Goal: Task Accomplishment & Management: Manage account settings

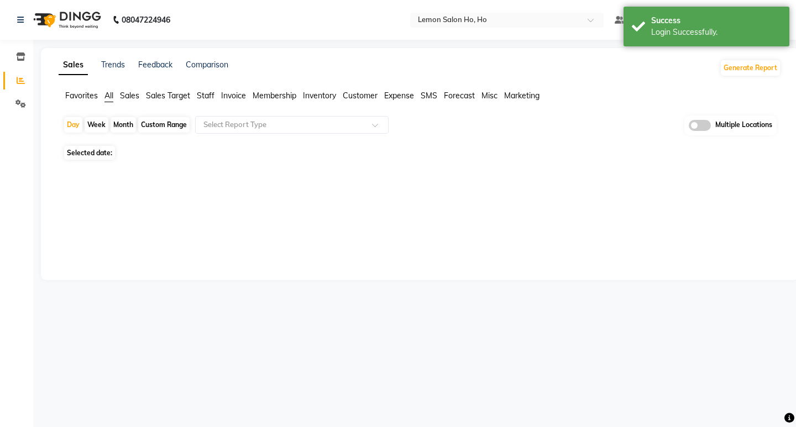
select select "en"
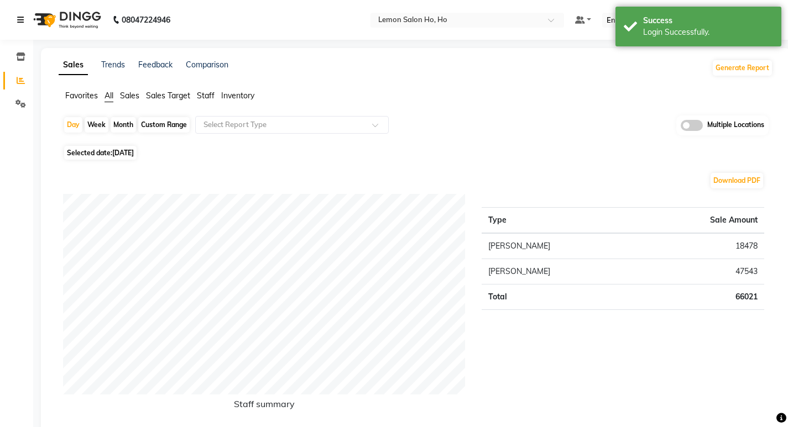
click at [20, 22] on icon at bounding box center [20, 20] width 7 height 8
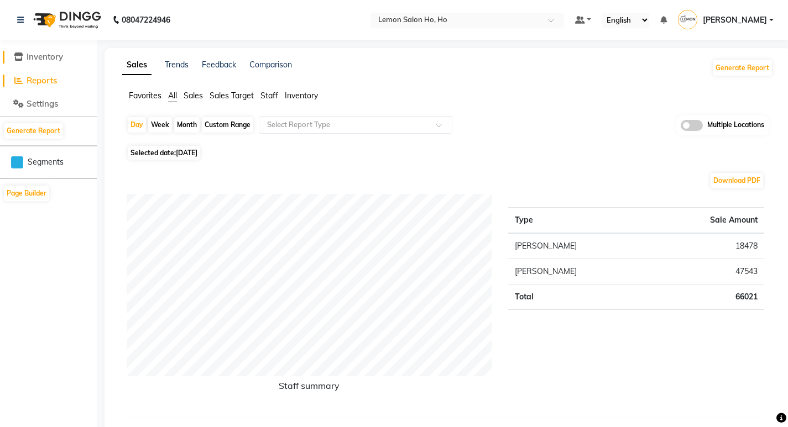
click at [14, 57] on icon at bounding box center [18, 57] width 9 height 8
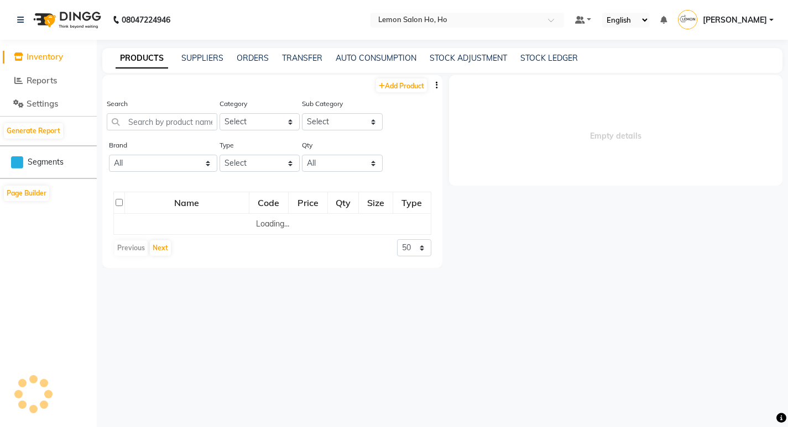
select select
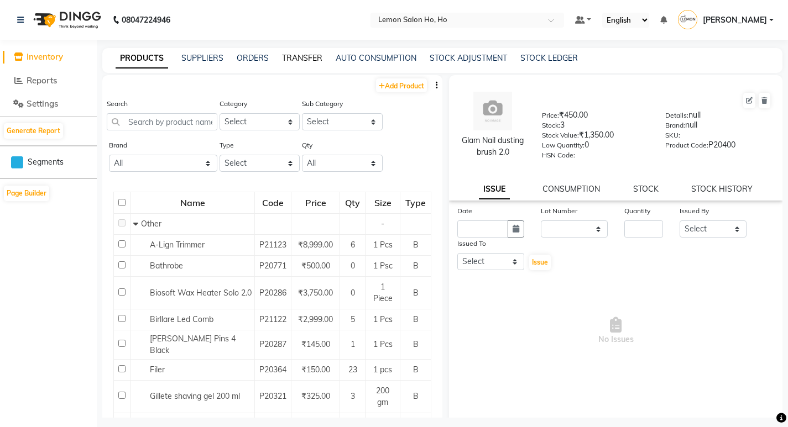
click at [295, 58] on link "TRANSFER" at bounding box center [302, 58] width 40 height 10
select select "sender"
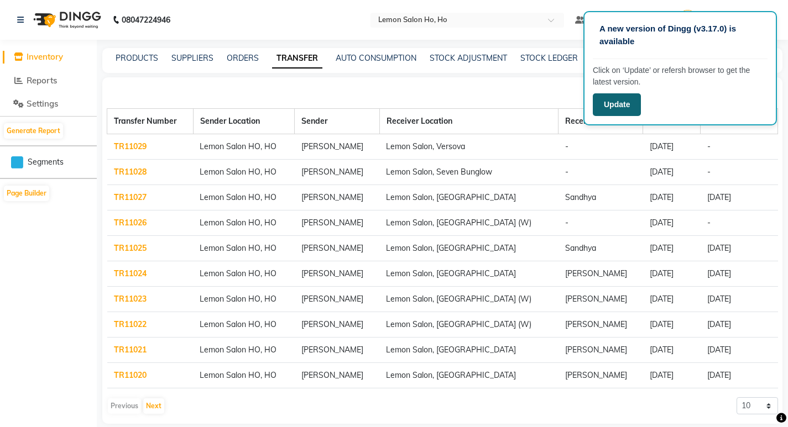
click at [620, 103] on button "Update" at bounding box center [617, 104] width 48 height 23
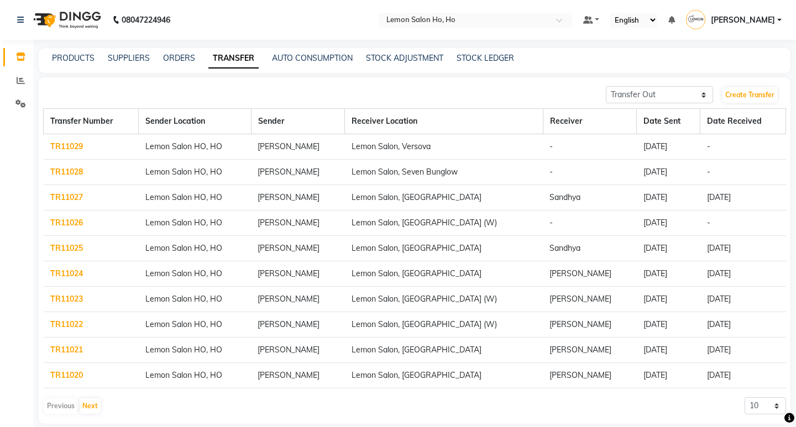
select select "sender"
click at [744, 96] on link "Create Transfer" at bounding box center [741, 94] width 55 height 15
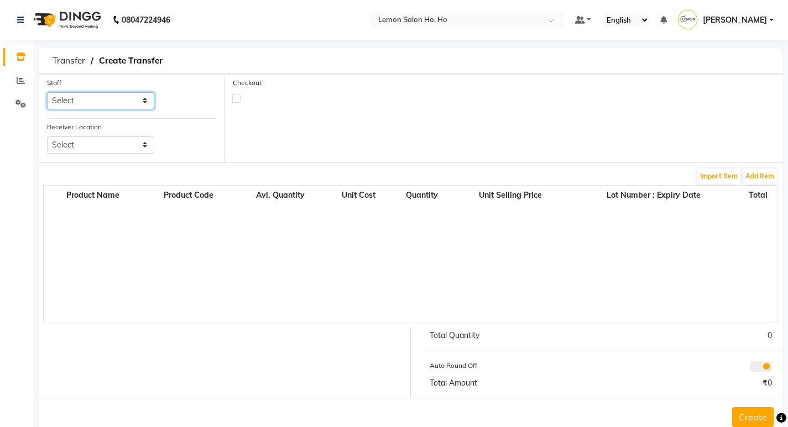
click at [146, 103] on select "Select [PERSON_NAME] [PERSON_NAME] DC DINGG Support [PERSON_NAME] [PERSON_NAME]…" at bounding box center [100, 100] width 107 height 17
select select "88560"
click at [47, 92] on select "Select [PERSON_NAME] [PERSON_NAME] DC DINGG Support [PERSON_NAME] [PERSON_NAME]…" at bounding box center [100, 100] width 107 height 17
click at [146, 146] on select "Select Lemon Salon, Lokhandwala [GEOGRAPHIC_DATA], [GEOGRAPHIC_DATA], Seven Bun…" at bounding box center [100, 145] width 107 height 17
select select "961"
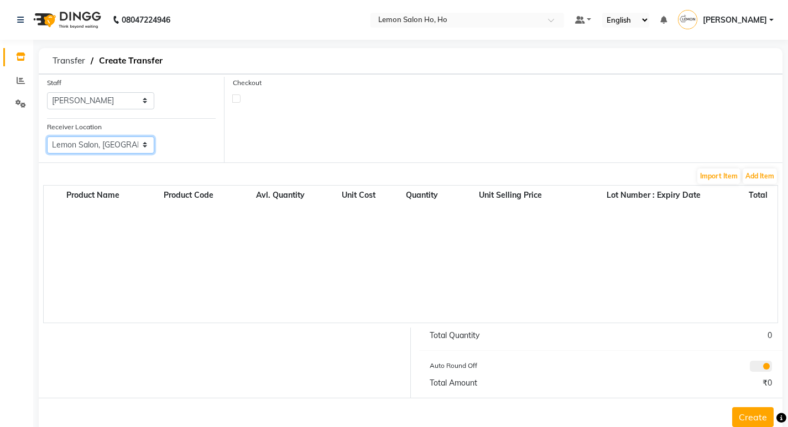
click at [47, 137] on select "Select Lemon Salon, Lokhandwala [GEOGRAPHIC_DATA], [GEOGRAPHIC_DATA], Seven Bun…" at bounding box center [100, 145] width 107 height 17
click at [756, 175] on button "Add Item" at bounding box center [760, 176] width 34 height 15
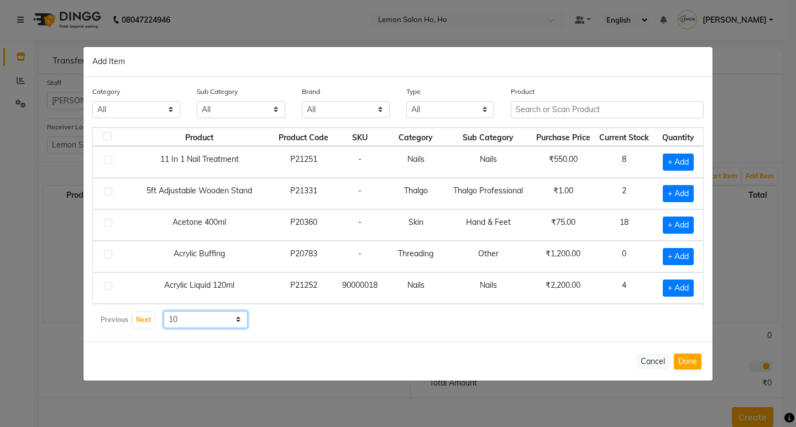
click at [237, 322] on select "10 50 100" at bounding box center [206, 319] width 84 height 17
select select "50"
click at [164, 311] on select "10 50 100" at bounding box center [206, 319] width 84 height 17
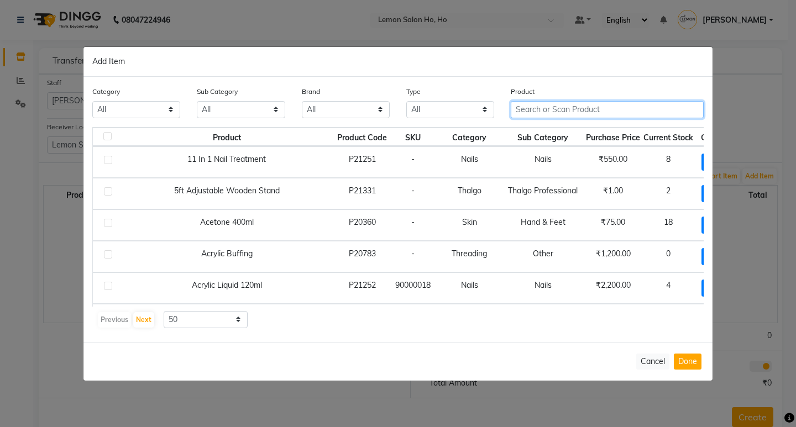
click at [610, 111] on input "text" at bounding box center [607, 109] width 193 height 17
click at [624, 109] on input "text" at bounding box center [607, 109] width 193 height 17
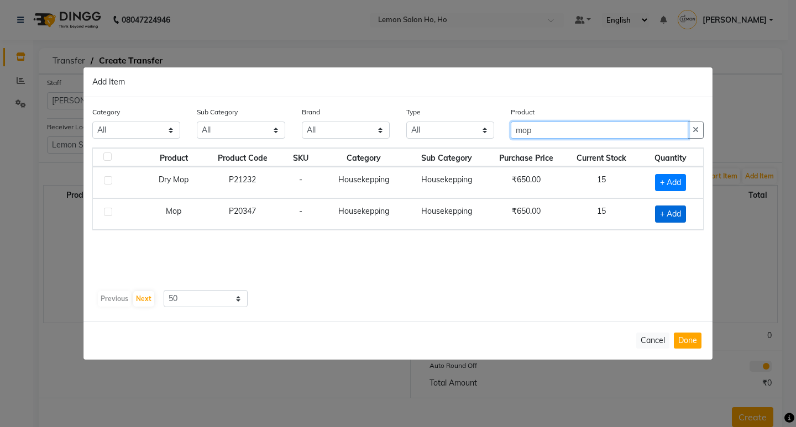
type input "mop"
click at [671, 210] on span "+ Add" at bounding box center [670, 214] width 31 height 17
checkbox input "true"
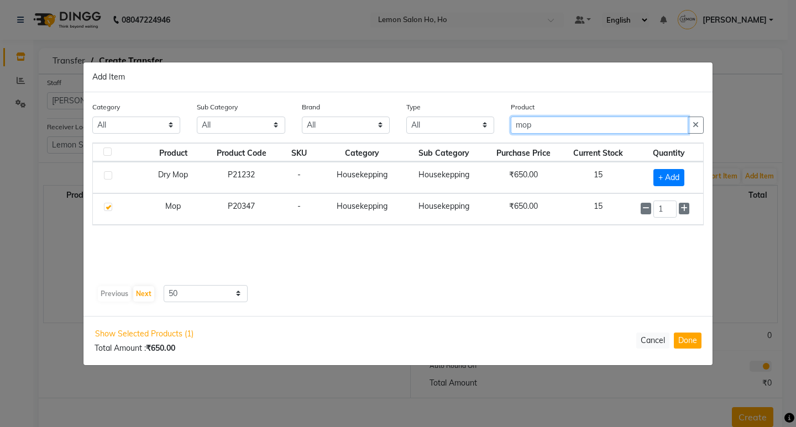
click at [553, 128] on input "mop" at bounding box center [599, 125] width 177 height 17
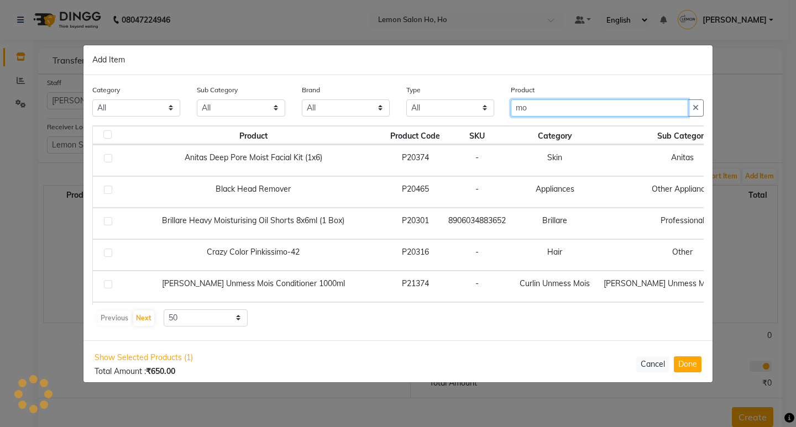
type input "m"
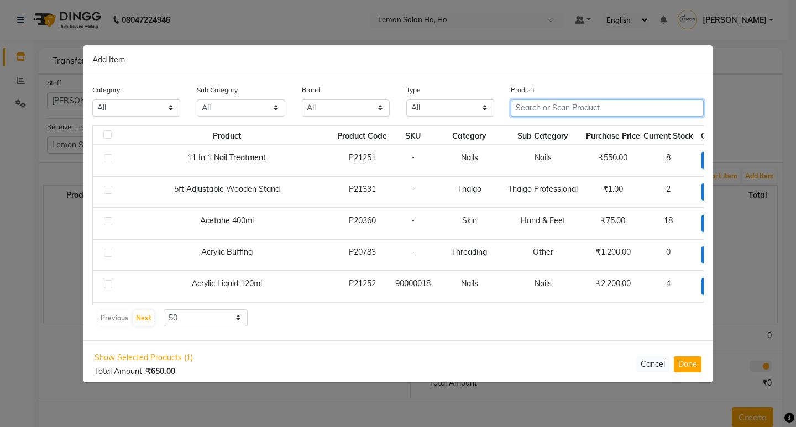
click at [611, 106] on input "text" at bounding box center [607, 108] width 193 height 17
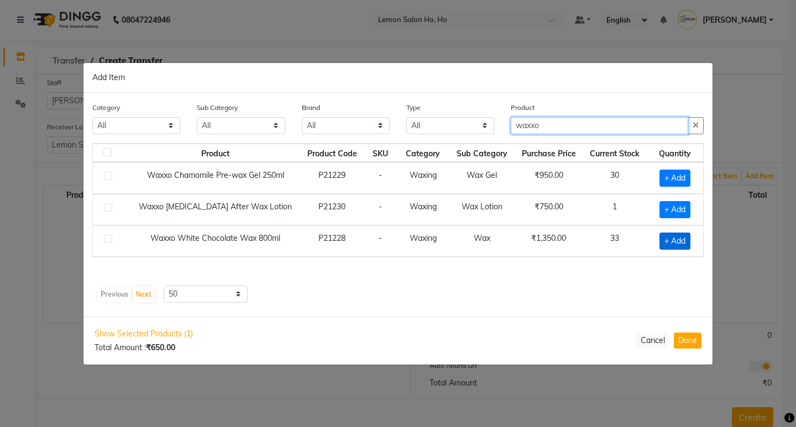
type input "waxxo"
click at [668, 239] on span "+ Add" at bounding box center [675, 241] width 31 height 17
checkbox input "true"
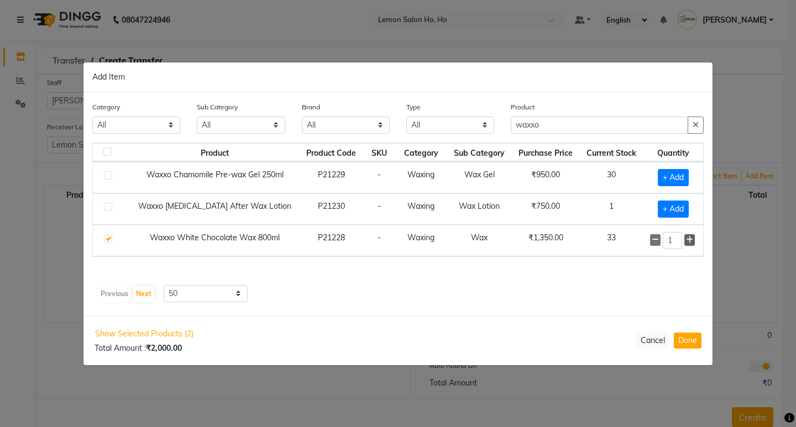
click at [691, 241] on icon at bounding box center [689, 240] width 7 height 8
type input "2"
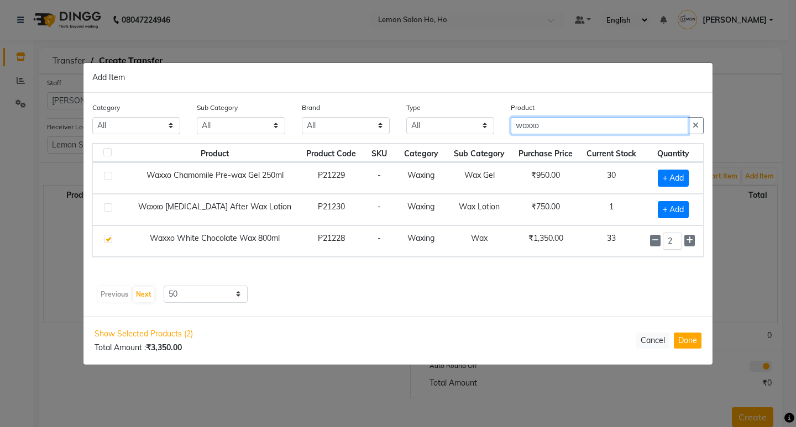
click at [557, 126] on input "waxxo" at bounding box center [599, 125] width 177 height 17
type input "w"
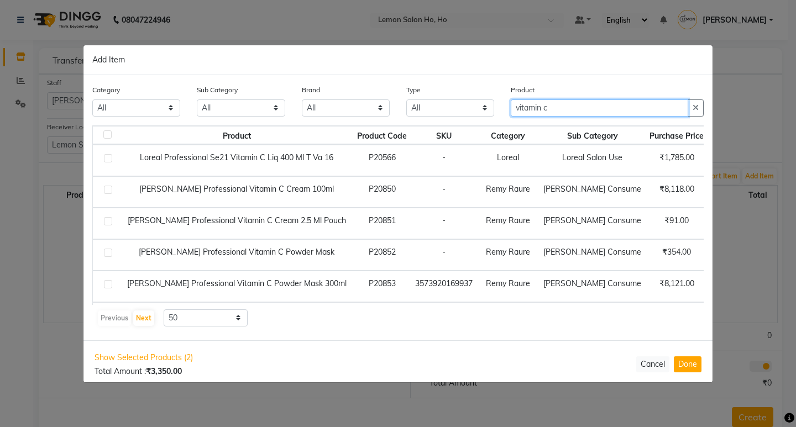
type input "vitamin c"
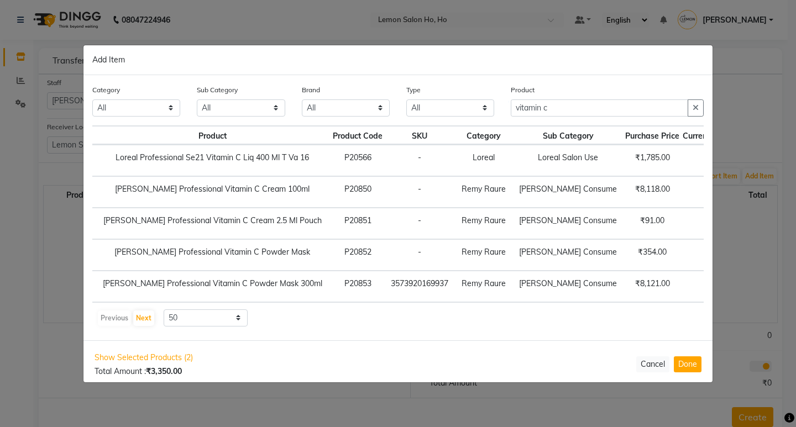
scroll to position [0, 94]
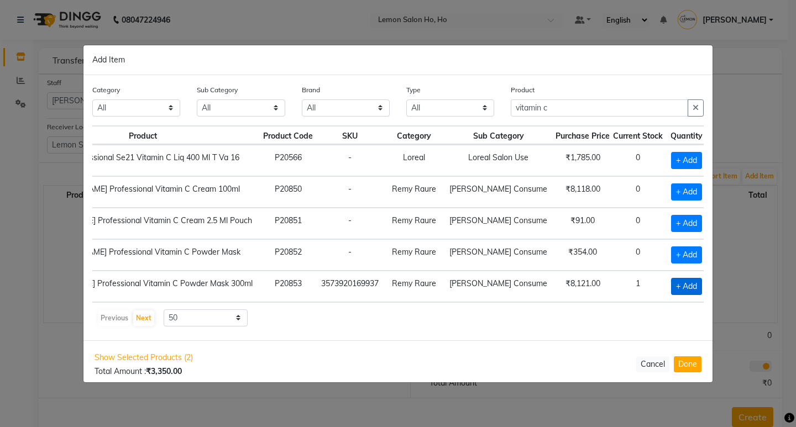
click at [671, 285] on span "+ Add" at bounding box center [686, 286] width 31 height 17
checkbox input "true"
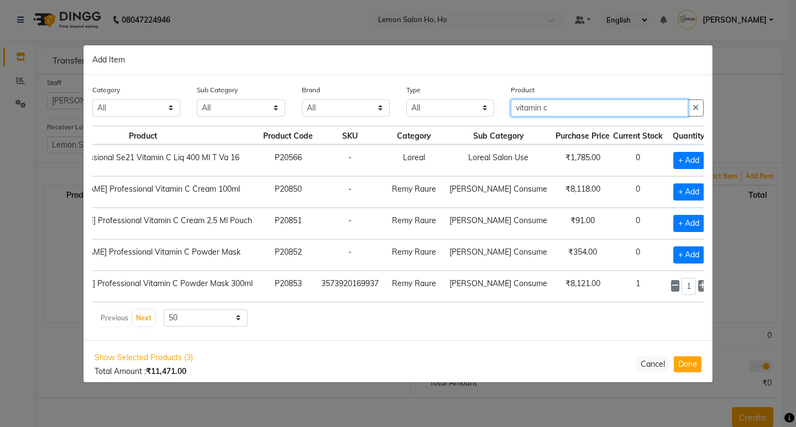
click at [568, 105] on input "vitamin c" at bounding box center [599, 108] width 177 height 17
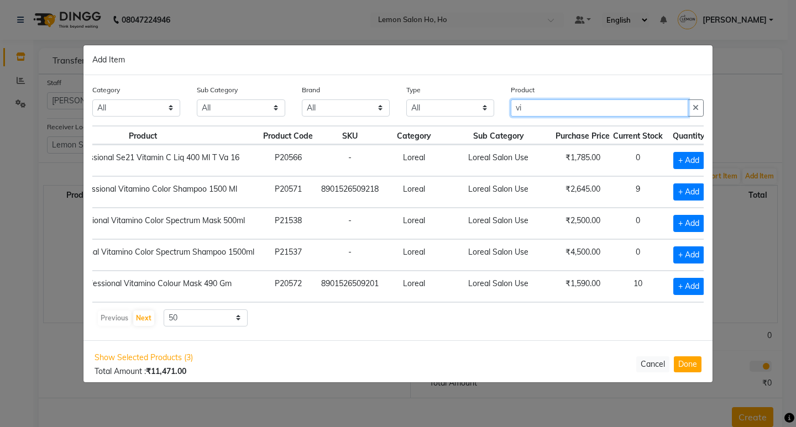
type input "v"
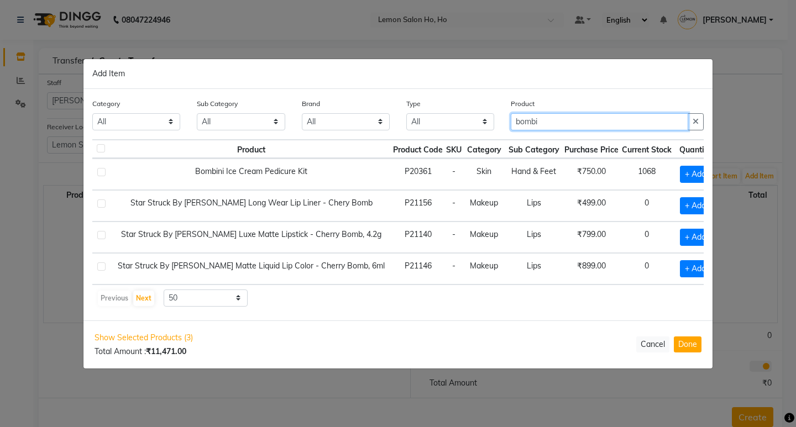
scroll to position [0, 0]
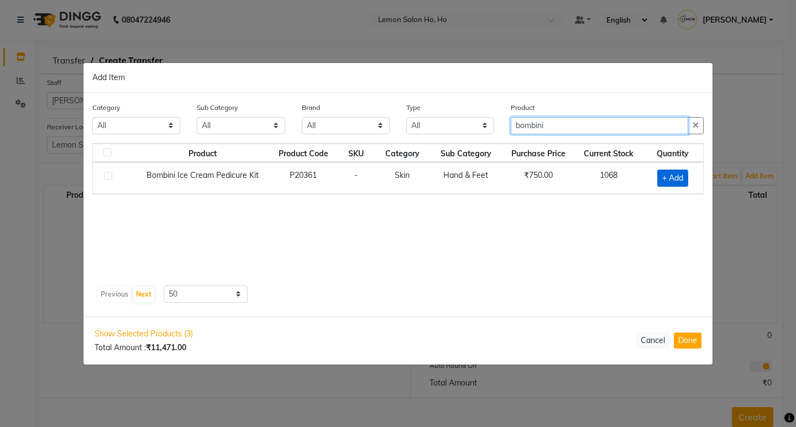
type input "bombini"
click at [661, 175] on span "+ Add" at bounding box center [672, 178] width 31 height 17
checkbox input "true"
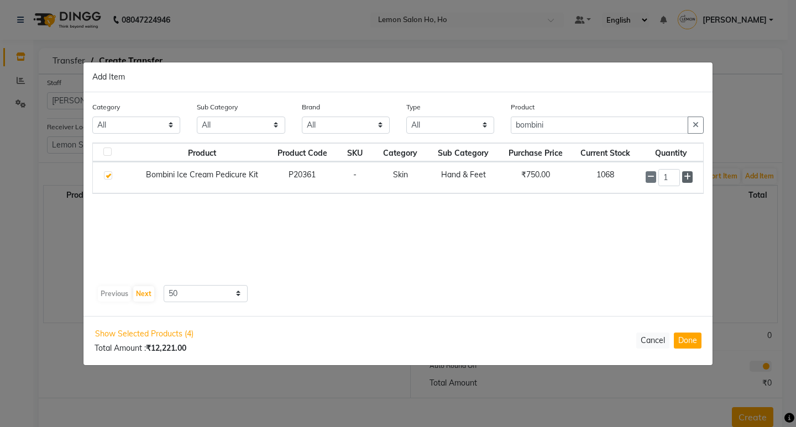
click at [687, 177] on icon at bounding box center [687, 177] width 7 height 8
type input "4"
click at [562, 122] on input "bombini" at bounding box center [599, 125] width 177 height 17
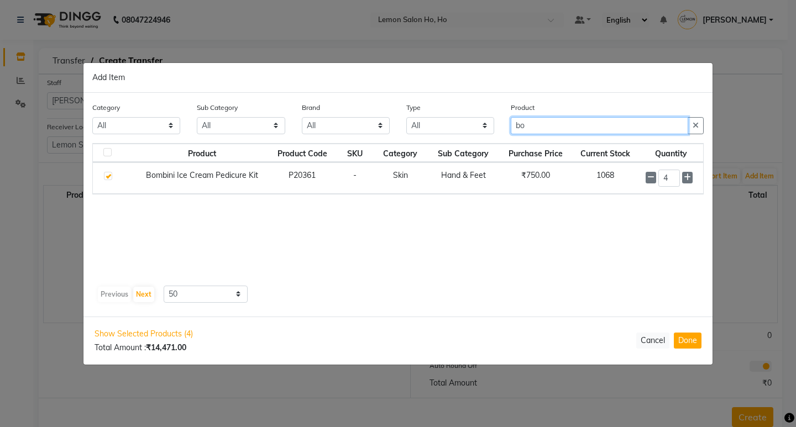
type input "b"
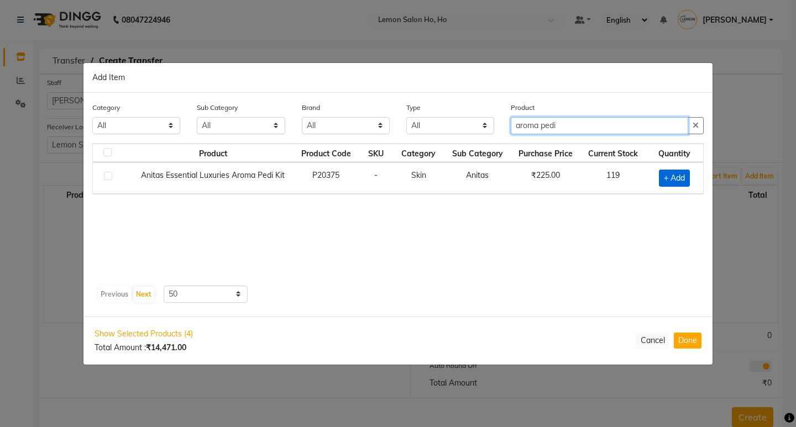
type input "aroma pedi"
click at [671, 179] on span "+ Add" at bounding box center [674, 178] width 31 height 17
checkbox input "true"
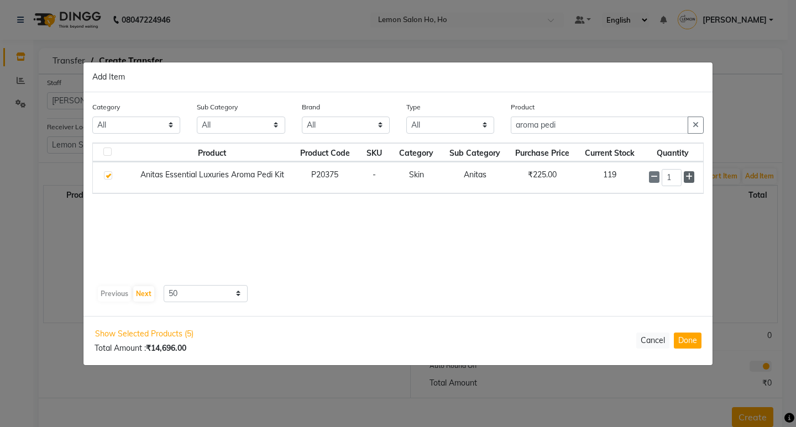
click at [689, 176] on icon at bounding box center [689, 177] width 7 height 8
type input "4"
click at [581, 127] on input "aroma pedi" at bounding box center [599, 125] width 177 height 17
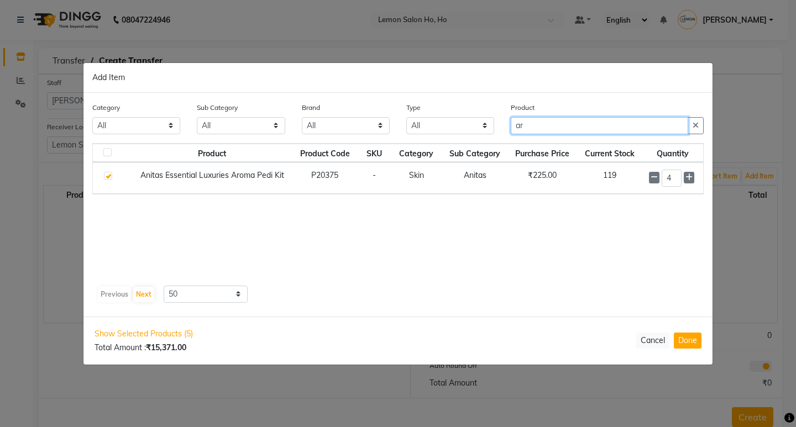
type input "a"
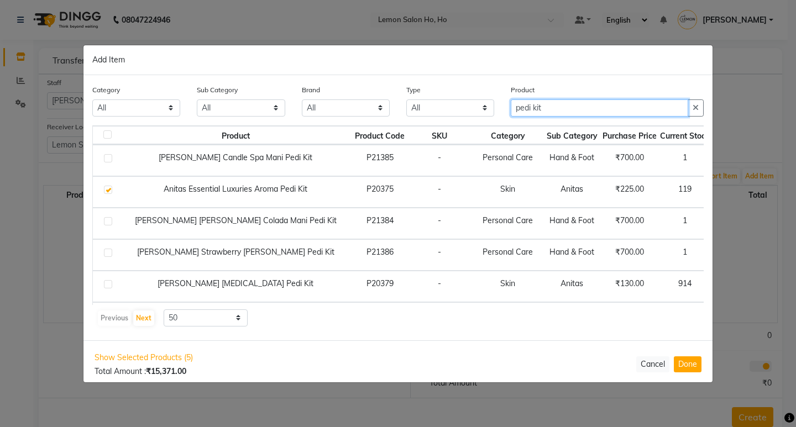
type input "pedi kit"
click at [720, 284] on span "+ Add" at bounding box center [735, 286] width 31 height 17
checkbox input "true"
click at [746, 286] on icon at bounding box center [749, 286] width 7 height 8
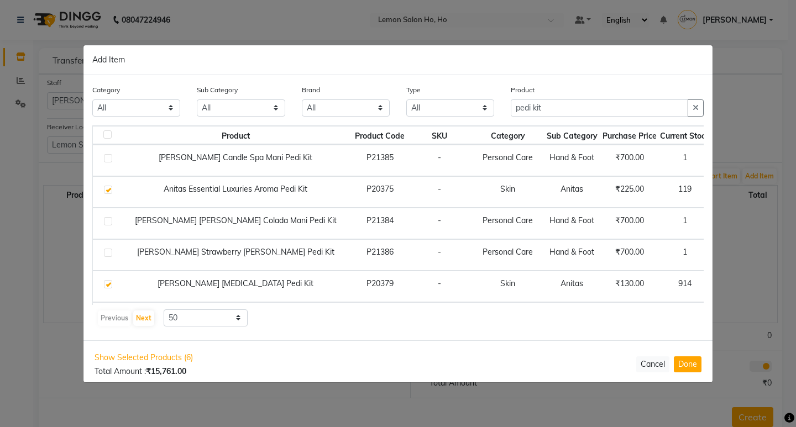
click at [746, 286] on icon at bounding box center [749, 286] width 7 height 8
type input "4"
click at [557, 104] on input "pedi kit" at bounding box center [599, 108] width 177 height 17
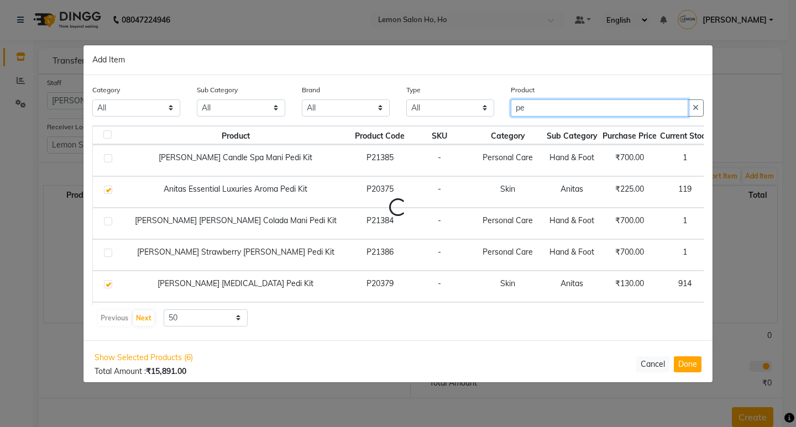
type input "p"
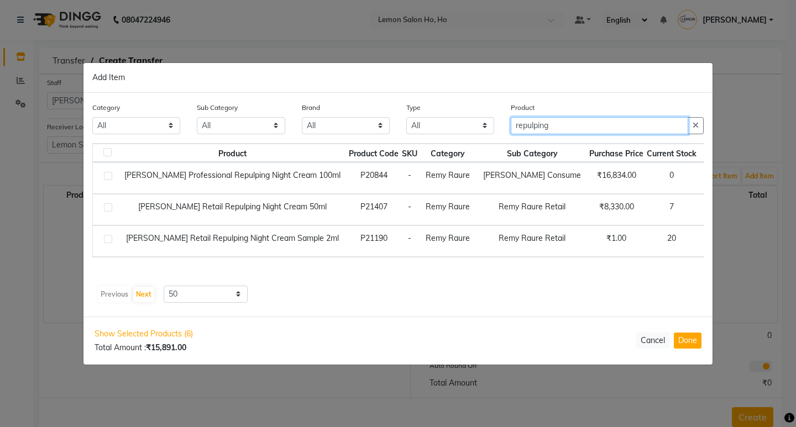
type input "repulping"
click at [705, 207] on span "+ Add" at bounding box center [720, 209] width 31 height 17
checkbox input "true"
click at [575, 126] on input "repulping" at bounding box center [599, 125] width 177 height 17
type input "r"
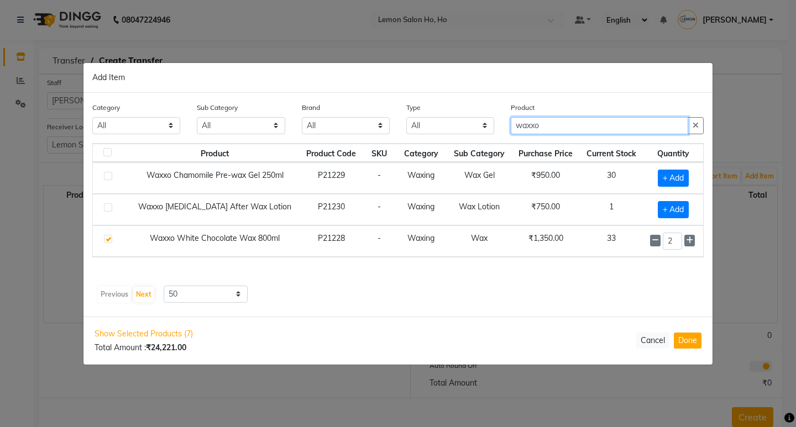
click at [552, 128] on input "waxxo" at bounding box center [599, 125] width 177 height 17
type input "waxxo"
click at [665, 174] on span "+ Add" at bounding box center [673, 178] width 31 height 17
checkbox input "true"
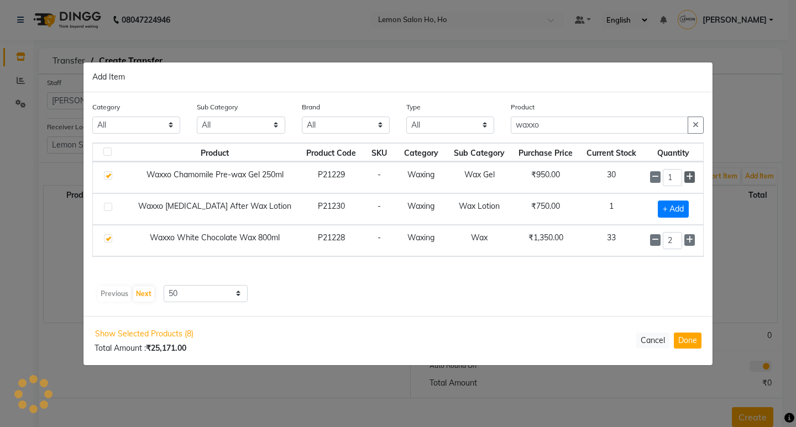
click at [685, 176] on span at bounding box center [689, 177] width 11 height 12
type input "2"
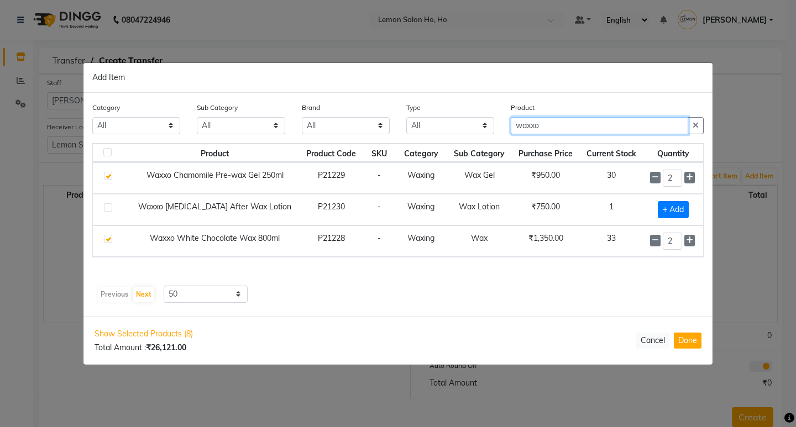
click at [565, 126] on input "waxxo" at bounding box center [599, 125] width 177 height 17
type input "w"
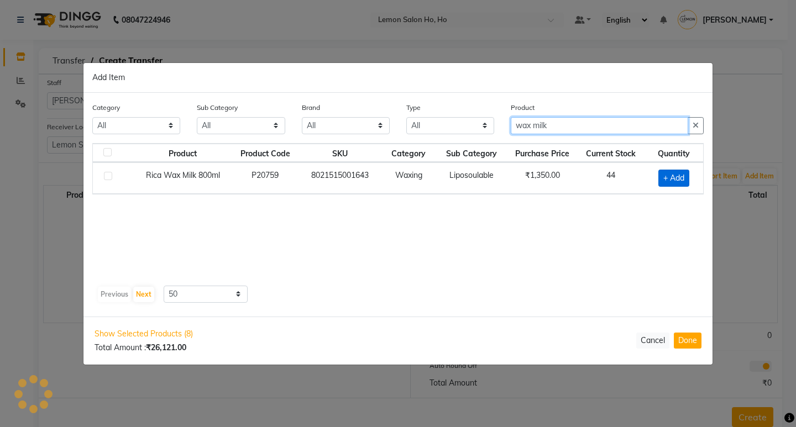
type input "wax milk"
click at [668, 177] on span "+ Add" at bounding box center [673, 178] width 31 height 17
checkbox input "true"
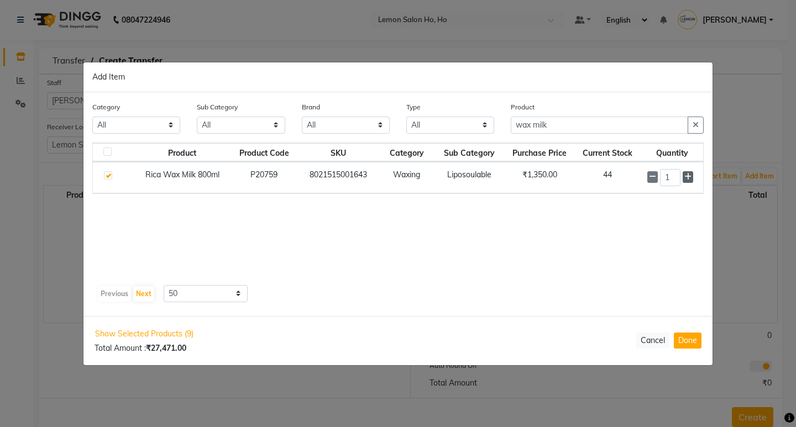
click at [691, 179] on icon at bounding box center [687, 177] width 7 height 8
type input "2"
click at [575, 130] on input "wax milk" at bounding box center [599, 125] width 177 height 17
type input "w"
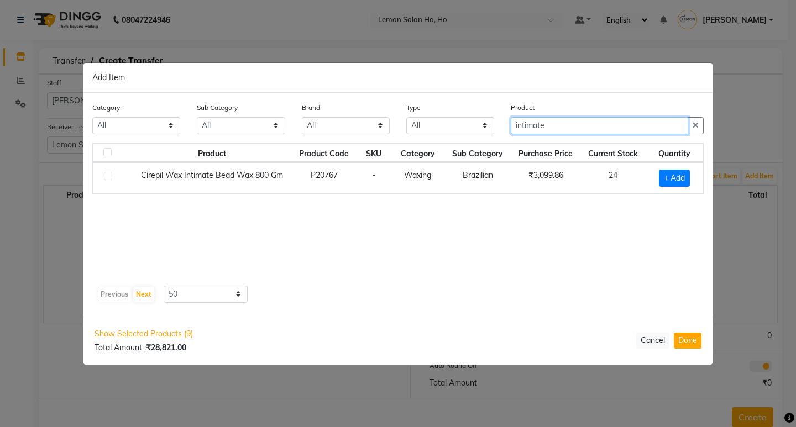
type input "intimate"
click at [678, 173] on span "+ Add" at bounding box center [674, 178] width 31 height 17
checkbox input "true"
click at [564, 129] on input "intimate" at bounding box center [599, 125] width 177 height 17
type input "i"
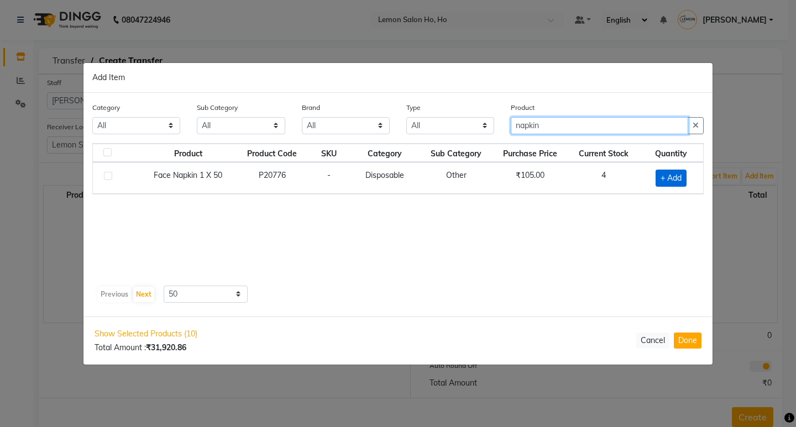
type input "napkin"
click at [666, 176] on span "+ Add" at bounding box center [671, 178] width 31 height 17
checkbox input "true"
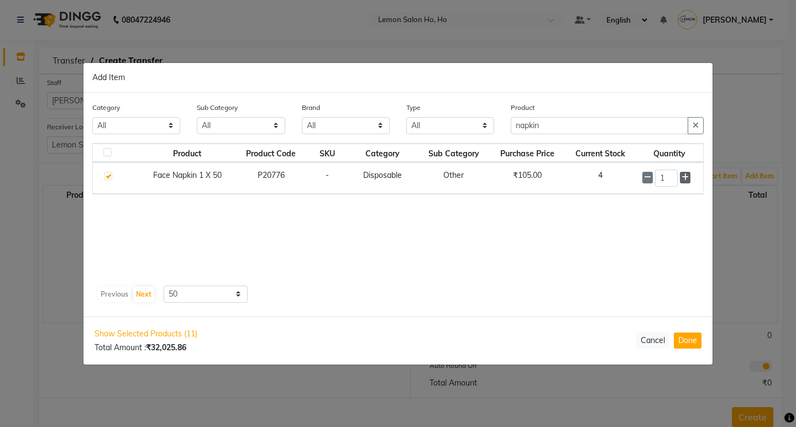
click at [683, 181] on icon at bounding box center [685, 178] width 7 height 8
type input "2"
click at [556, 127] on input "napkin" at bounding box center [599, 125] width 177 height 17
type input "n"
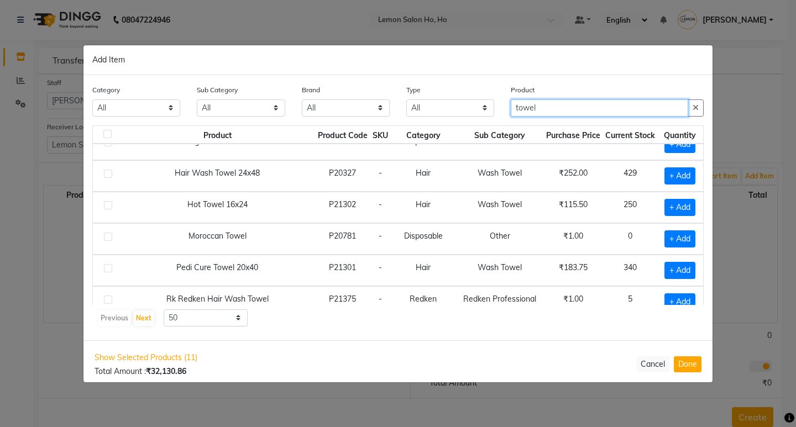
scroll to position [155, 0]
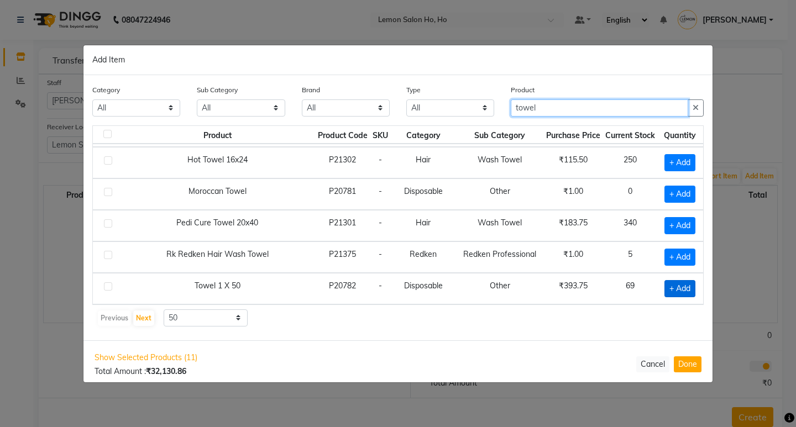
type input "towel"
click at [665, 287] on span "+ Add" at bounding box center [680, 288] width 31 height 17
checkbox input "true"
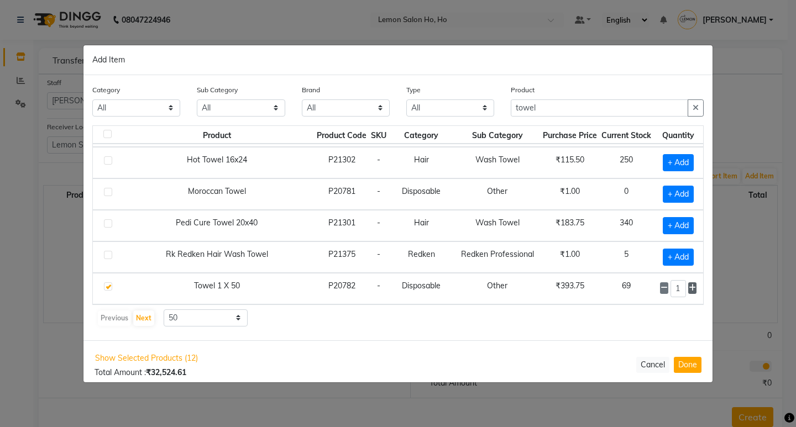
click at [689, 288] on icon at bounding box center [692, 288] width 7 height 8
type input "4"
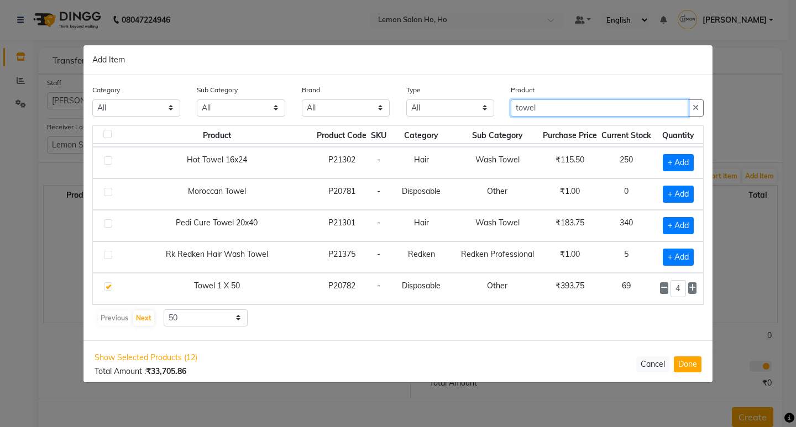
click at [547, 108] on input "towel" at bounding box center [599, 108] width 177 height 17
type input "t"
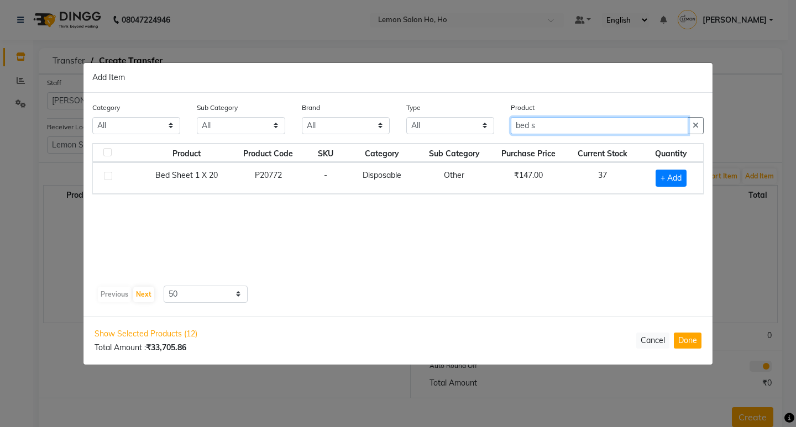
scroll to position [0, 0]
type input "bed sh"
click at [667, 174] on span "+ Add" at bounding box center [671, 178] width 31 height 17
checkbox input "true"
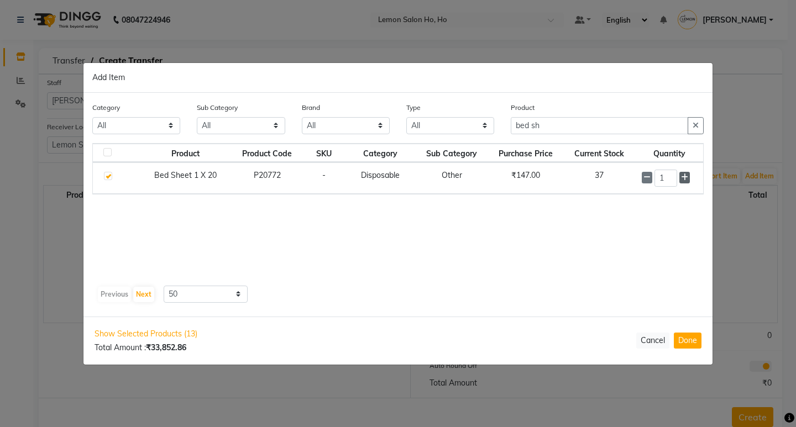
click at [686, 176] on icon at bounding box center [684, 178] width 7 height 8
type input "2"
click at [567, 126] on input "bed sh" at bounding box center [599, 125] width 177 height 17
type input "b"
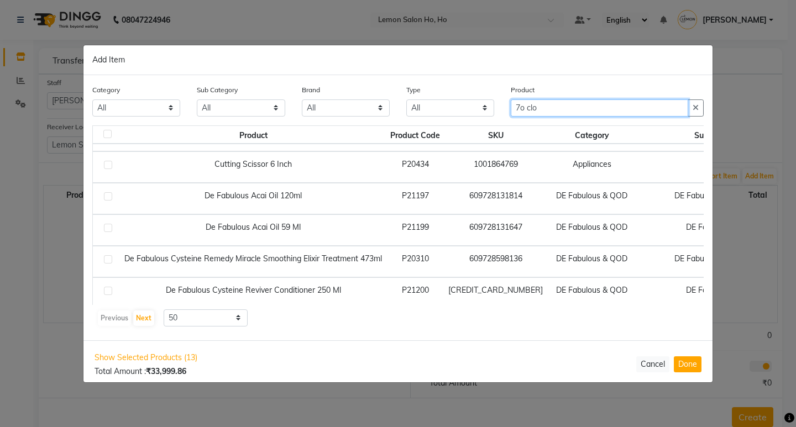
scroll to position [1424, 0]
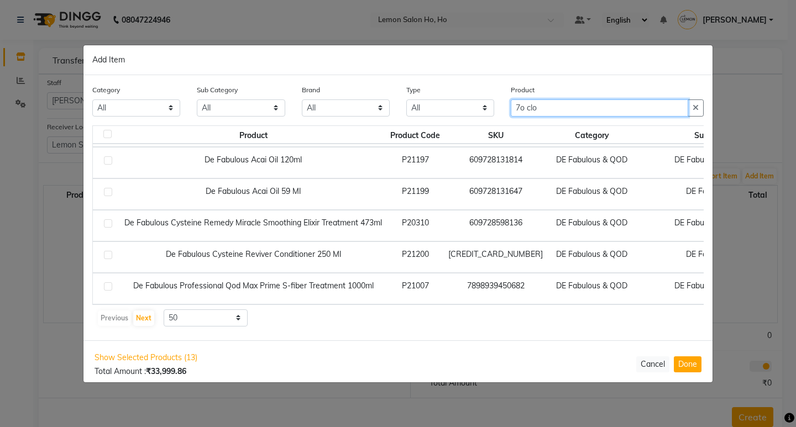
click at [572, 107] on input "7o clo" at bounding box center [599, 108] width 177 height 17
type input "7"
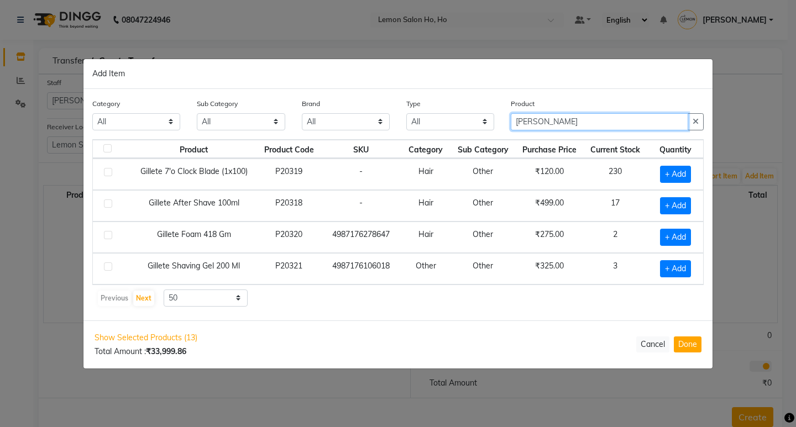
scroll to position [0, 0]
type input "gillete"
click at [667, 171] on span "+ Add" at bounding box center [675, 174] width 31 height 17
checkbox input "true"
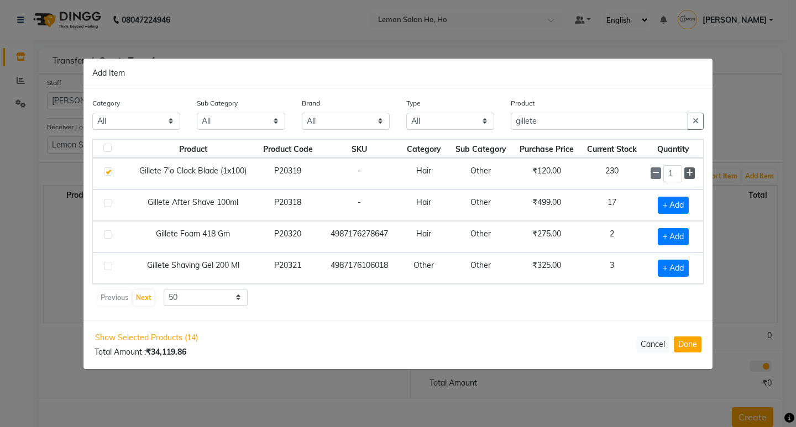
click at [688, 170] on icon at bounding box center [689, 173] width 7 height 8
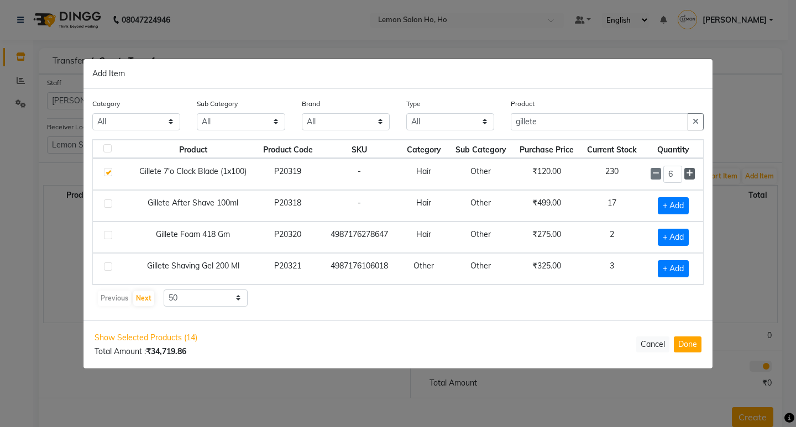
click at [688, 170] on icon at bounding box center [689, 174] width 7 height 8
type input "10"
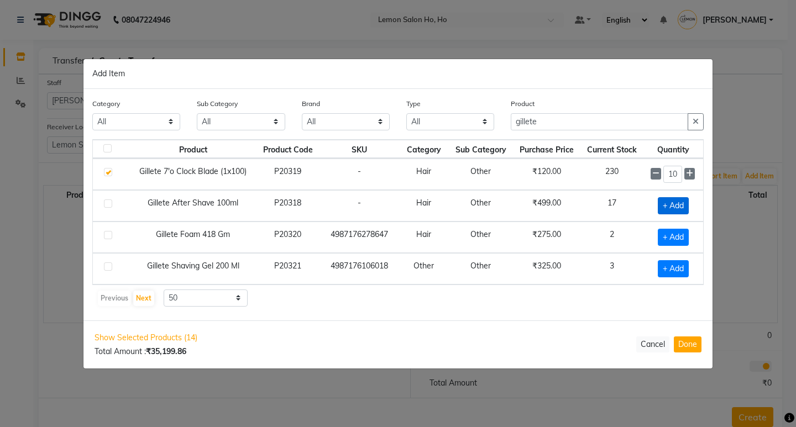
click at [662, 200] on span "+ Add" at bounding box center [673, 205] width 31 height 17
checkbox input "true"
click at [549, 125] on input "gillete" at bounding box center [599, 121] width 177 height 17
type input "g"
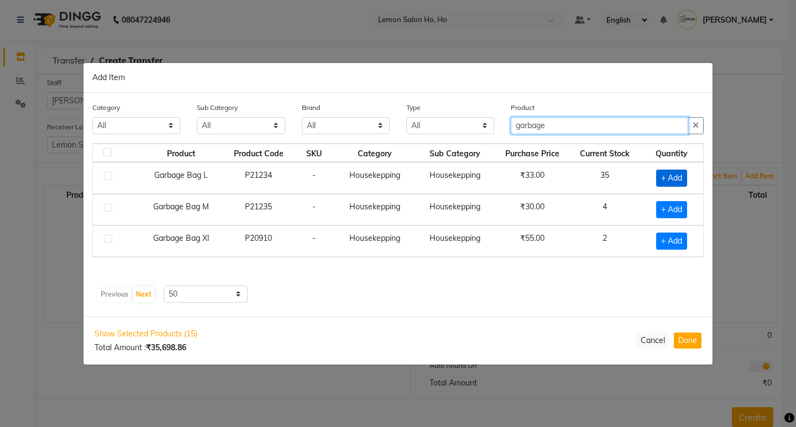
type input "garbage"
click at [668, 174] on span "+ Add" at bounding box center [671, 178] width 31 height 17
checkbox input "true"
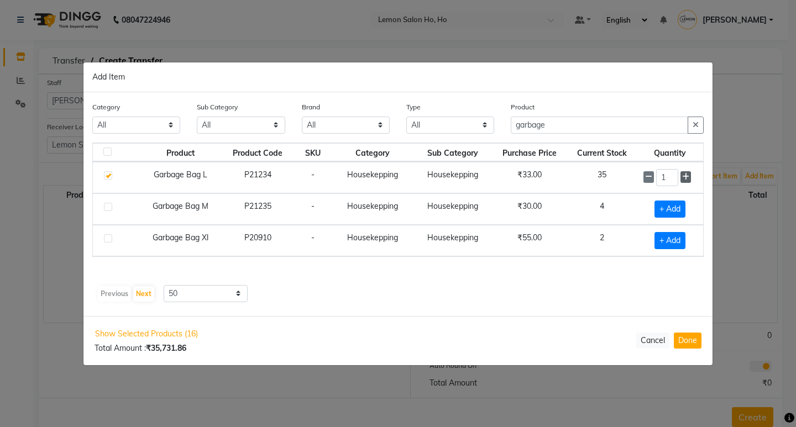
click at [685, 177] on icon at bounding box center [685, 177] width 7 height 8
type input "2"
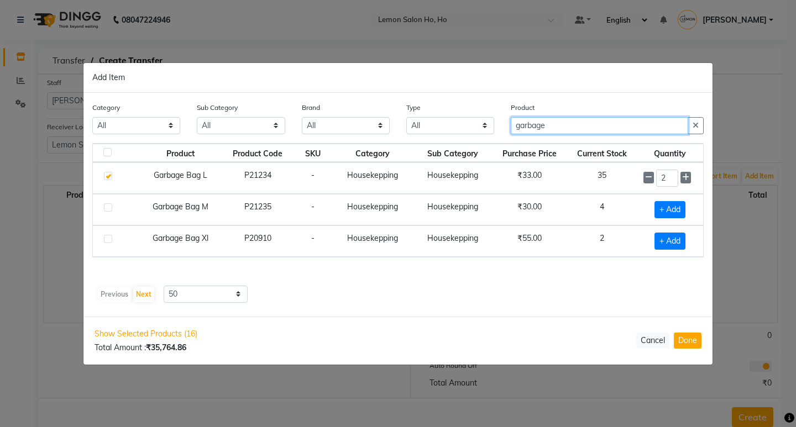
click at [572, 128] on input "garbage" at bounding box center [599, 125] width 177 height 17
type input "g"
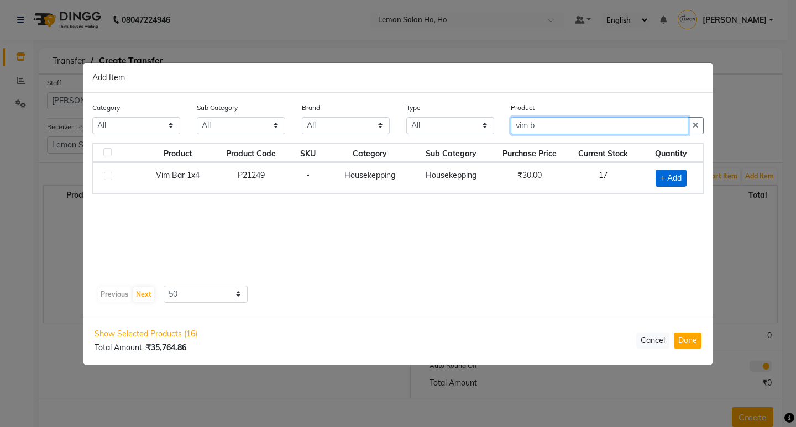
type input "vim b"
click at [670, 181] on span "+ Add" at bounding box center [671, 178] width 31 height 17
checkbox input "true"
click at [552, 128] on input "vim b" at bounding box center [599, 125] width 177 height 17
type input "v"
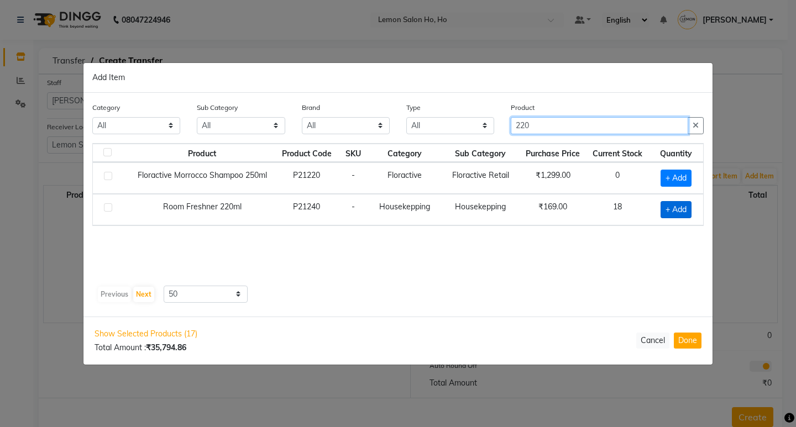
type input "220"
click at [663, 211] on span "+ Add" at bounding box center [676, 209] width 31 height 17
checkbox input "true"
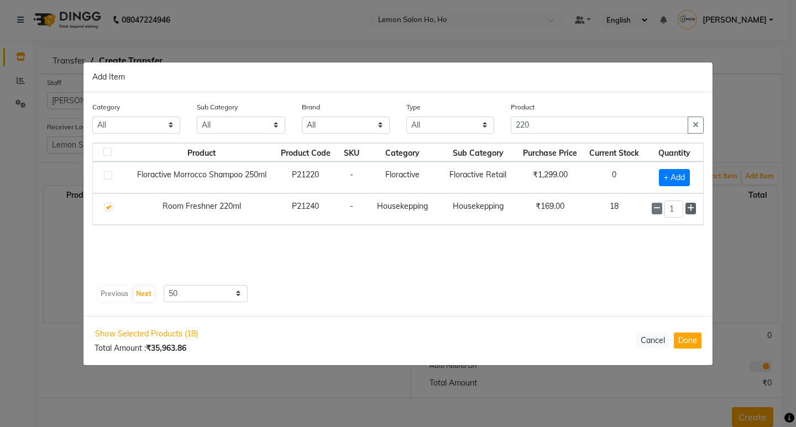
click at [691, 209] on icon at bounding box center [690, 209] width 7 height 8
type input "2"
click at [547, 123] on input "220" at bounding box center [599, 125] width 177 height 17
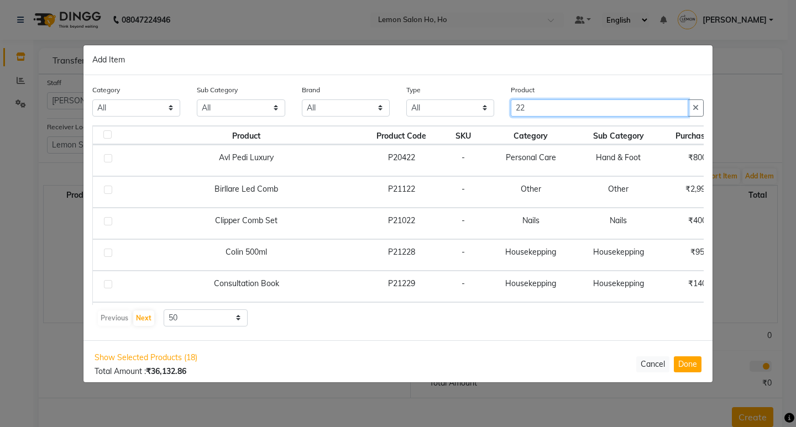
type input "2"
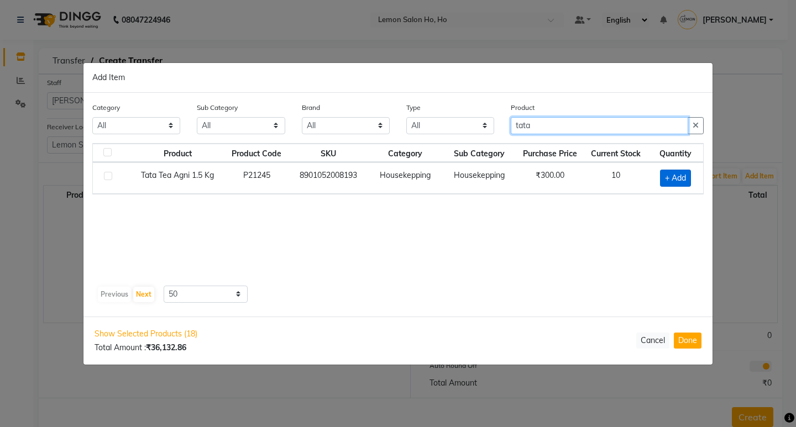
type input "tata"
click at [667, 173] on span "+ Add" at bounding box center [675, 178] width 31 height 17
checkbox input "true"
click at [574, 127] on input "tata" at bounding box center [599, 125] width 177 height 17
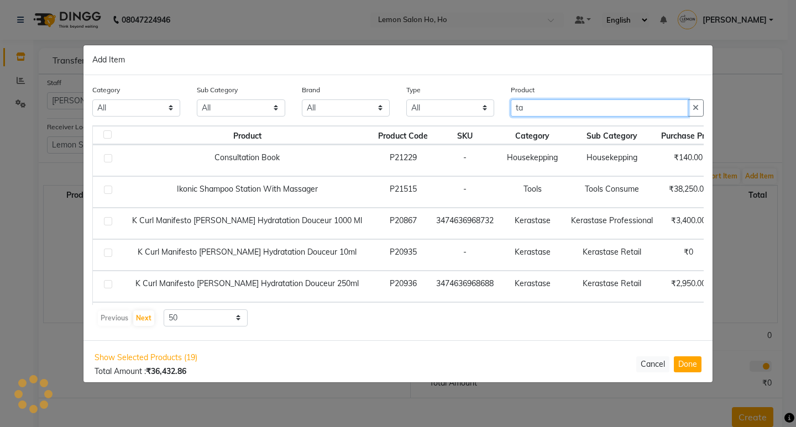
type input "t"
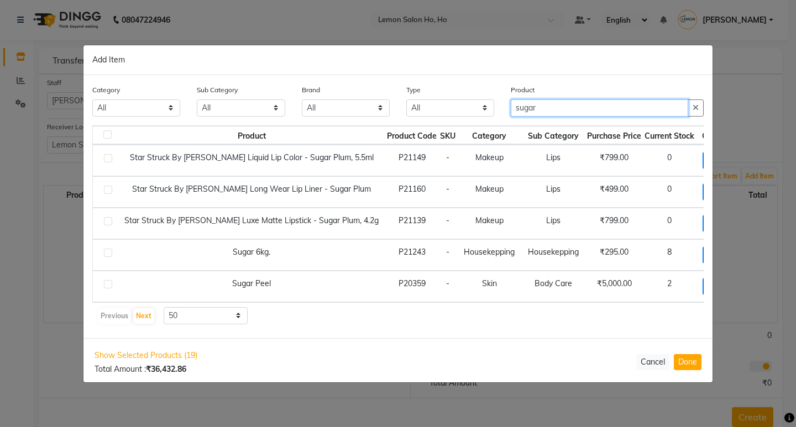
type input "sugar"
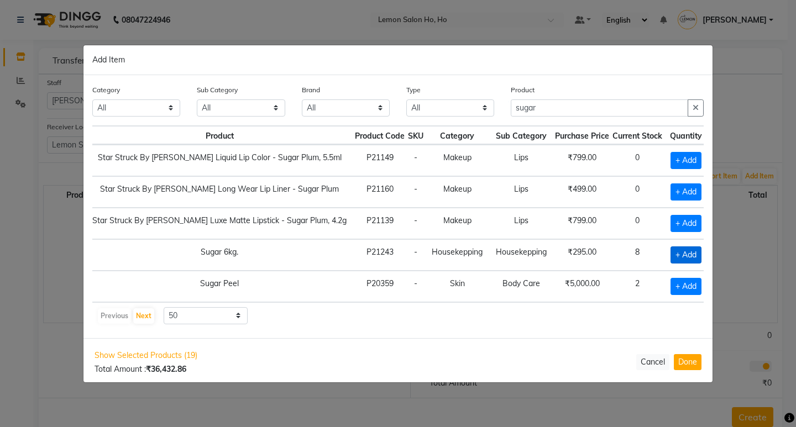
click at [671, 258] on span "+ Add" at bounding box center [686, 255] width 31 height 17
checkbox input "true"
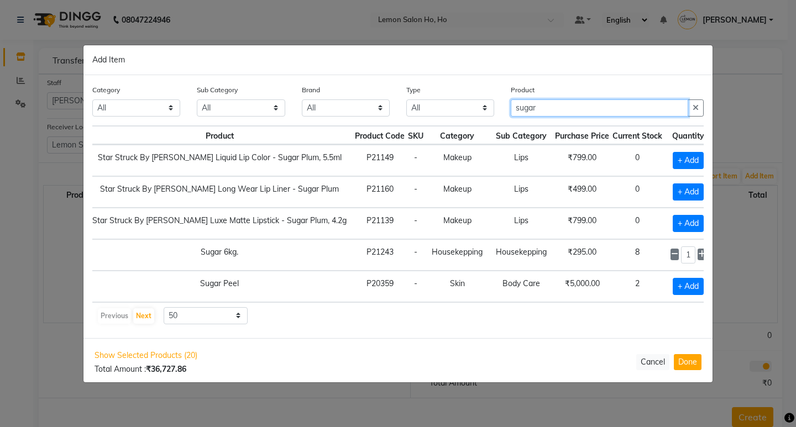
click at [541, 111] on input "sugar" at bounding box center [599, 108] width 177 height 17
type input "s"
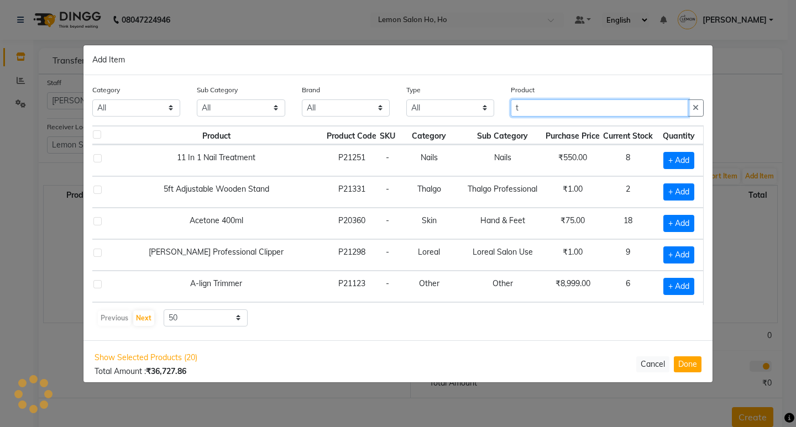
scroll to position [0, 0]
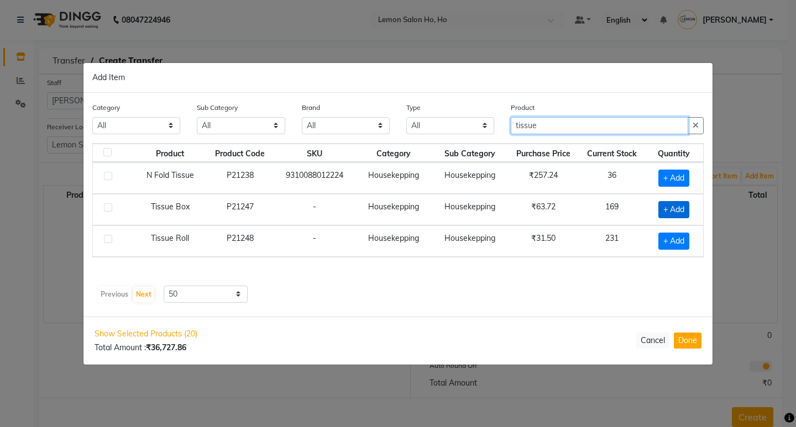
type input "tissue"
click at [668, 206] on span "+ Add" at bounding box center [673, 209] width 31 height 17
checkbox input "true"
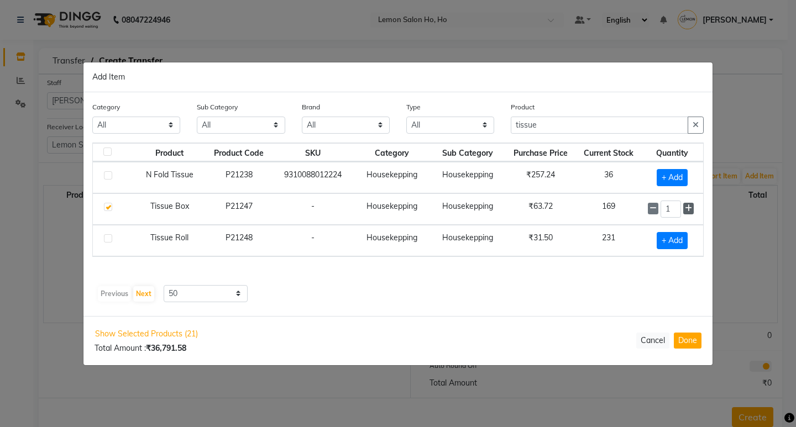
click at [688, 206] on icon at bounding box center [688, 209] width 7 height 8
type input "4"
click at [669, 240] on span "+ Add" at bounding box center [672, 241] width 31 height 17
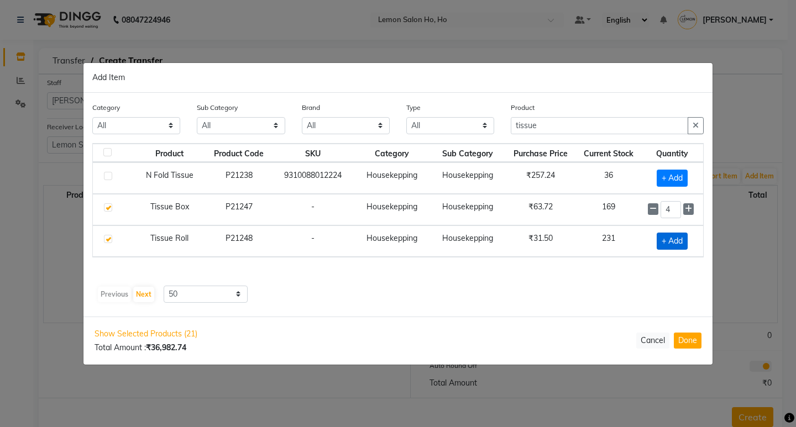
checkbox input "true"
click at [692, 240] on icon at bounding box center [688, 240] width 7 height 8
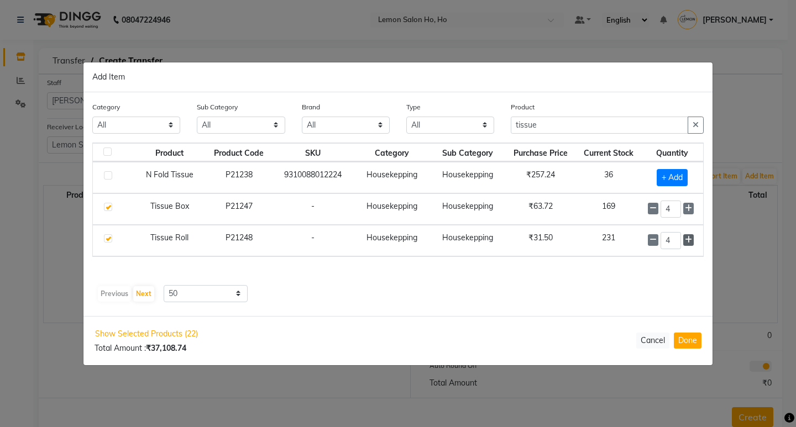
type input "5"
click at [546, 127] on input "tissue" at bounding box center [599, 125] width 177 height 17
type input "t"
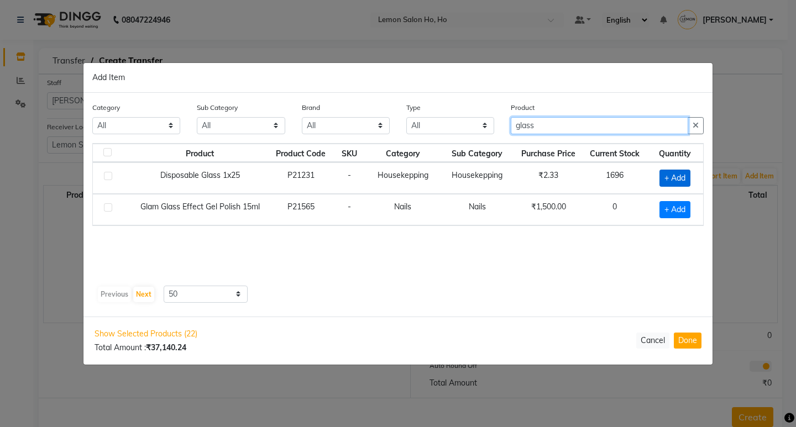
type input "glass"
click at [677, 177] on span "+ Add" at bounding box center [675, 178] width 31 height 17
checkbox input "true"
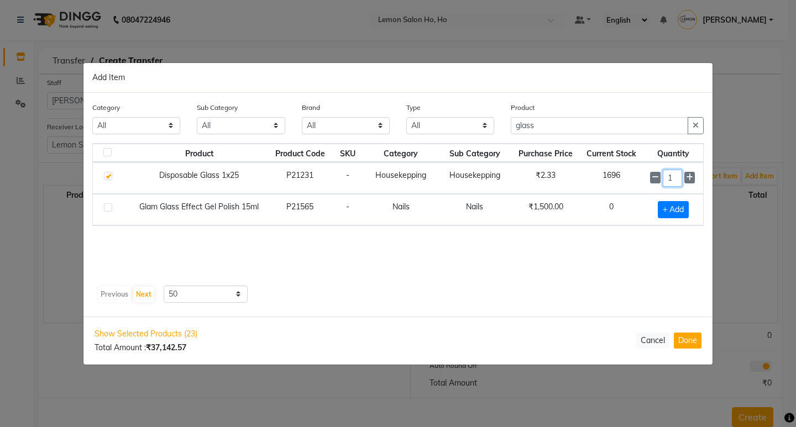
click at [675, 177] on input "1" at bounding box center [672, 178] width 19 height 17
type input "100"
click at [547, 126] on input "glass" at bounding box center [599, 125] width 177 height 17
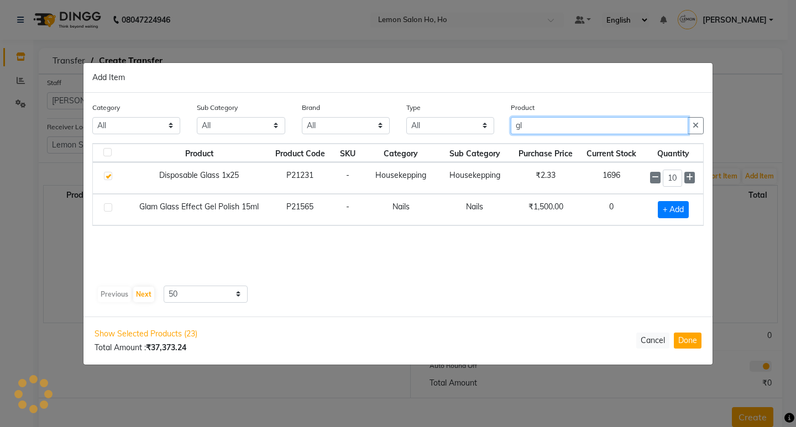
type input "g"
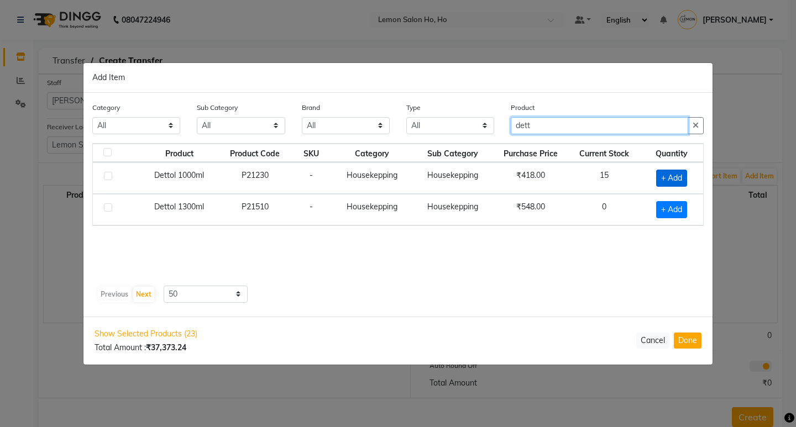
type input "dett"
click at [671, 177] on span "+ Add" at bounding box center [671, 178] width 31 height 17
checkbox input "true"
click at [567, 128] on input "dett" at bounding box center [599, 125] width 177 height 17
type input "d"
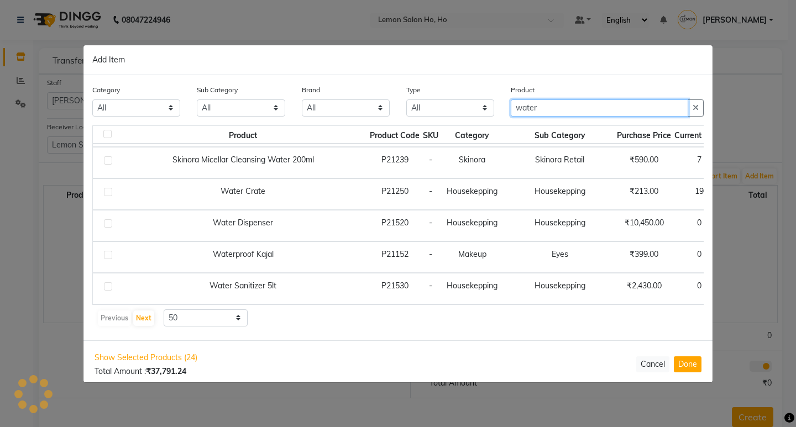
scroll to position [227, 0]
type input "water"
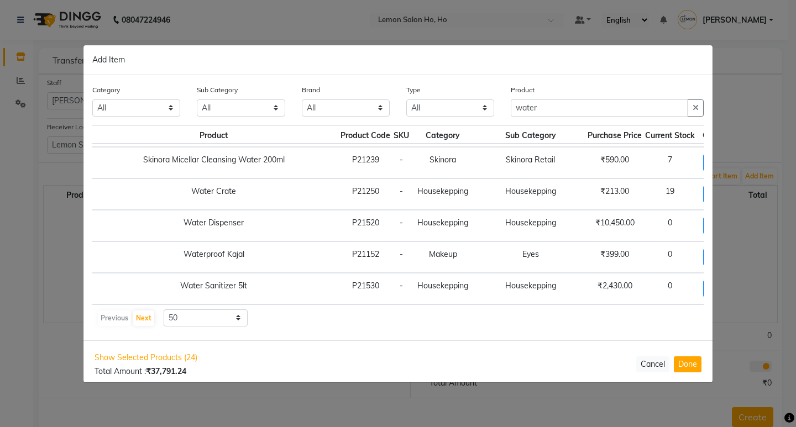
scroll to position [227, 72]
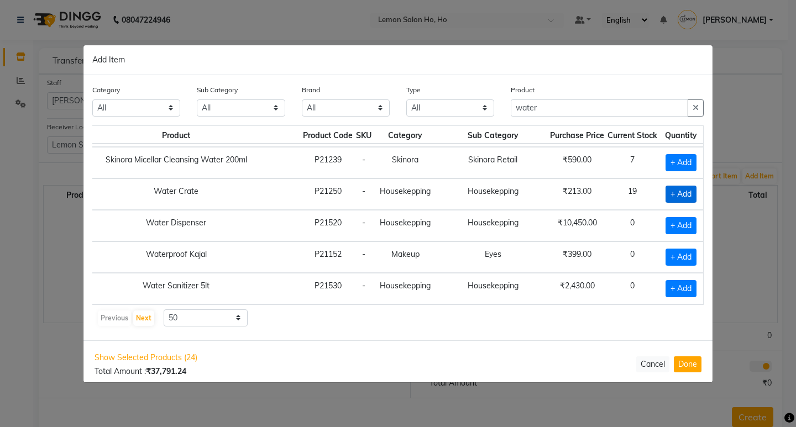
click at [667, 186] on span "+ Add" at bounding box center [681, 194] width 31 height 17
checkbox input "true"
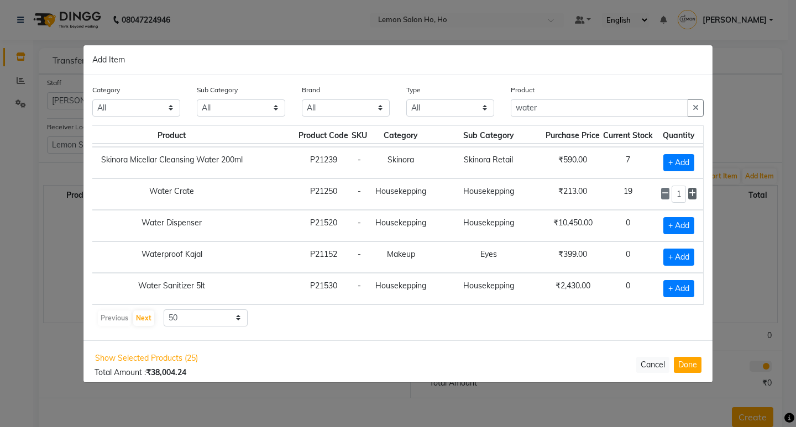
click at [689, 190] on icon at bounding box center [692, 194] width 7 height 8
type input "2"
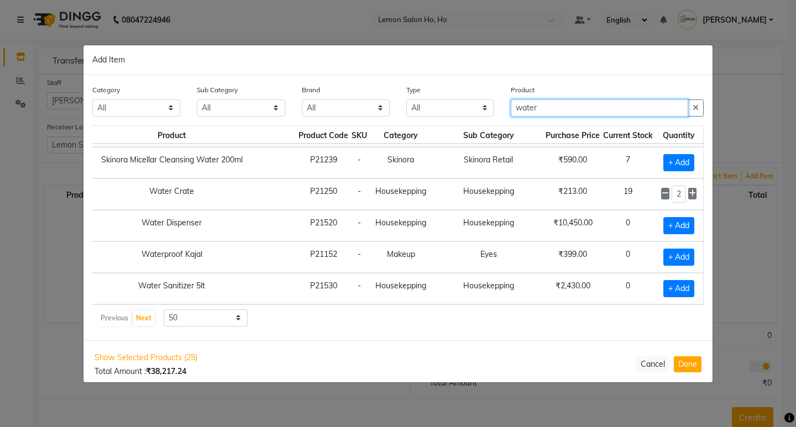
click at [550, 105] on input "water" at bounding box center [599, 108] width 177 height 17
type input "w"
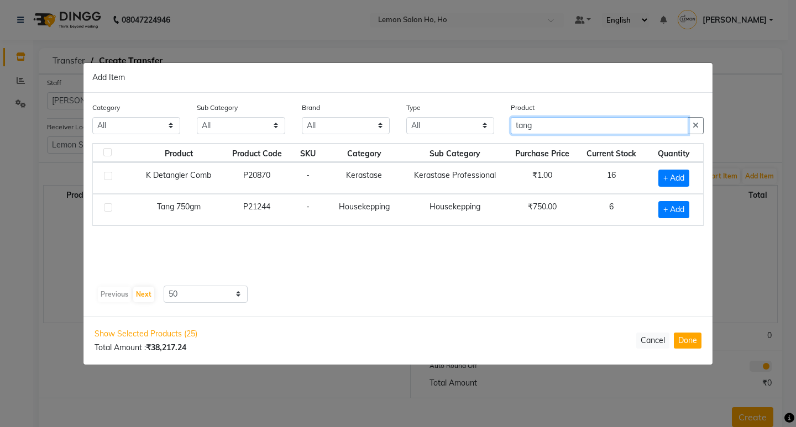
scroll to position [0, 0]
type input "tang"
click at [673, 210] on span "+ Add" at bounding box center [673, 209] width 31 height 17
checkbox input "true"
click at [542, 127] on input "tang" at bounding box center [599, 125] width 177 height 17
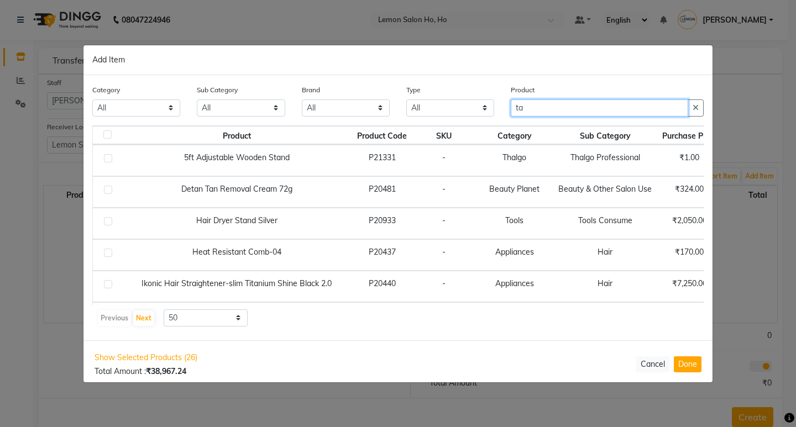
type input "t"
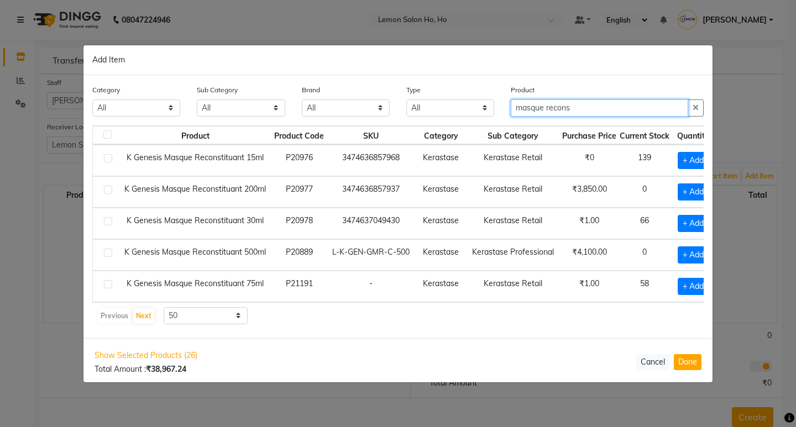
type input "masque recons"
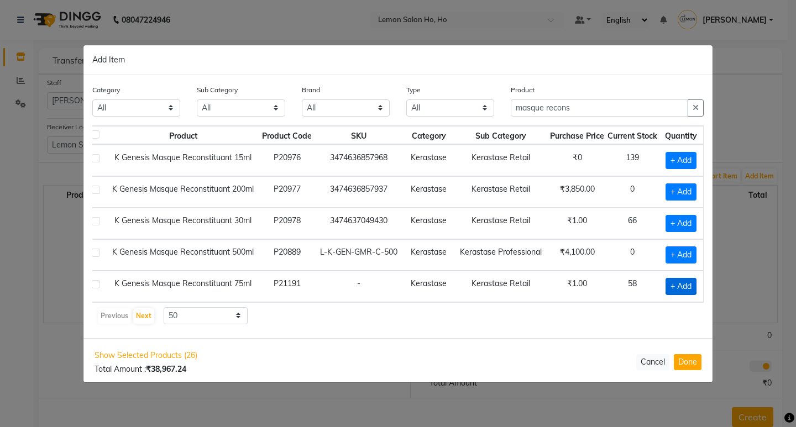
click at [670, 285] on span "+ Add" at bounding box center [681, 286] width 31 height 17
checkbox input "true"
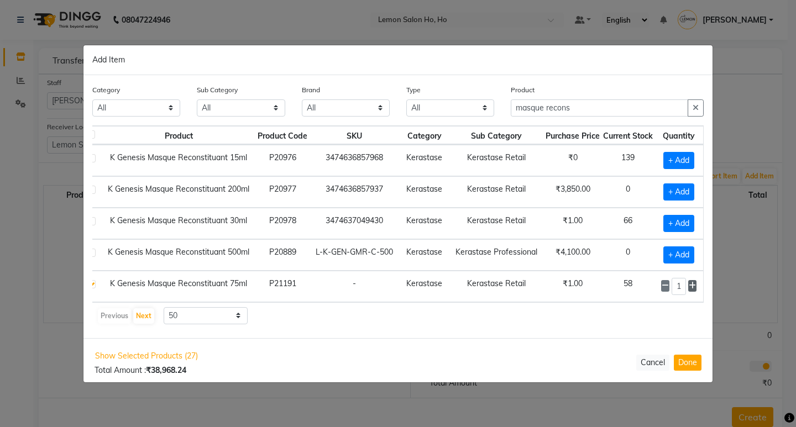
click at [689, 286] on icon at bounding box center [692, 286] width 7 height 8
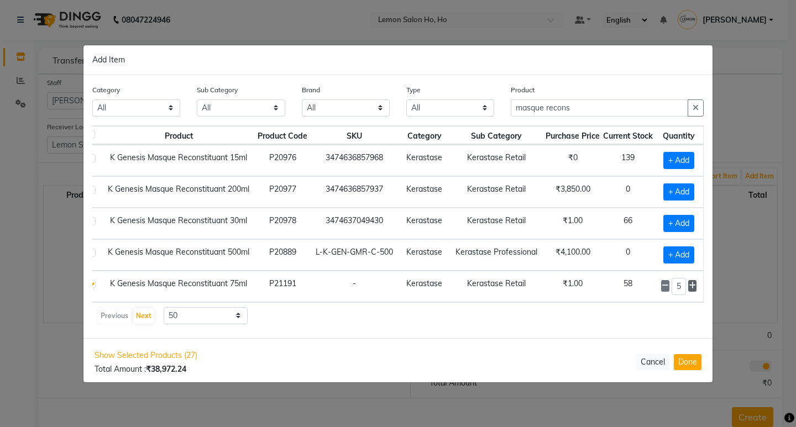
type input "6"
click at [602, 109] on input "masque recons" at bounding box center [599, 108] width 177 height 17
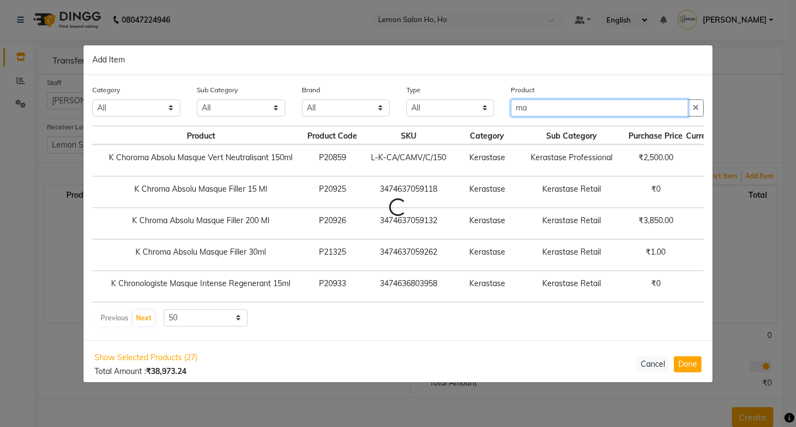
type input "m"
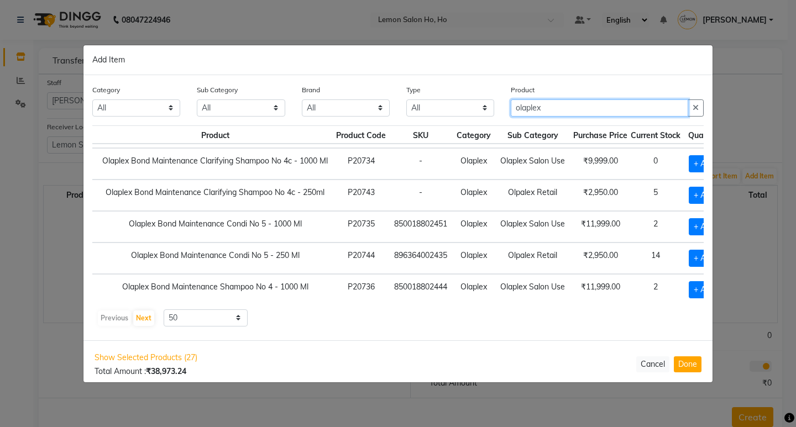
scroll to position [111, 22]
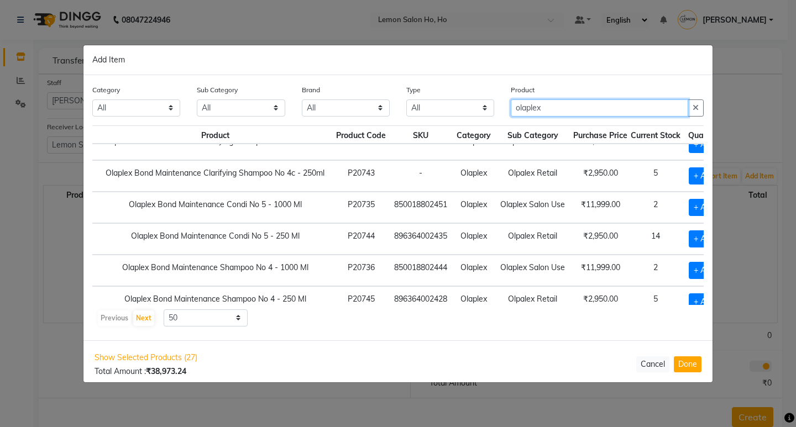
type input "olaplex"
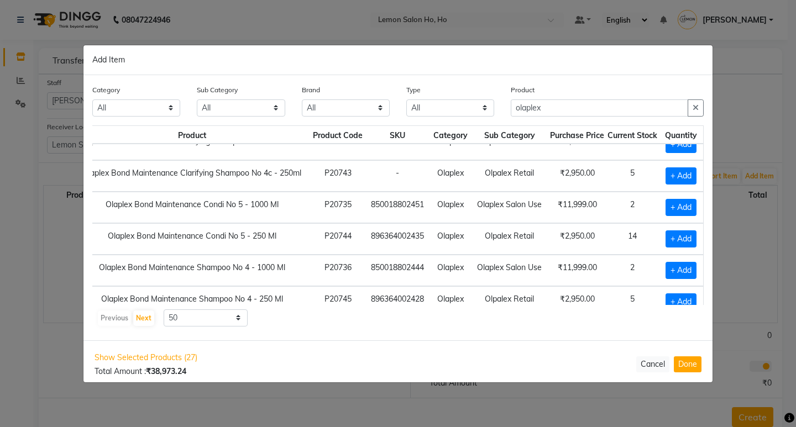
scroll to position [111, 62]
click at [673, 265] on span "+ Add" at bounding box center [681, 270] width 31 height 17
checkbox input "true"
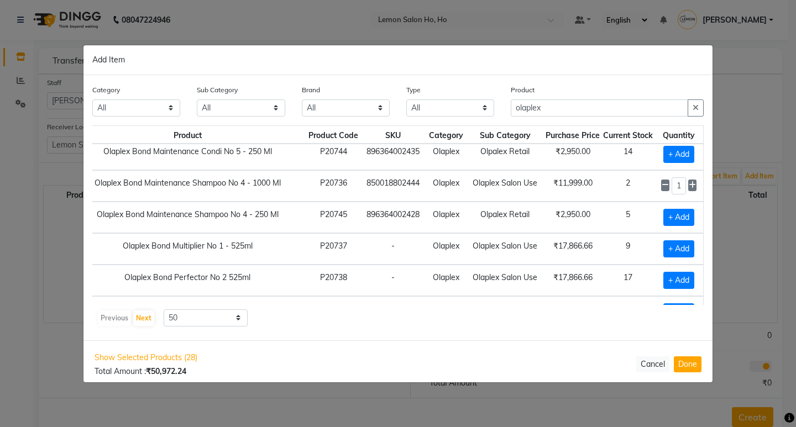
scroll to position [221, 62]
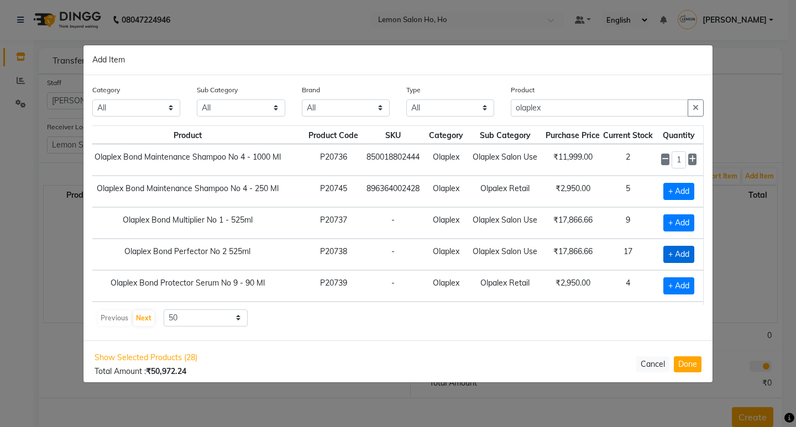
click at [666, 251] on span "+ Add" at bounding box center [678, 254] width 31 height 17
checkbox input "true"
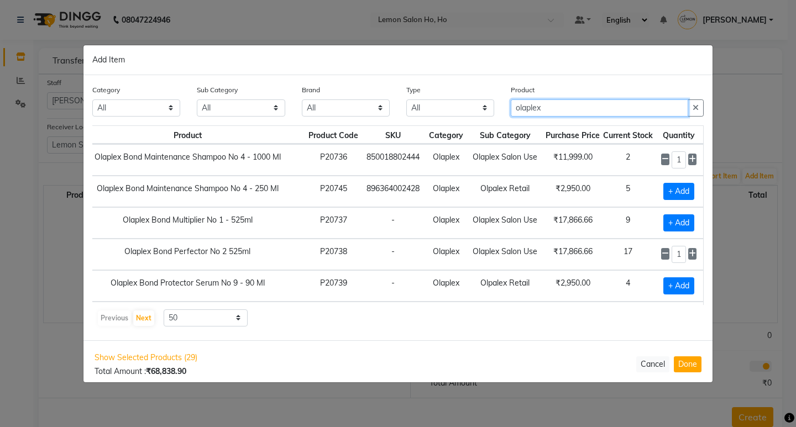
click at [555, 108] on input "olaplex" at bounding box center [599, 108] width 177 height 17
type input "o"
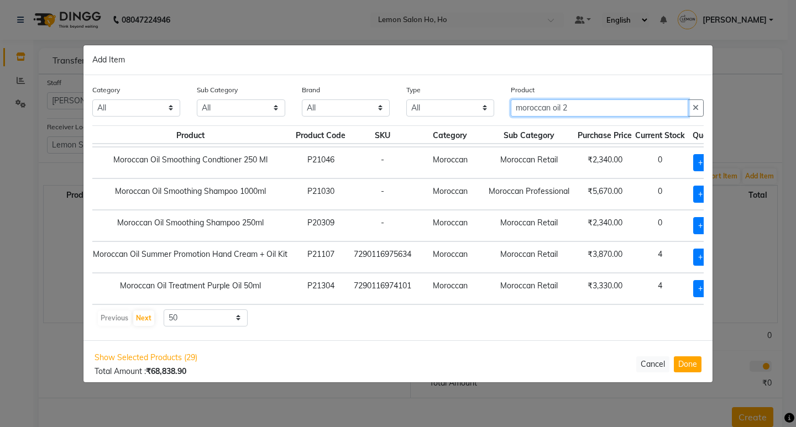
scroll to position [0, 0]
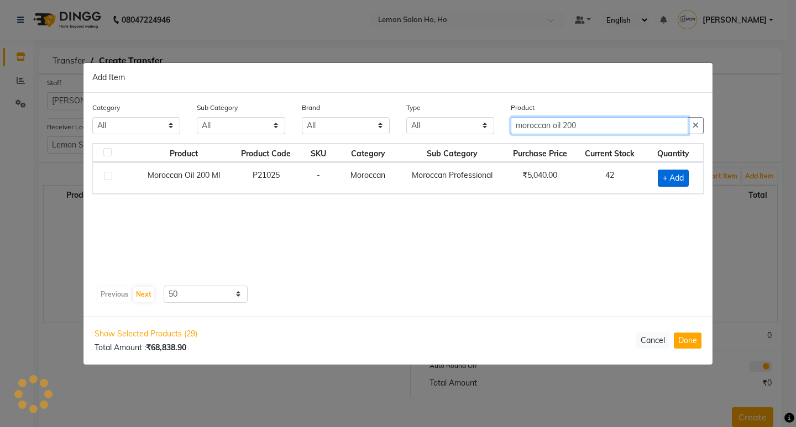
type input "moroccan oil 200"
click at [675, 175] on span "+ Add" at bounding box center [673, 178] width 31 height 17
checkbox input "true"
click at [587, 129] on input "moroccan oil 200" at bounding box center [599, 125] width 177 height 17
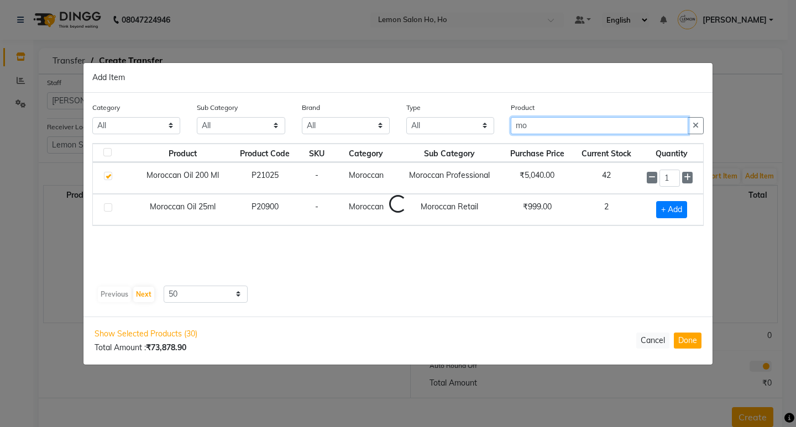
type input "m"
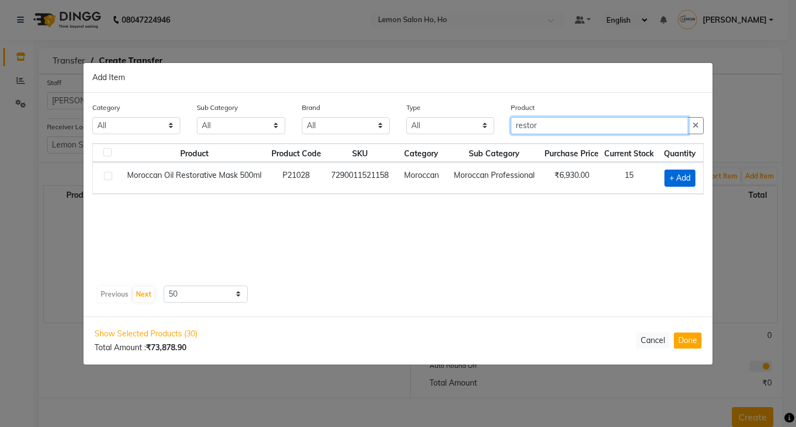
type input "restor"
click at [676, 175] on span "+ Add" at bounding box center [680, 178] width 31 height 17
checkbox input "true"
click at [551, 127] on input "restor" at bounding box center [599, 125] width 177 height 17
type input "r"
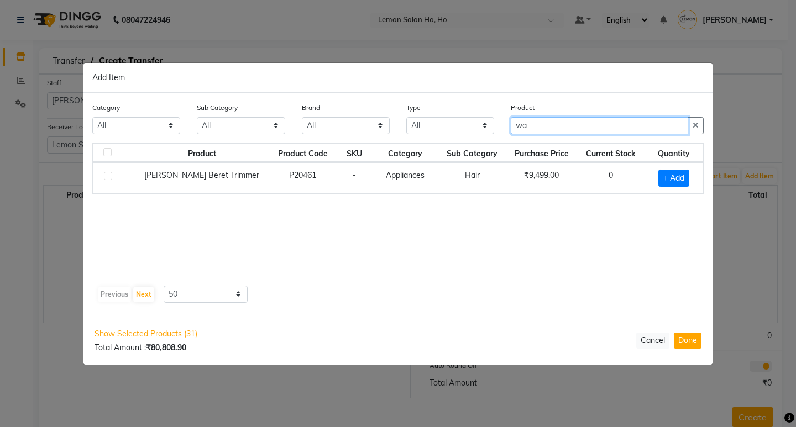
type input "w"
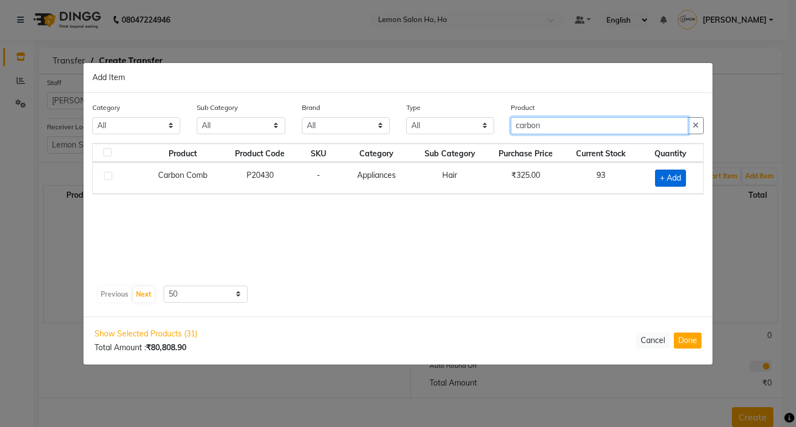
type input "carbon"
click at [668, 177] on span "+ Add" at bounding box center [670, 178] width 31 height 17
checkbox input "true"
click at [561, 125] on input "carbon" at bounding box center [599, 125] width 177 height 17
type input "c"
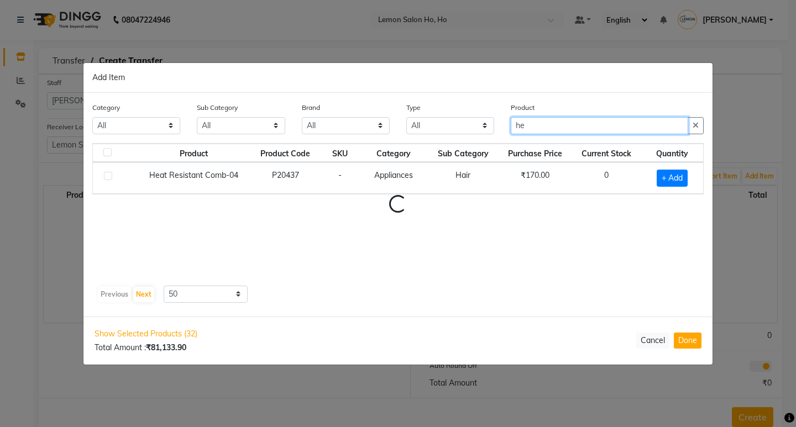
type input "h"
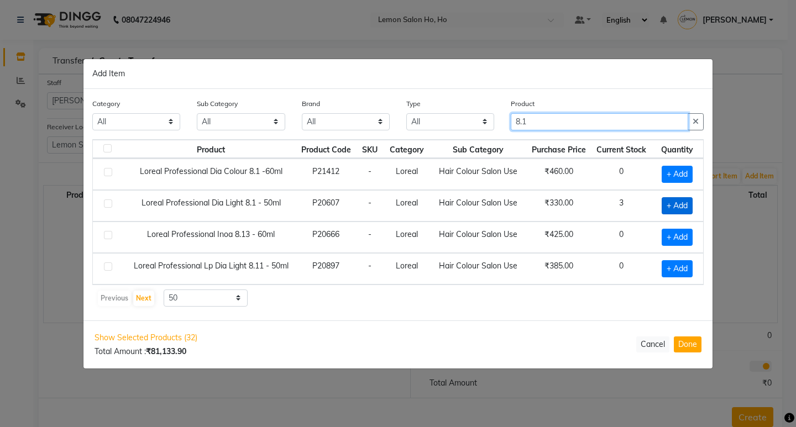
type input "8.1"
click at [668, 206] on span "+ Add" at bounding box center [677, 205] width 31 height 17
checkbox input "true"
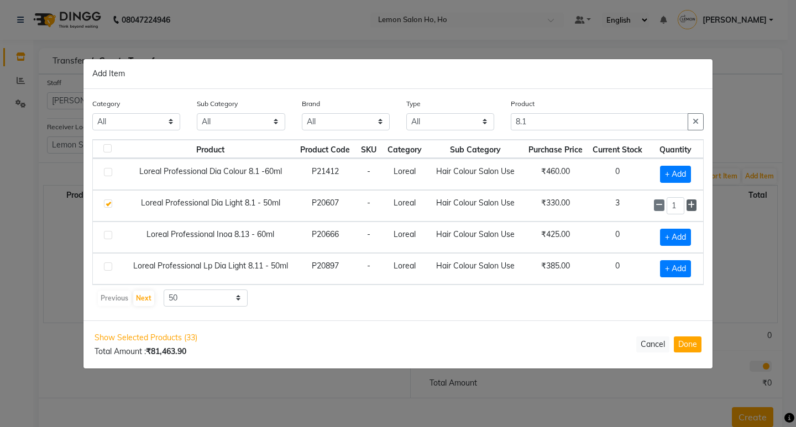
click at [690, 205] on icon at bounding box center [691, 205] width 7 height 8
click at [691, 205] on icon at bounding box center [691, 205] width 7 height 8
type input "3"
click at [537, 125] on input "8.1" at bounding box center [599, 121] width 177 height 17
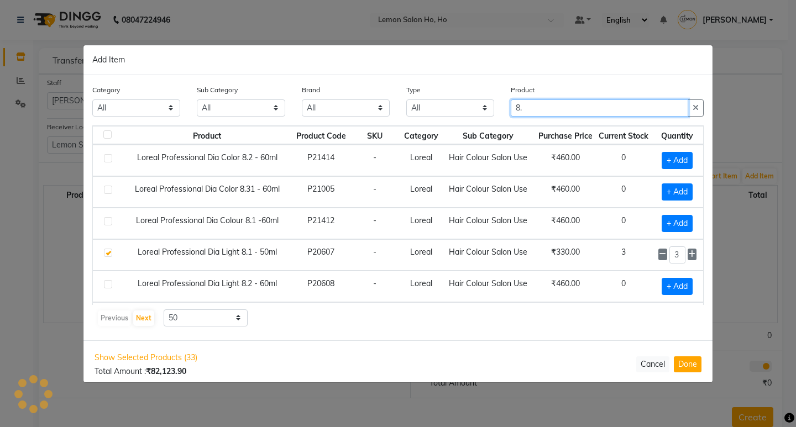
type input "8"
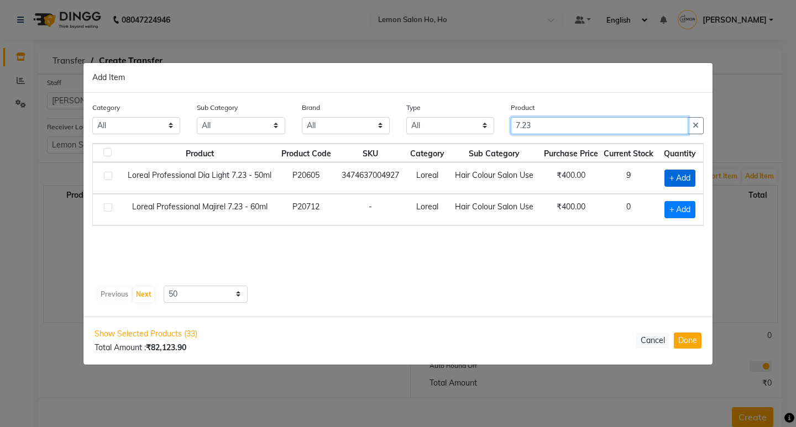
type input "7.23"
click at [675, 177] on span "+ Add" at bounding box center [680, 178] width 31 height 17
checkbox input "true"
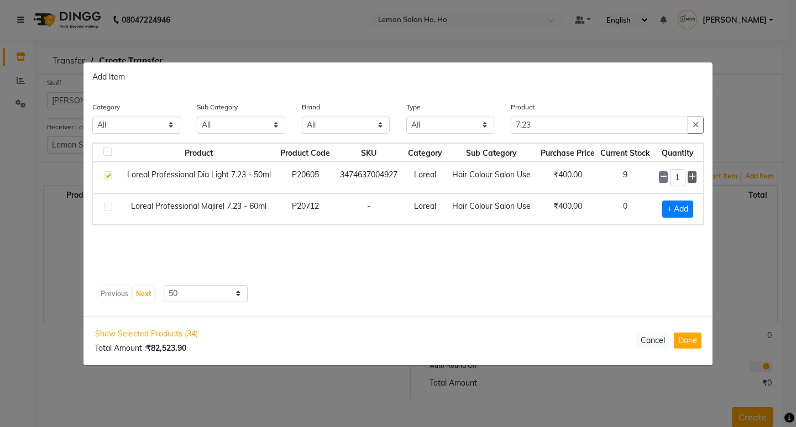
click at [692, 177] on icon at bounding box center [692, 177] width 7 height 8
type input "3"
click at [547, 131] on input "7.23" at bounding box center [599, 125] width 177 height 17
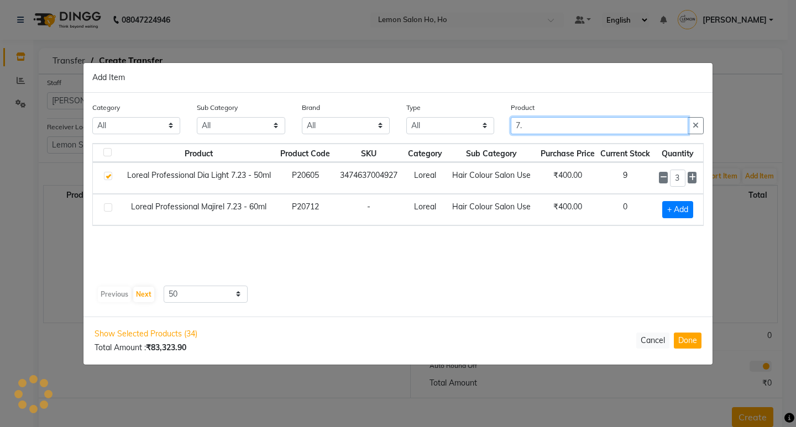
type input "7"
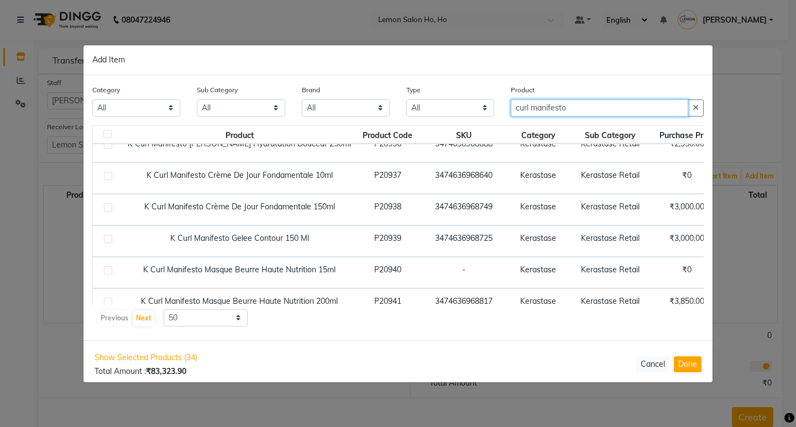
scroll to position [22, 0]
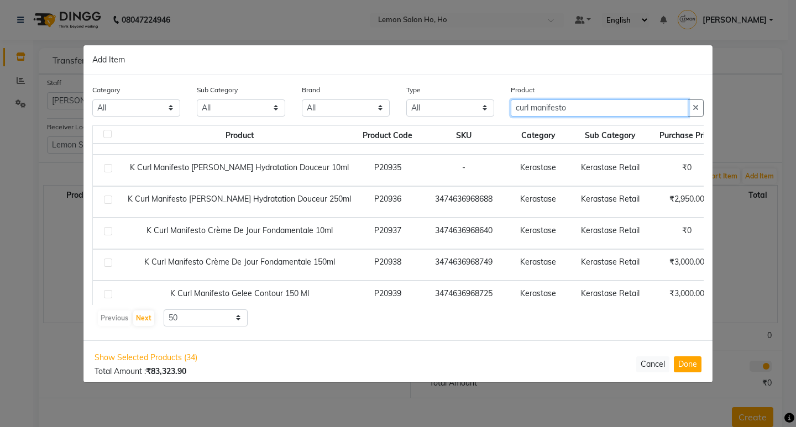
type input "curl manifesto"
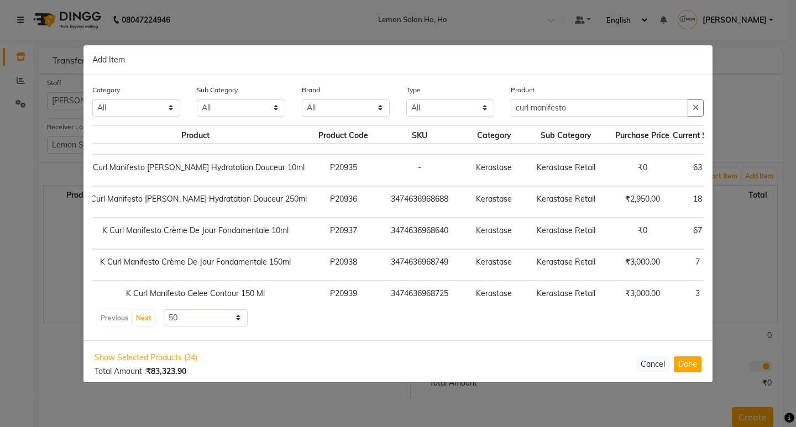
scroll to position [22, 84]
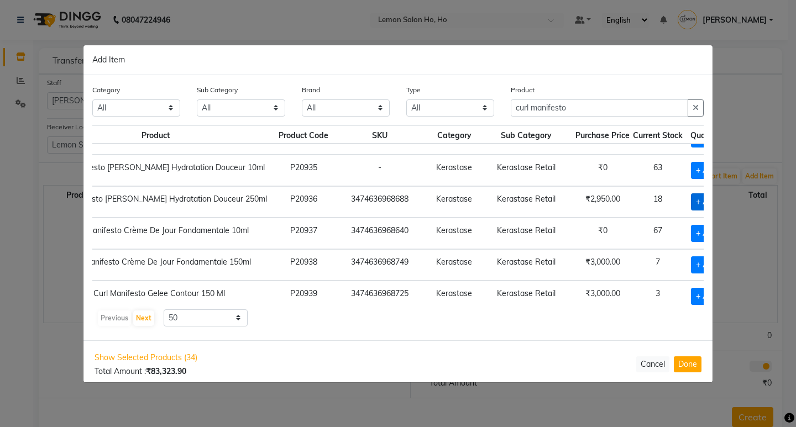
click at [691, 197] on span "+ Add" at bounding box center [706, 202] width 31 height 17
checkbox input "true"
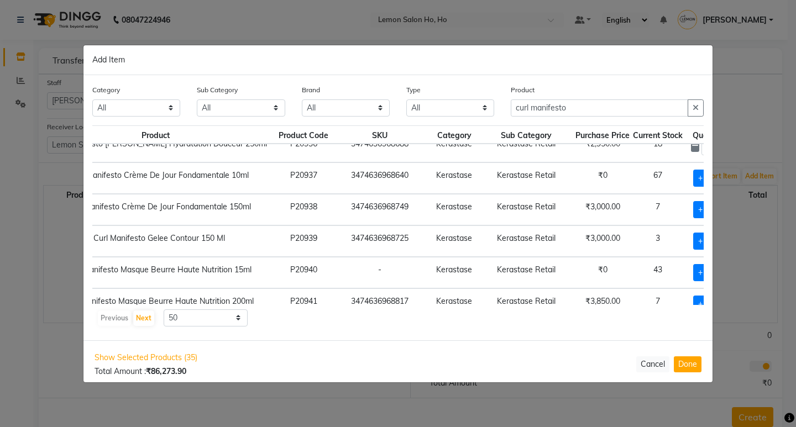
scroll to position [132, 84]
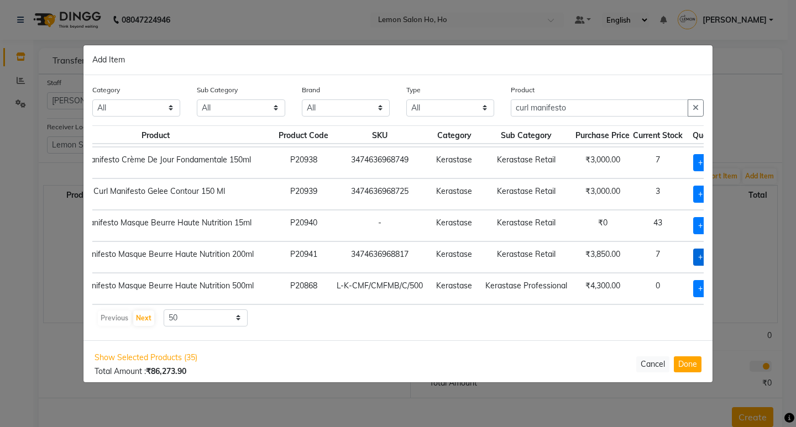
click at [693, 249] on span "+ Add" at bounding box center [708, 257] width 31 height 17
checkbox input "true"
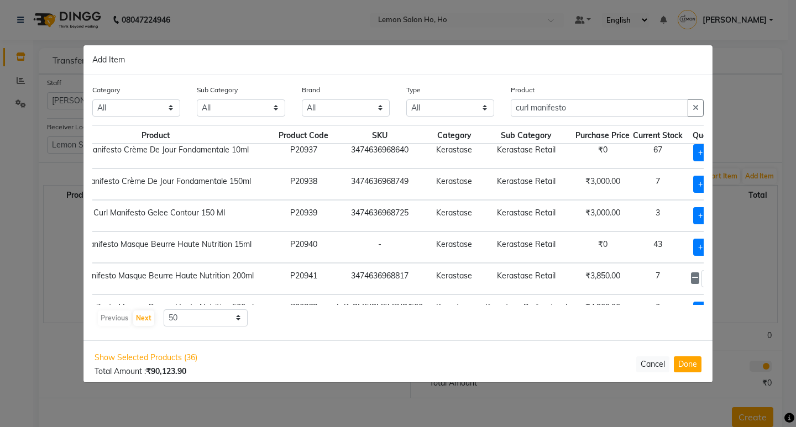
scroll to position [77, 84]
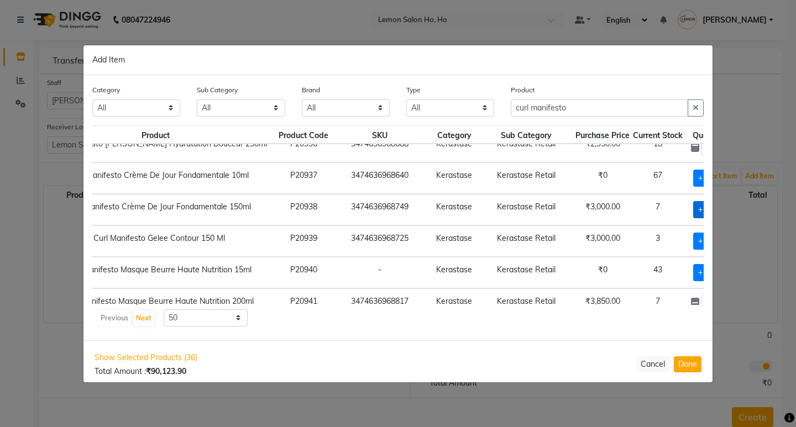
click at [693, 207] on span "+ Add" at bounding box center [708, 209] width 31 height 17
checkbox input "true"
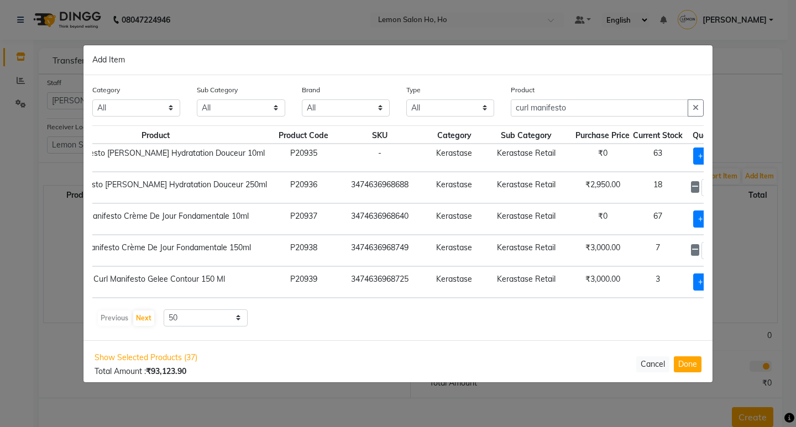
scroll to position [55, 84]
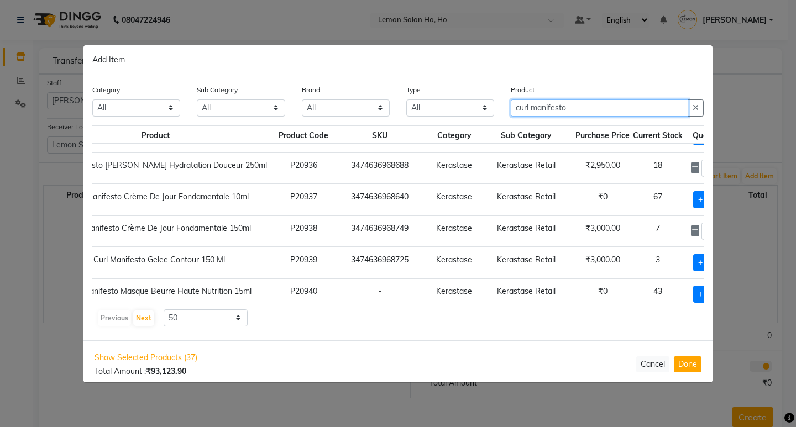
click at [592, 107] on input "curl manifesto" at bounding box center [599, 108] width 177 height 17
type input "c"
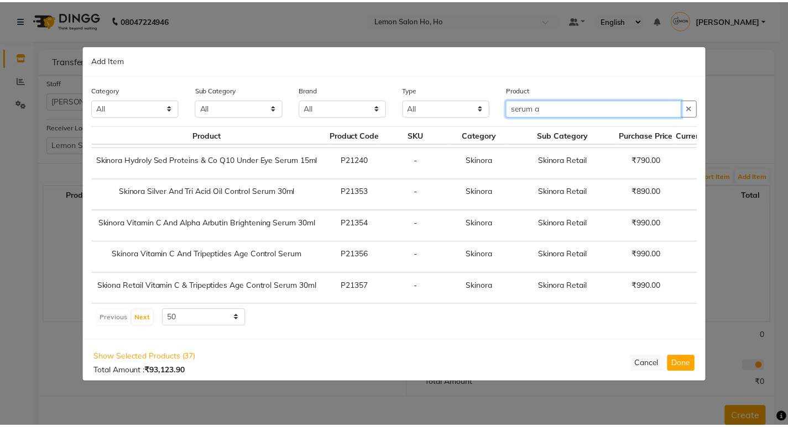
scroll to position [0, 0]
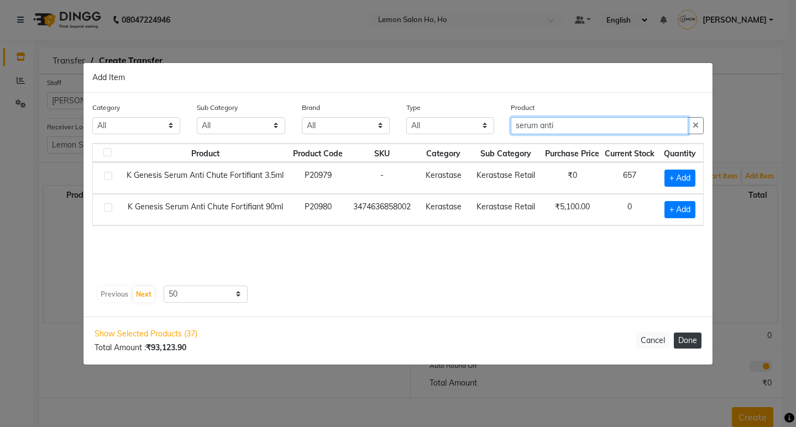
type input "serum anti"
click at [683, 341] on button "Done" at bounding box center [688, 341] width 28 height 16
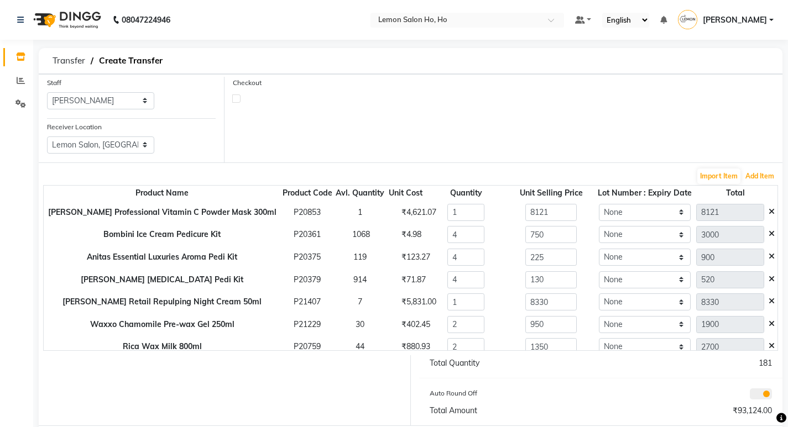
scroll to position [19, 0]
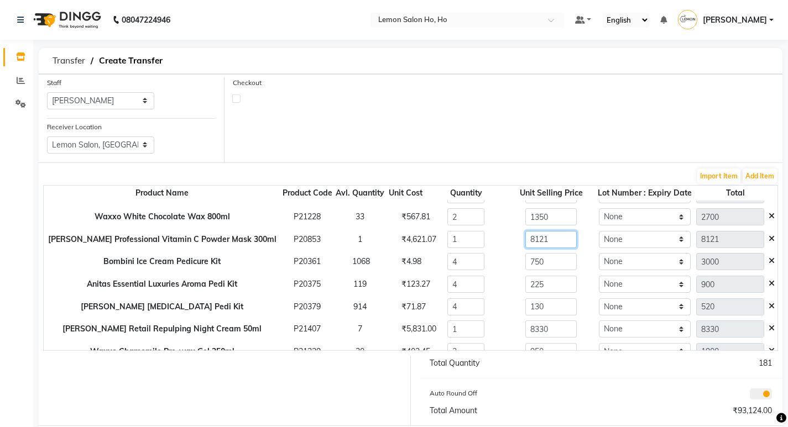
click at [537, 240] on input "8121" at bounding box center [550, 239] width 51 height 17
type input "8"
type input "9063"
click at [547, 389] on div "Auto Round Off" at bounding box center [511, 395] width 180 height 15
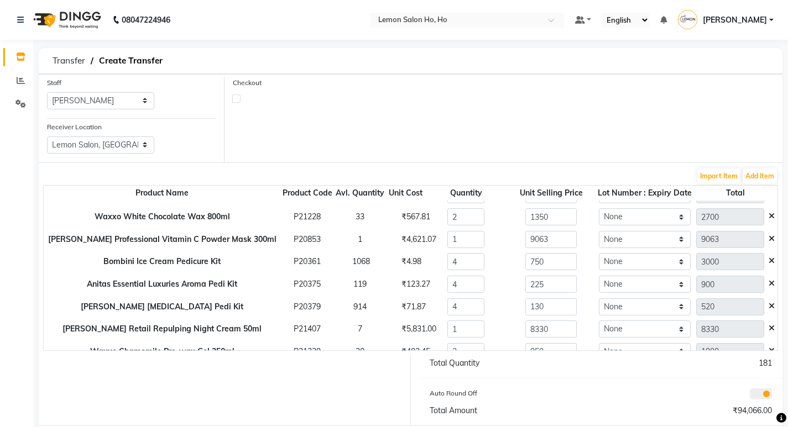
click at [237, 98] on label at bounding box center [236, 99] width 8 height 8
click at [237, 98] on input "checkbox" at bounding box center [236, 98] width 7 height 7
checkbox input "true"
select select "true"
select select "2069"
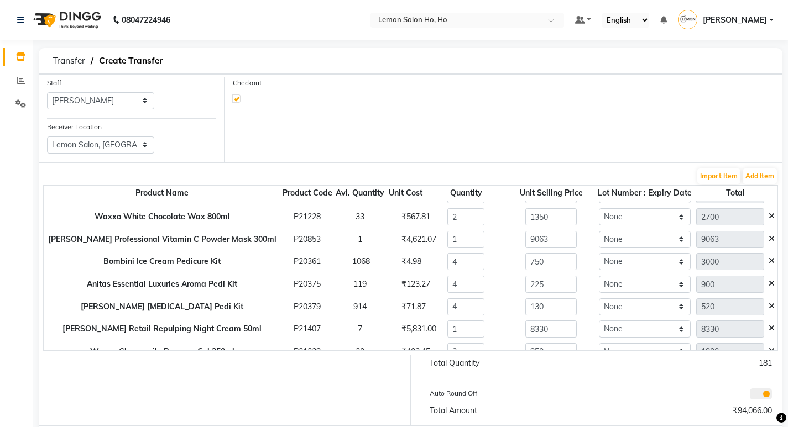
select select "2069"
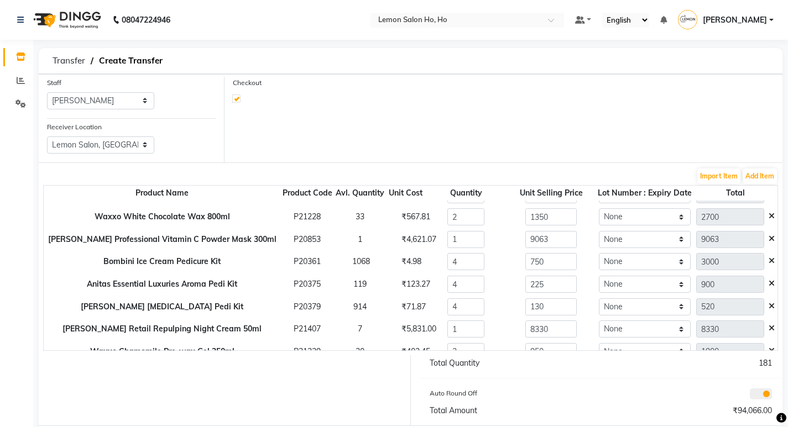
select select "2069"
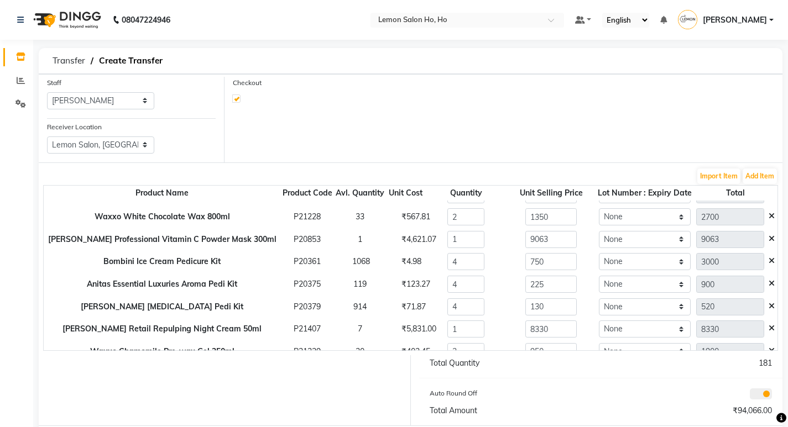
select select "2069"
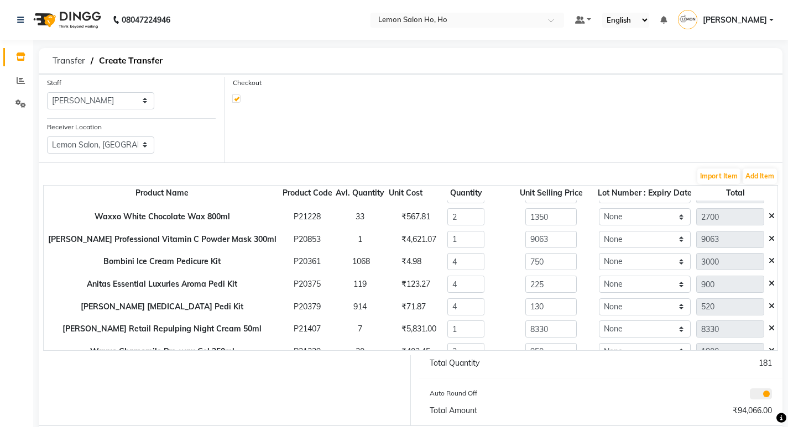
select select "2069"
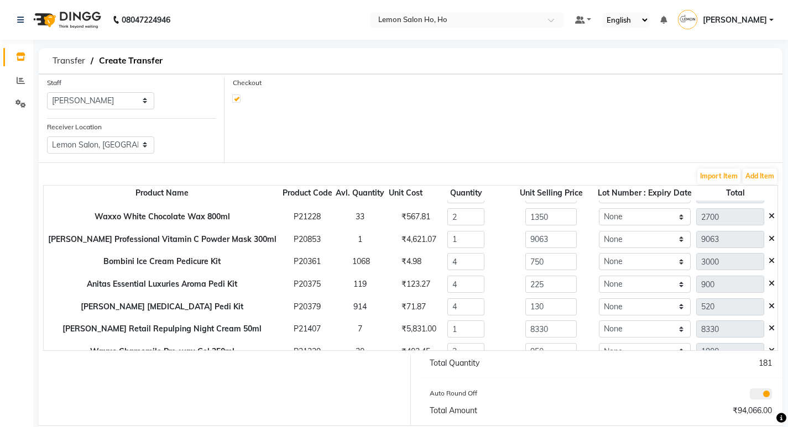
select select "2069"
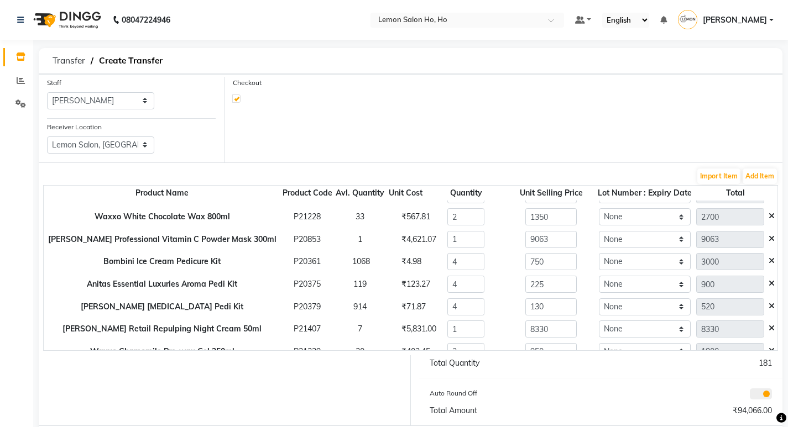
select select "2069"
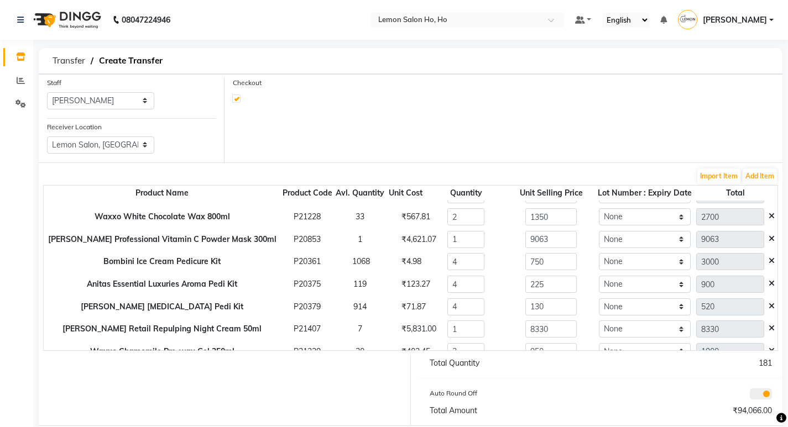
select select "2069"
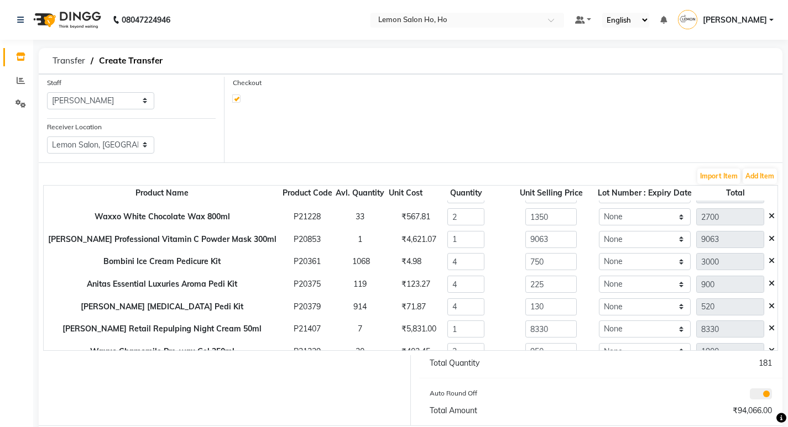
select select "2069"
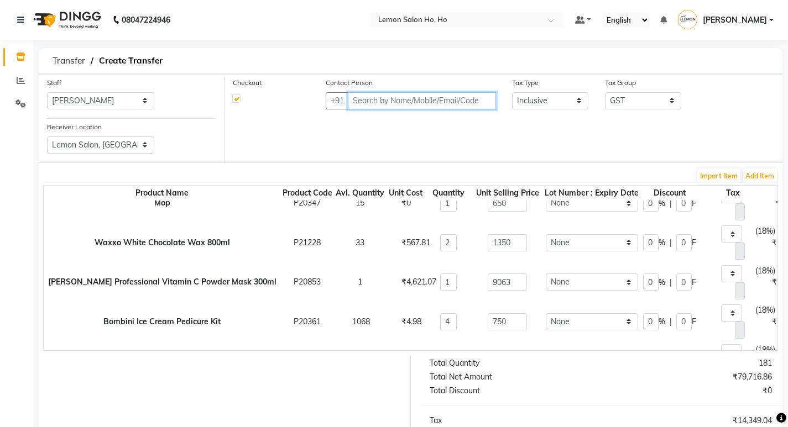
click at [481, 102] on input "text" at bounding box center [422, 100] width 148 height 17
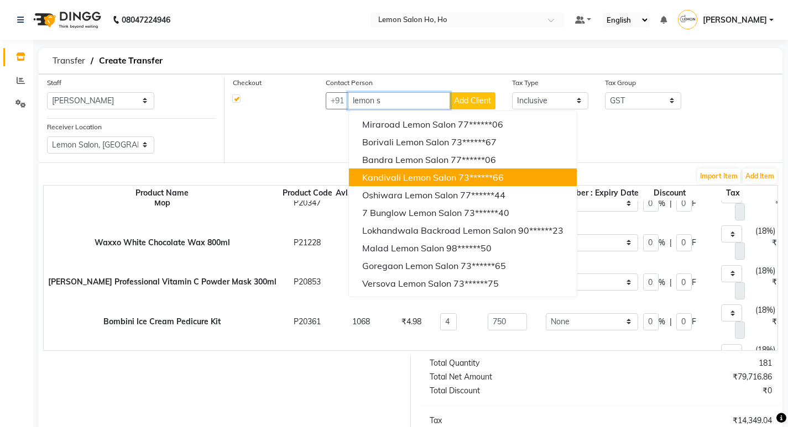
click at [410, 176] on span "Kandivali Lemon Salon" at bounding box center [409, 177] width 94 height 11
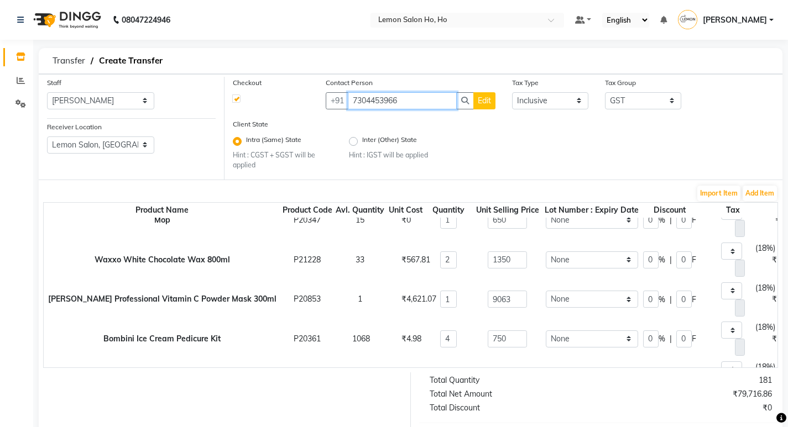
scroll to position [0, 0]
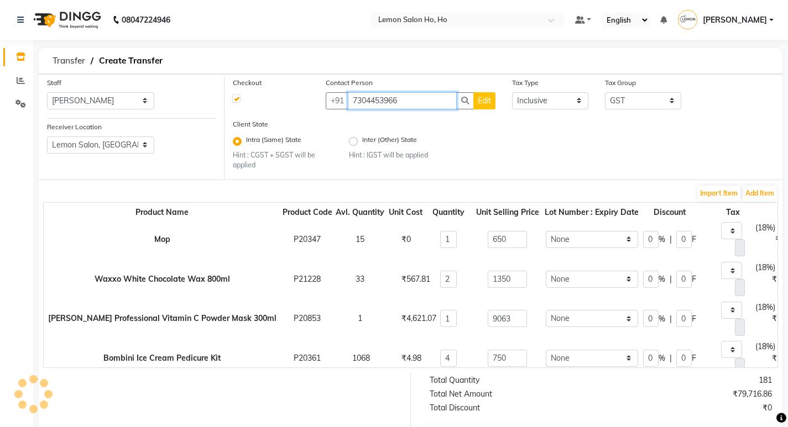
type input "7304453966"
click at [643, 279] on input "0" at bounding box center [650, 279] width 15 height 17
type input "50"
type input "1350"
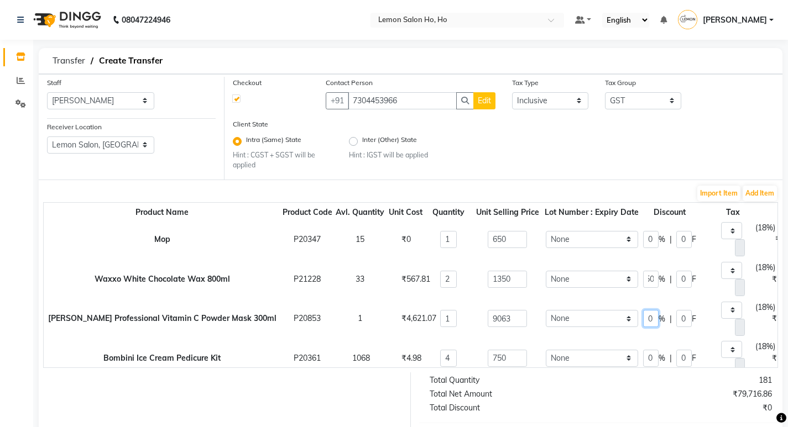
type input "675"
type input "205.93"
click at [643, 318] on input "0" at bounding box center [650, 318] width 15 height 17
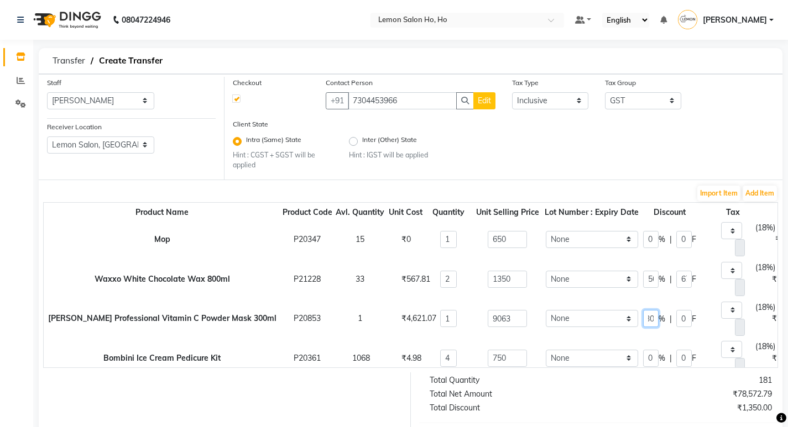
type input "30"
type input "6344.1"
type input "2718.9"
type input "967.74"
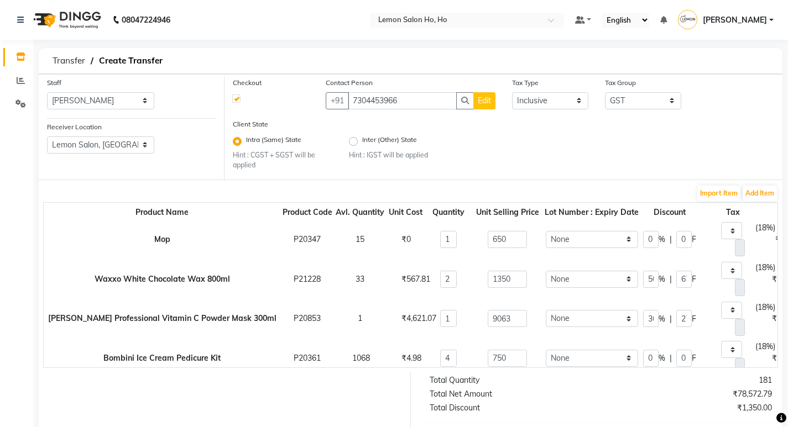
click at [592, 302] on td "None" at bounding box center [591, 319] width 97 height 40
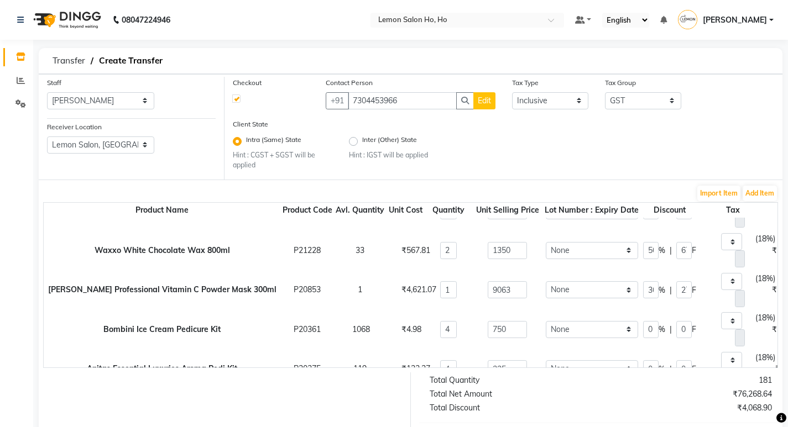
scroll to position [55, 0]
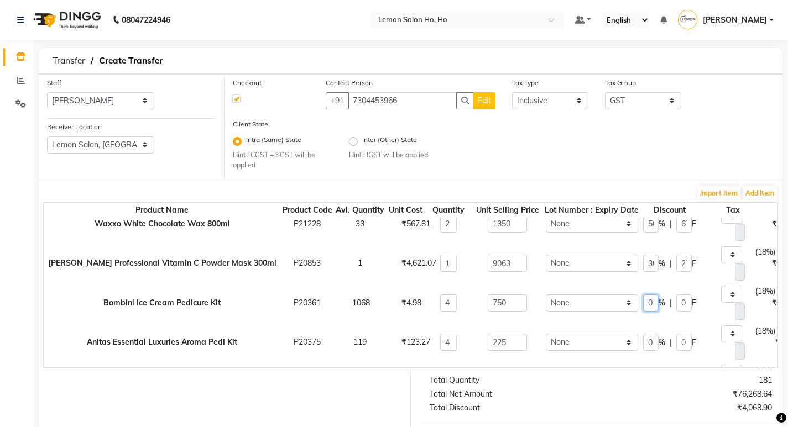
click at [643, 303] on input "0" at bounding box center [650, 303] width 15 height 17
type input "65"
type input "1050"
type input "487.5"
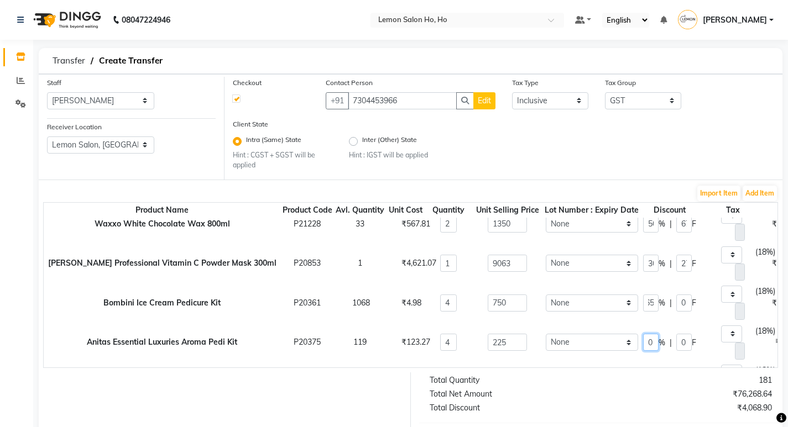
type input "160.17"
click at [643, 342] on input "0" at bounding box center [650, 342] width 15 height 17
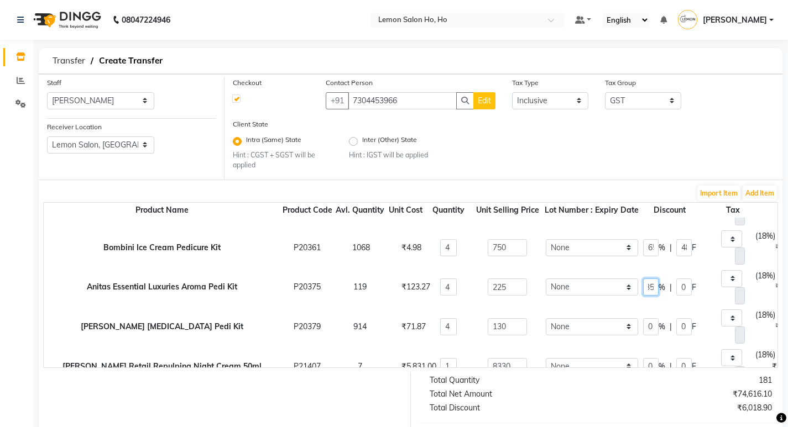
type input "35"
type input "585"
type input "78.75"
type input "89.24"
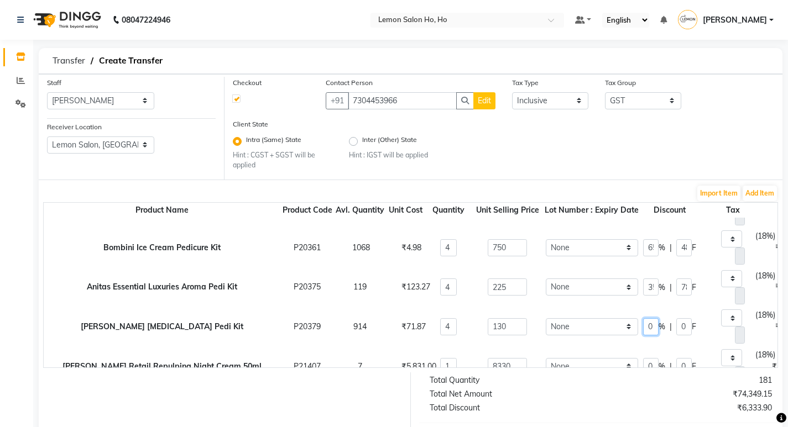
click at [643, 328] on input "0" at bounding box center [650, 326] width 15 height 17
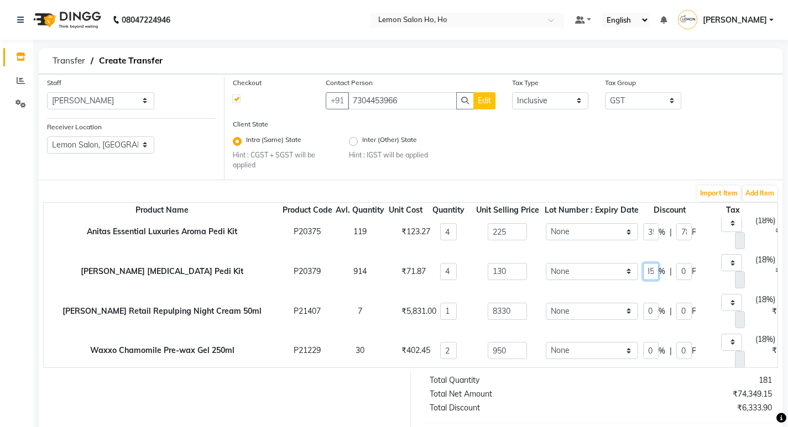
type input "35"
type input "338"
type input "45.5"
type input "51.56"
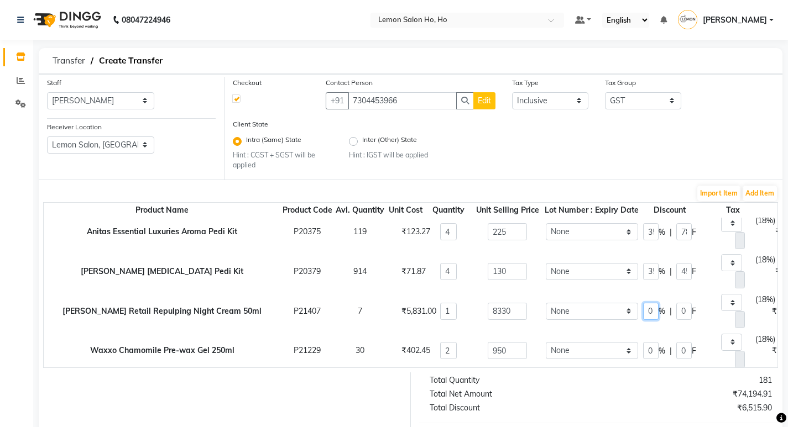
click at [643, 312] on input "0" at bounding box center [650, 311] width 15 height 17
type input "30"
type input "5831"
type input "2499"
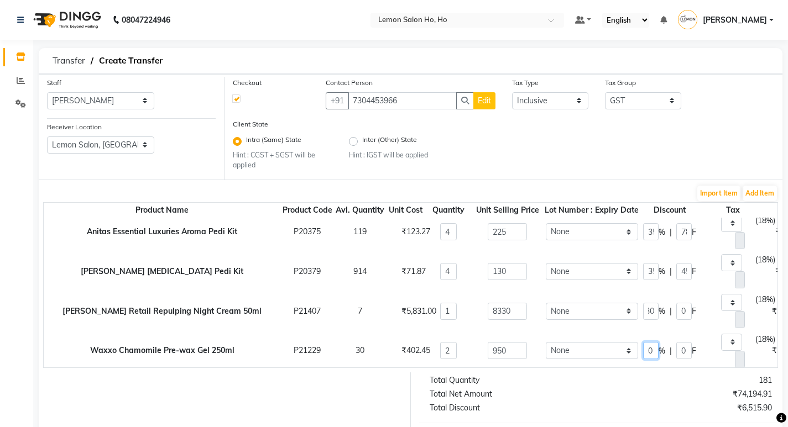
type input "889.47"
click at [643, 352] on input "0" at bounding box center [650, 350] width 15 height 17
type input "50"
type input "950"
type input "475"
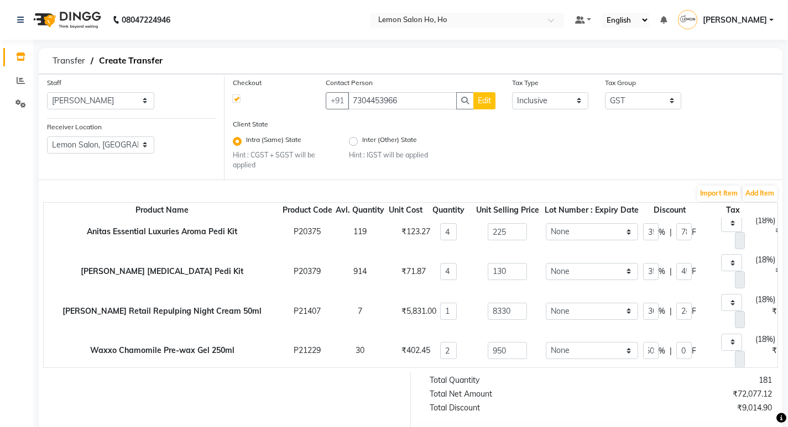
type input "144.92"
click at [618, 380] on div "181" at bounding box center [690, 381] width 180 height 12
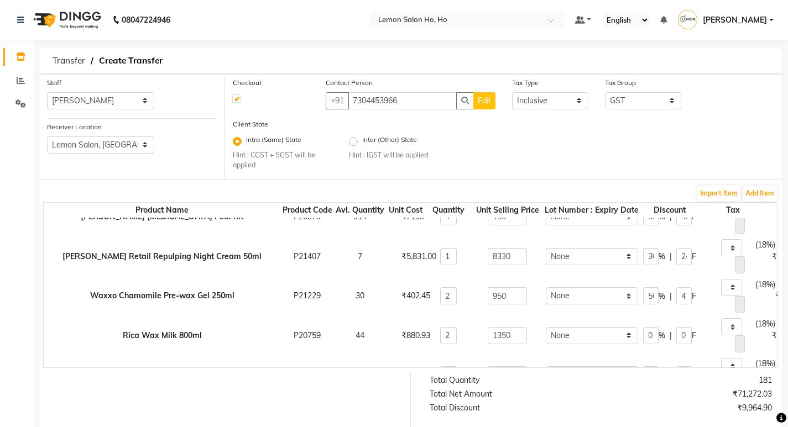
scroll to position [221, 0]
click at [643, 337] on input "0" at bounding box center [650, 335] width 15 height 17
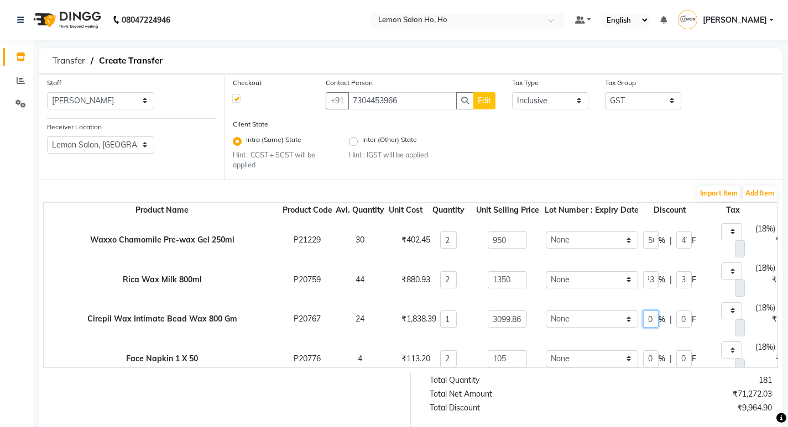
click at [643, 320] on input "0" at bounding box center [650, 319] width 15 height 17
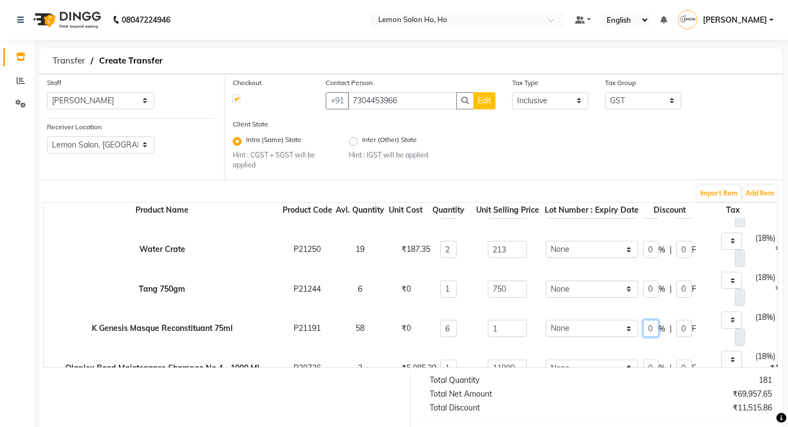
scroll to position [0, 0]
click at [643, 328] on input "0" at bounding box center [650, 328] width 15 height 17
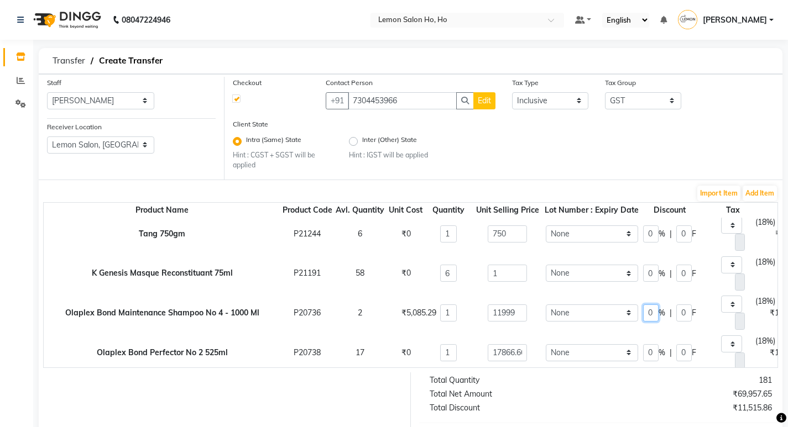
click at [643, 312] on input "0" at bounding box center [650, 313] width 15 height 17
click at [643, 353] on input "0" at bounding box center [650, 352] width 15 height 17
click at [602, 381] on div "181" at bounding box center [690, 381] width 180 height 12
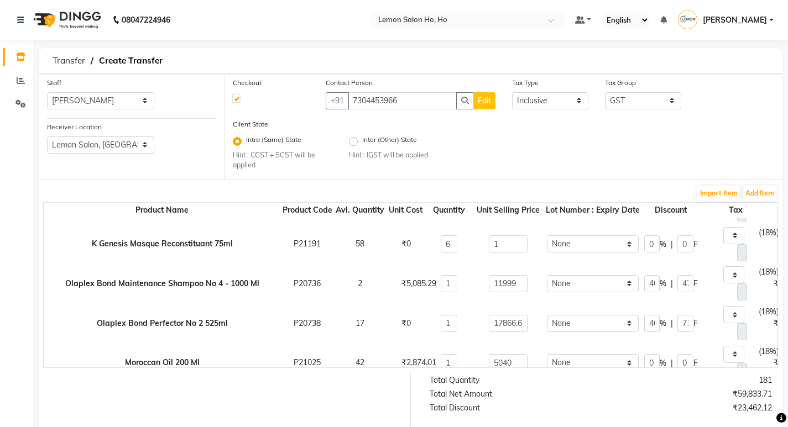
scroll to position [1050, 0]
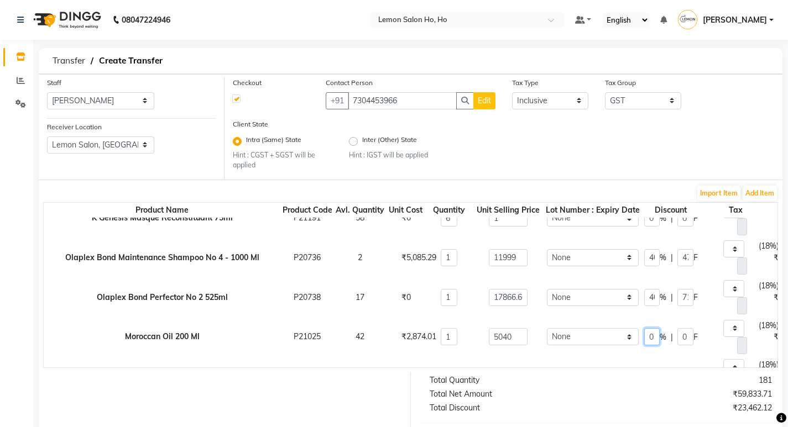
click at [644, 337] on input "0" at bounding box center [651, 336] width 15 height 17
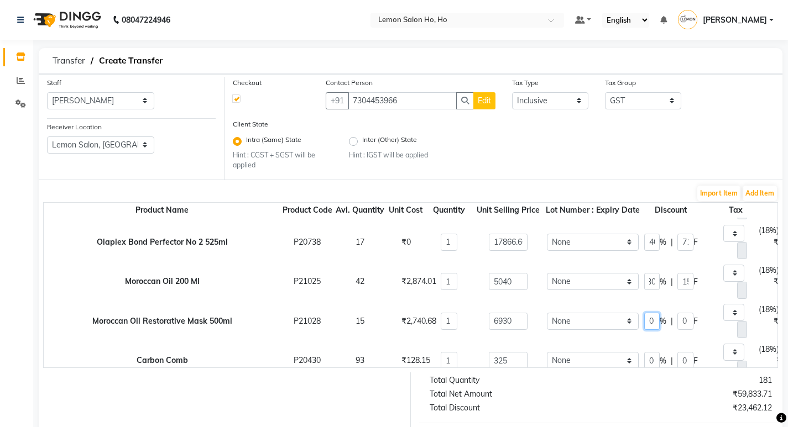
scroll to position [0, 0]
click at [644, 322] on input "0" at bounding box center [651, 321] width 15 height 17
click at [605, 338] on td "None" at bounding box center [592, 321] width 97 height 40
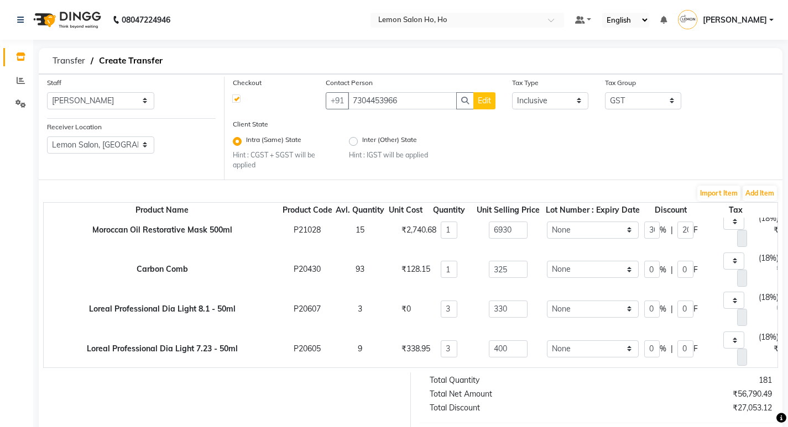
scroll to position [1216, 0]
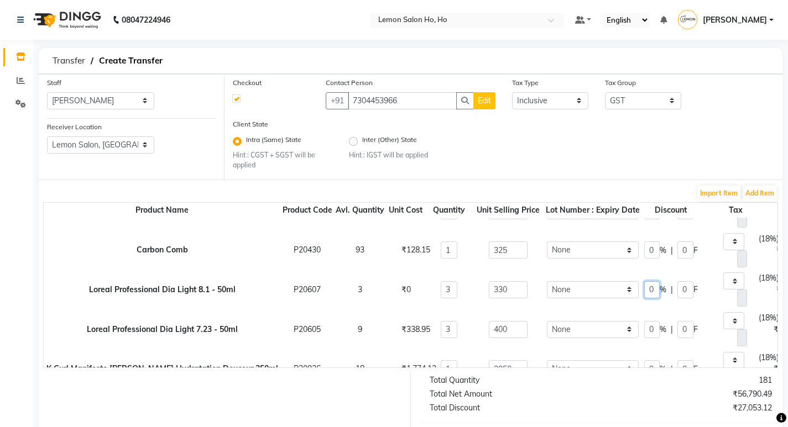
click at [644, 289] on input "0" at bounding box center [651, 289] width 15 height 17
click at [644, 330] on input "0" at bounding box center [651, 329] width 15 height 17
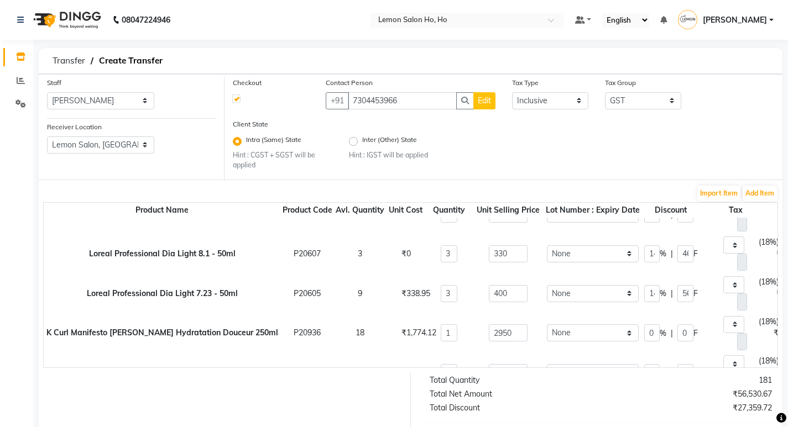
scroll to position [1272, 0]
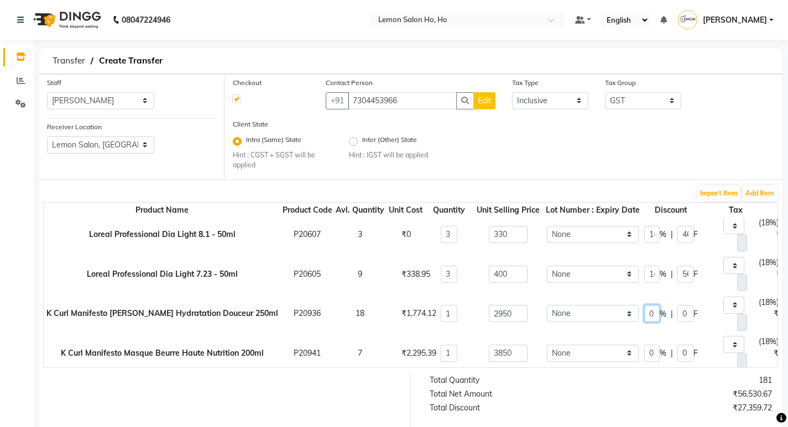
click at [644, 315] on input "0" at bounding box center [651, 313] width 15 height 17
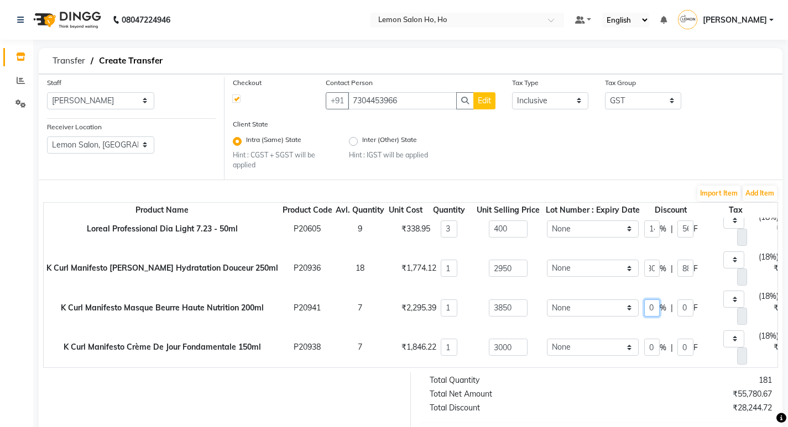
scroll to position [0, 0]
click at [644, 301] on input "0" at bounding box center [651, 308] width 15 height 17
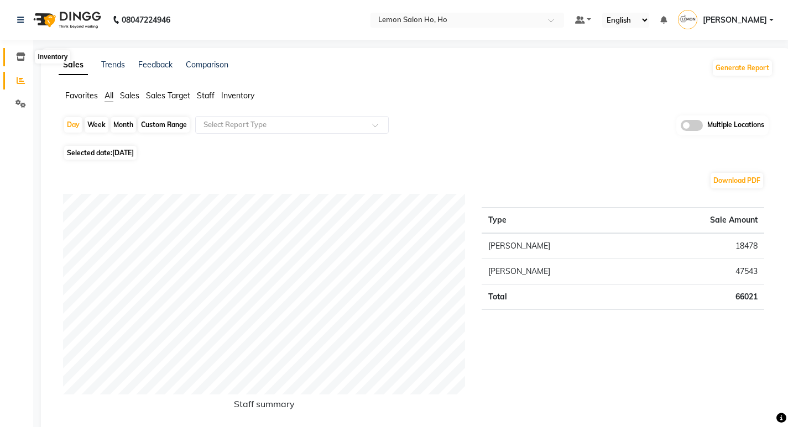
click at [15, 56] on span at bounding box center [20, 57] width 19 height 13
select select
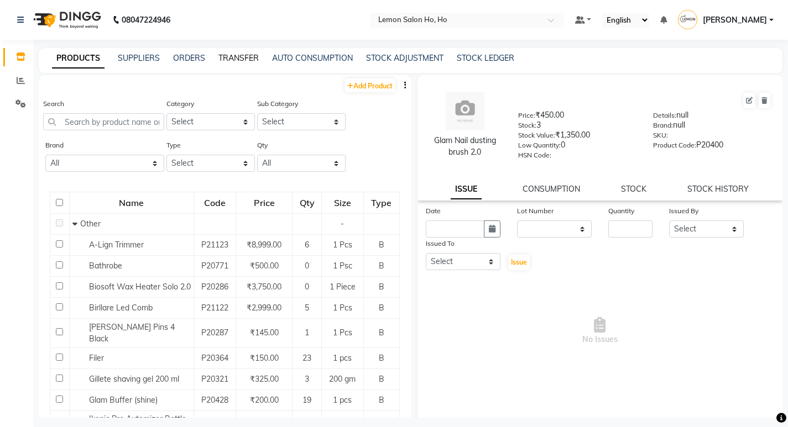
click at [238, 59] on link "TRANSFER" at bounding box center [238, 58] width 40 height 10
select select "sender"
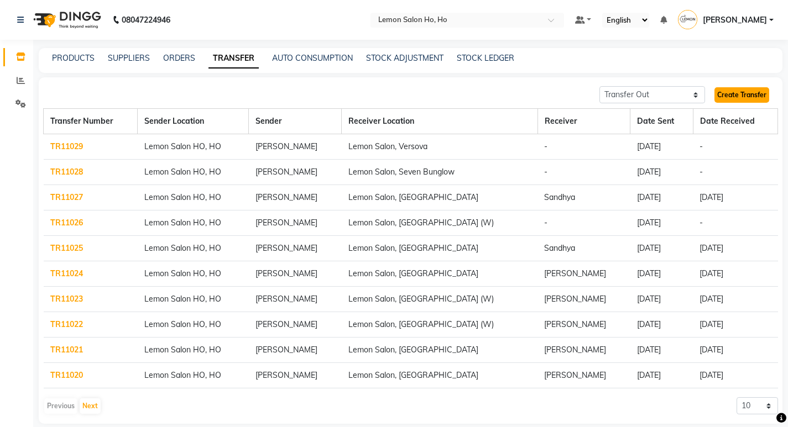
click at [743, 96] on link "Create Transfer" at bounding box center [741, 94] width 55 height 15
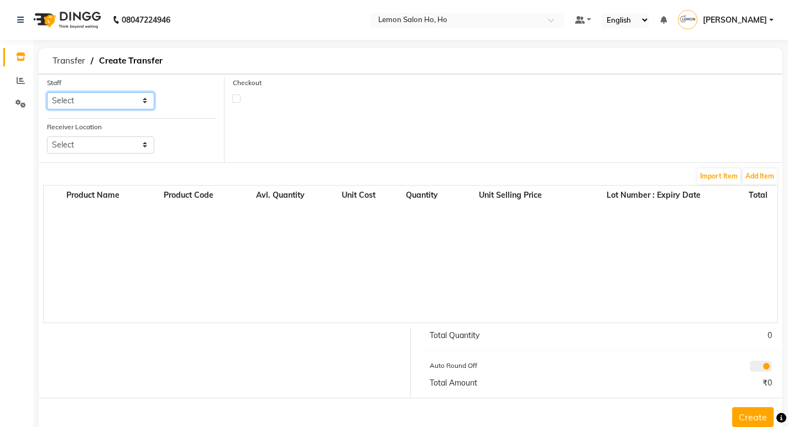
click at [144, 103] on select "Select [PERSON_NAME] [PERSON_NAME] DC DINGG Support [PERSON_NAME] [PERSON_NAME]…" at bounding box center [100, 100] width 107 height 17
select select "88560"
click at [47, 92] on select "Select [PERSON_NAME] [PERSON_NAME] DC DINGG Support [PERSON_NAME] [PERSON_NAME]…" at bounding box center [100, 100] width 107 height 17
click at [144, 145] on select "Select Lemon Salon, Lokhandwala [GEOGRAPHIC_DATA], [GEOGRAPHIC_DATA], Seven Bun…" at bounding box center [100, 145] width 107 height 17
select select "959"
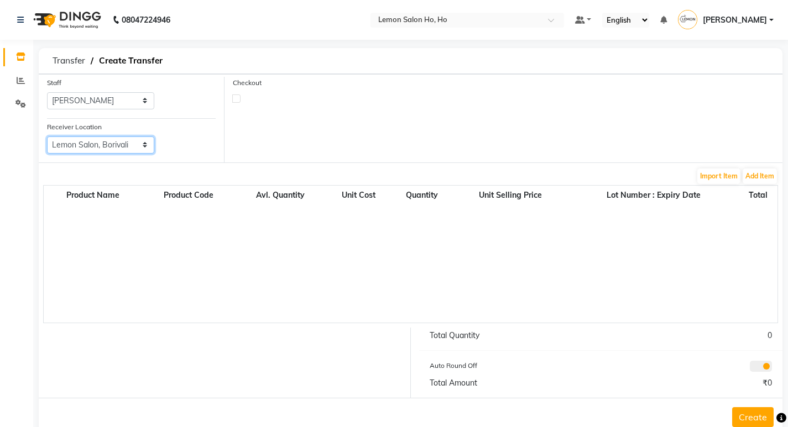
click at [47, 137] on select "Select Lemon Salon, Lokhandwala [GEOGRAPHIC_DATA], [GEOGRAPHIC_DATA], Seven Bun…" at bounding box center [100, 145] width 107 height 17
click at [759, 175] on button "Add Item" at bounding box center [760, 176] width 34 height 15
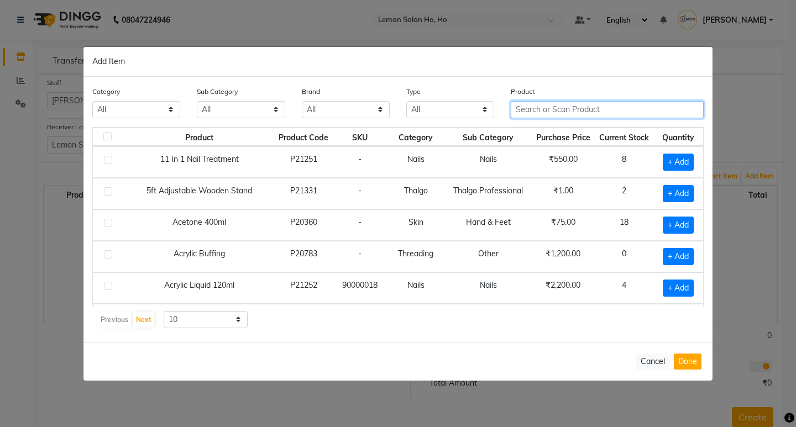
click at [625, 111] on input "text" at bounding box center [607, 109] width 193 height 17
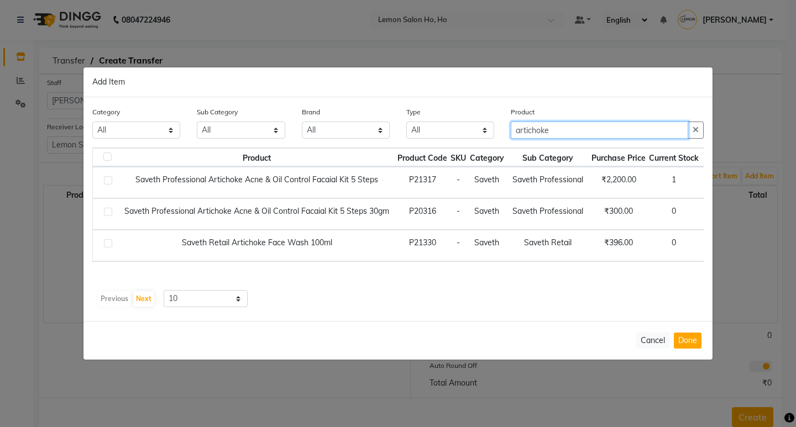
type input "artichoke"
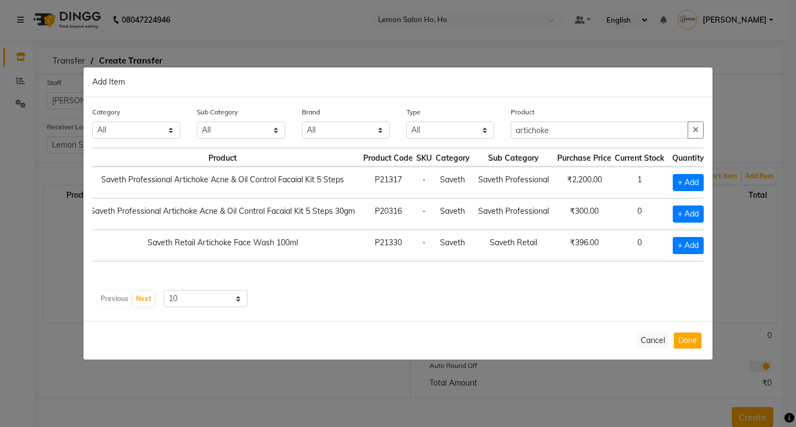
scroll to position [0, 44]
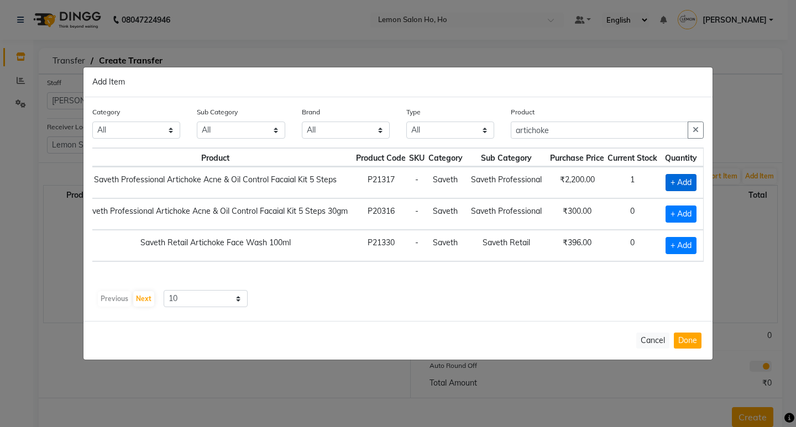
click at [676, 179] on span "+ Add" at bounding box center [681, 182] width 31 height 17
checkbox input "true"
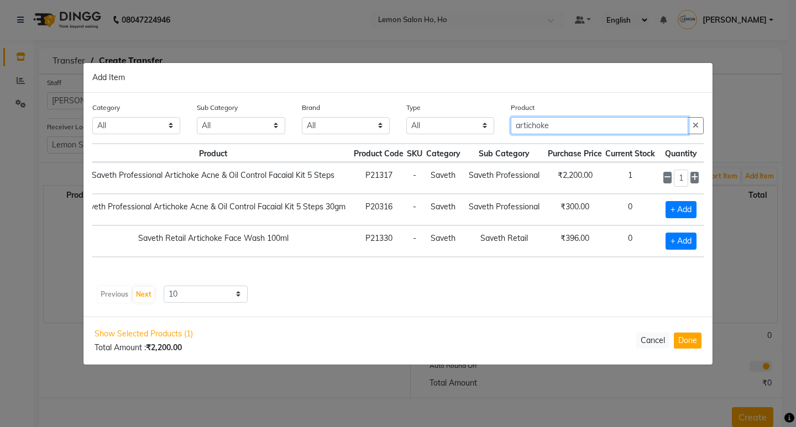
click at [561, 123] on input "artichoke" at bounding box center [599, 125] width 177 height 17
type input "a"
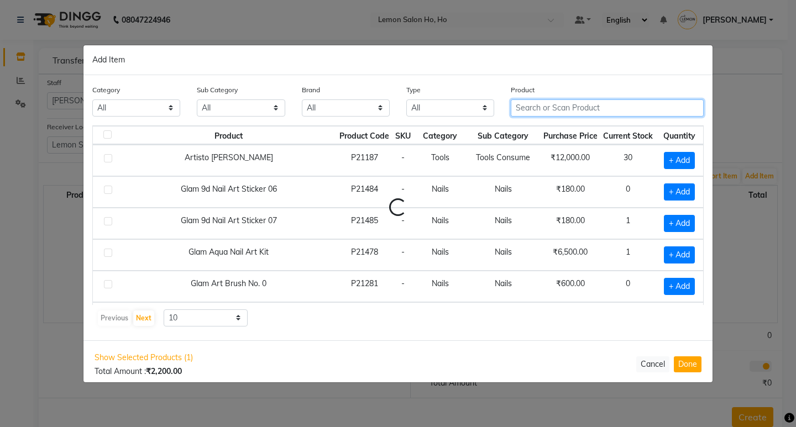
scroll to position [0, 0]
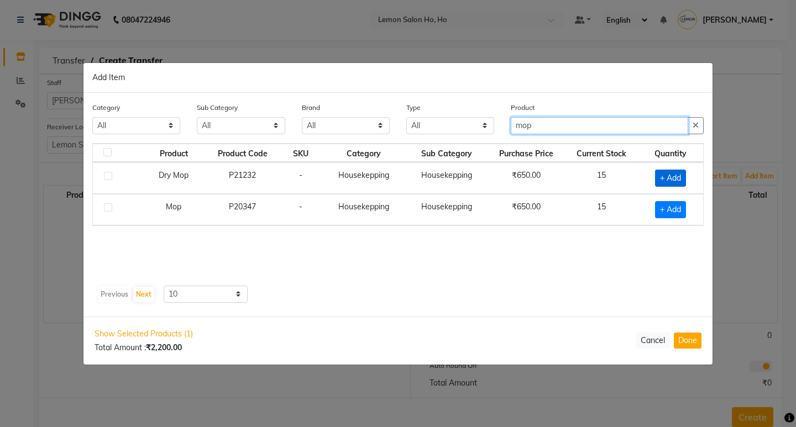
type input "mop"
click at [663, 172] on span "+ Add" at bounding box center [670, 178] width 31 height 17
checkbox input "true"
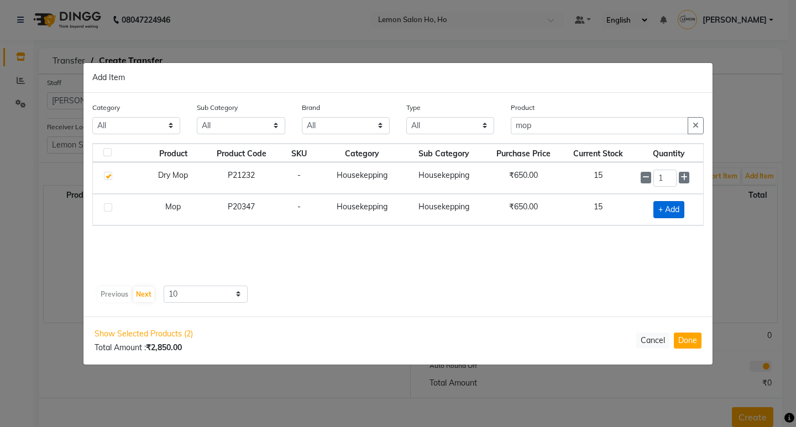
click at [671, 209] on span "+ Add" at bounding box center [669, 209] width 31 height 17
checkbox input "true"
click at [547, 128] on input "mop" at bounding box center [599, 125] width 177 height 17
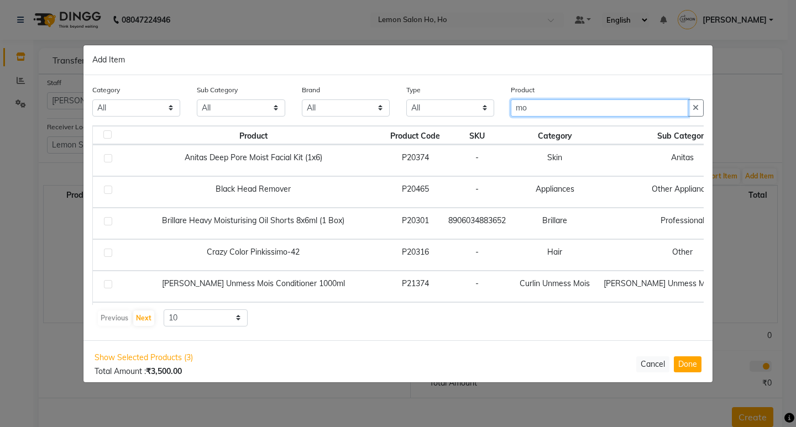
type input "m"
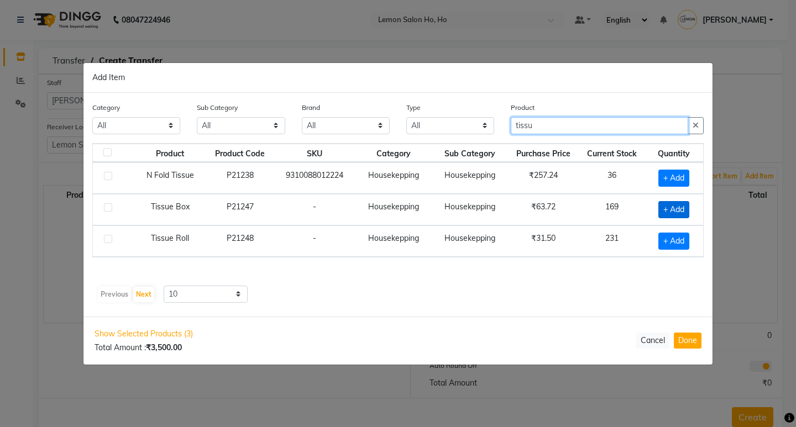
type input "tissu"
click at [666, 208] on span "+ Add" at bounding box center [673, 209] width 31 height 17
checkbox input "true"
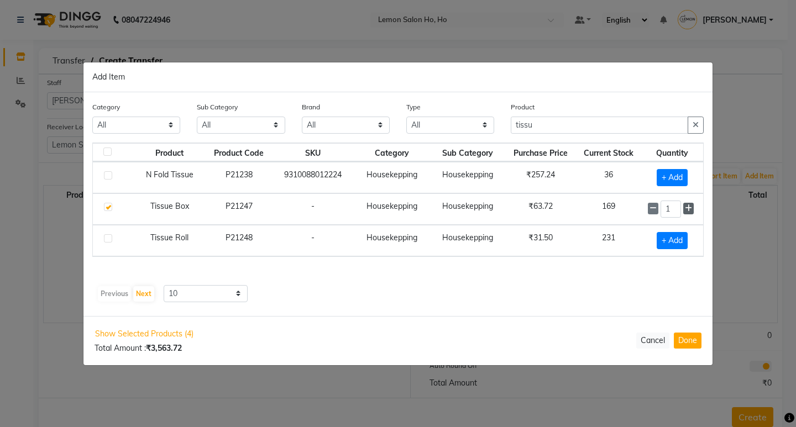
click at [687, 205] on icon at bounding box center [688, 209] width 7 height 8
type input "5"
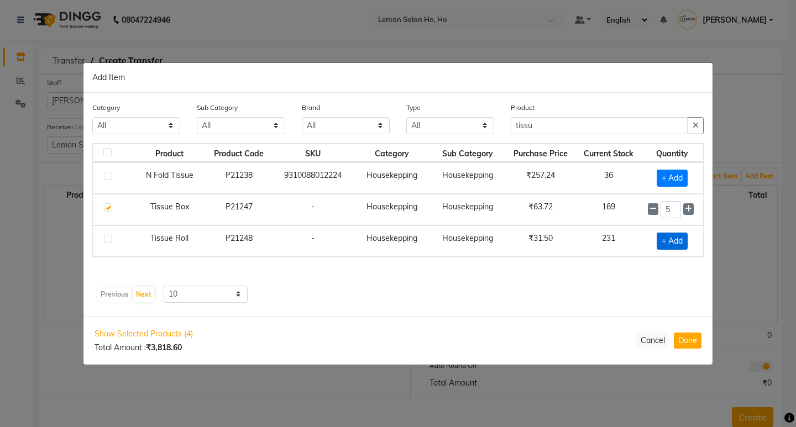
click at [661, 241] on span "+ Add" at bounding box center [672, 241] width 31 height 17
checkbox input "true"
click at [689, 239] on icon at bounding box center [688, 240] width 7 height 8
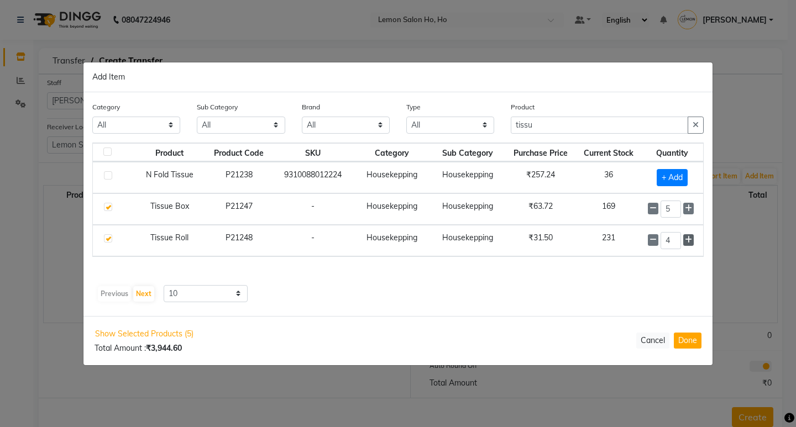
click at [689, 239] on icon at bounding box center [688, 240] width 7 height 8
type input "5"
click at [556, 122] on input "tissu" at bounding box center [599, 125] width 177 height 17
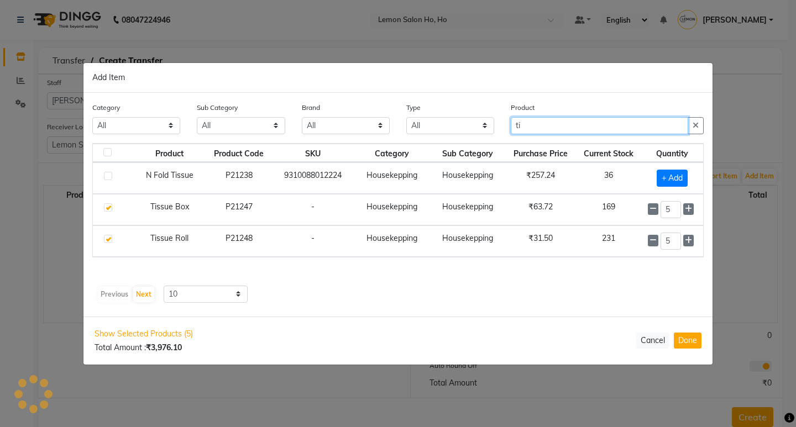
type input "t"
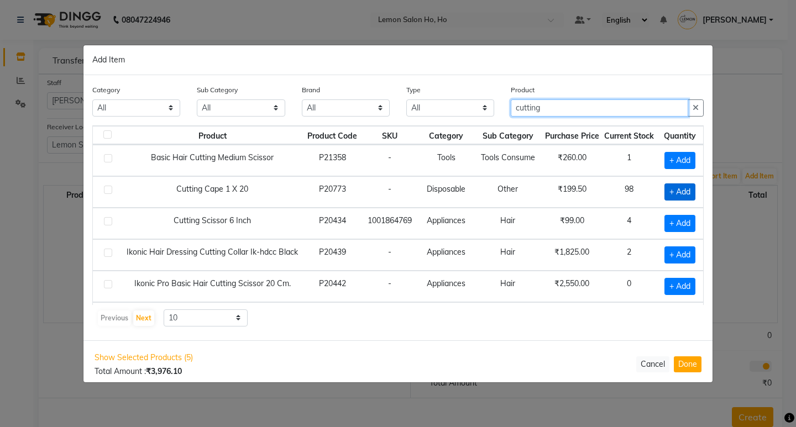
type input "cutting"
click at [665, 191] on span "+ Add" at bounding box center [680, 192] width 31 height 17
checkbox input "true"
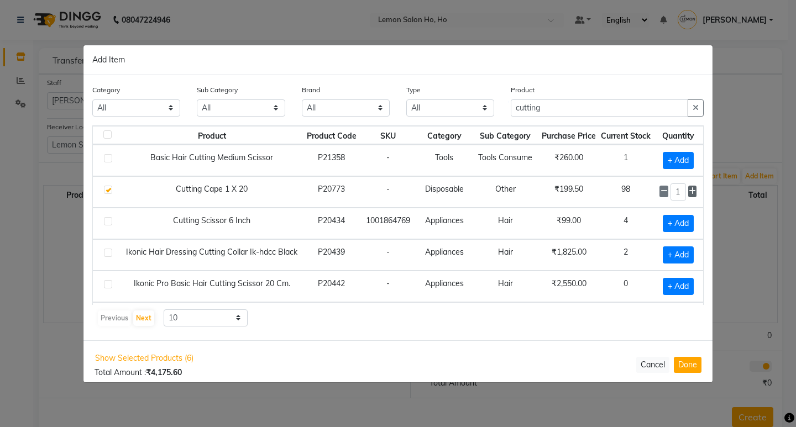
click at [689, 190] on icon at bounding box center [692, 191] width 7 height 8
type input "4"
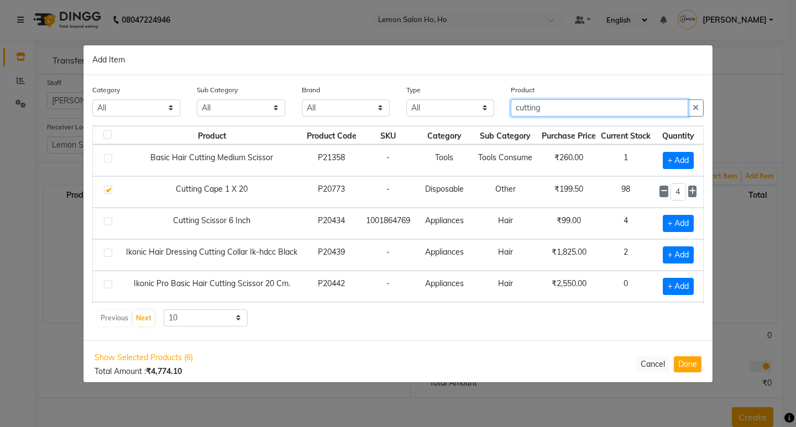
click at [563, 108] on input "cutting" at bounding box center [599, 108] width 177 height 17
type input "c"
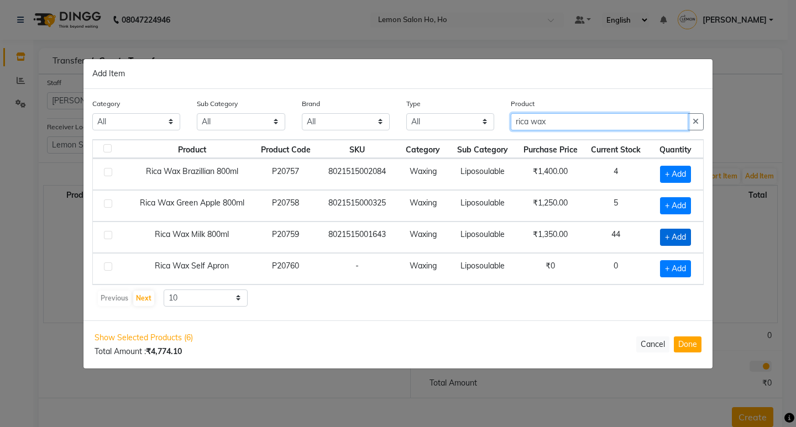
type input "rica wax"
click at [667, 231] on span "+ Add" at bounding box center [675, 237] width 31 height 17
checkbox input "true"
click at [572, 121] on input "rica wax" at bounding box center [599, 121] width 177 height 17
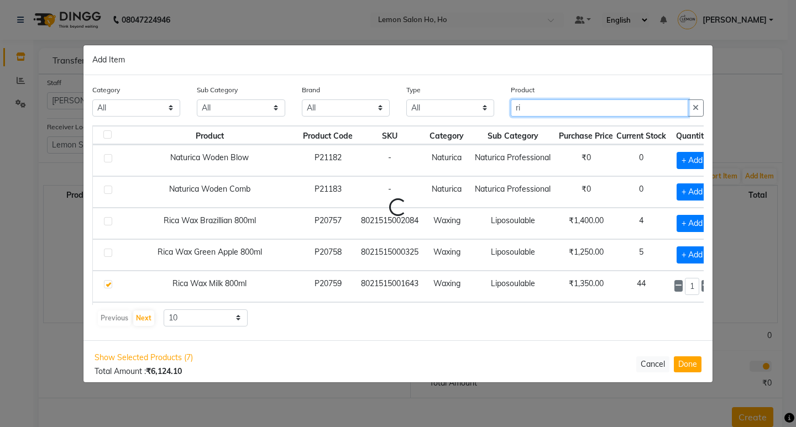
type input "r"
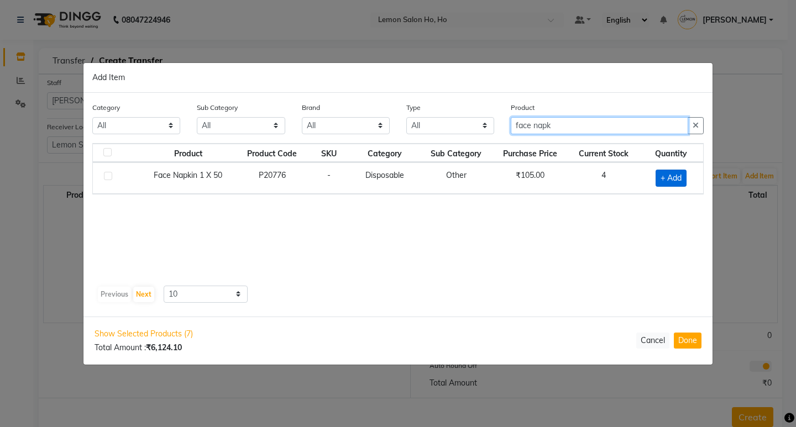
type input "face napk"
click at [671, 179] on span "+ Add" at bounding box center [671, 178] width 31 height 17
checkbox input "true"
click at [598, 126] on input "face napk" at bounding box center [599, 125] width 177 height 17
type input "f"
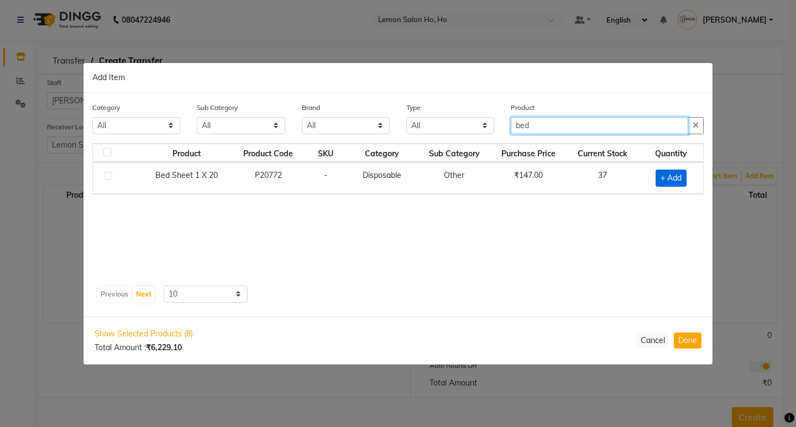
type input "bed"
click at [660, 175] on span "+ Add" at bounding box center [671, 178] width 31 height 17
checkbox input "true"
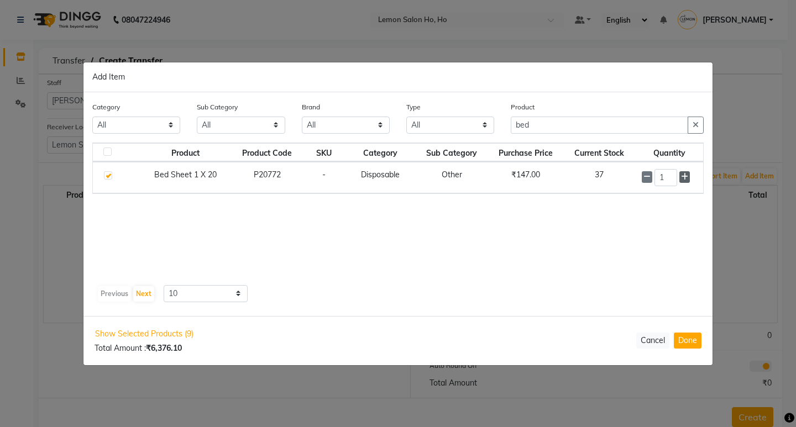
click at [684, 174] on icon at bounding box center [684, 177] width 7 height 8
type input "2"
click at [569, 127] on input "bed" at bounding box center [599, 125] width 177 height 17
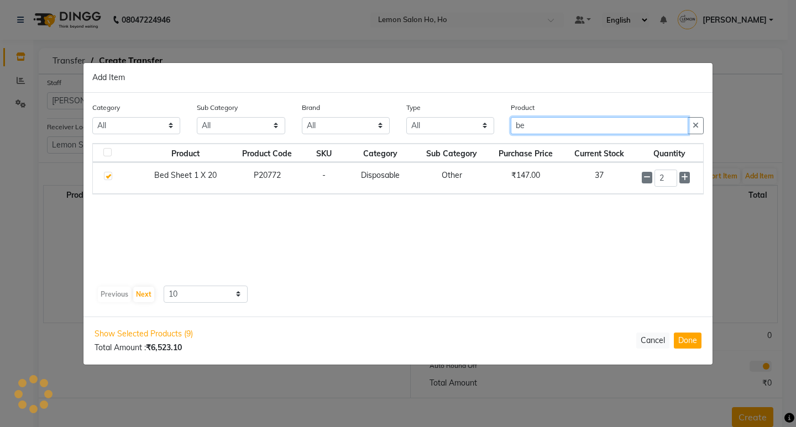
type input "b"
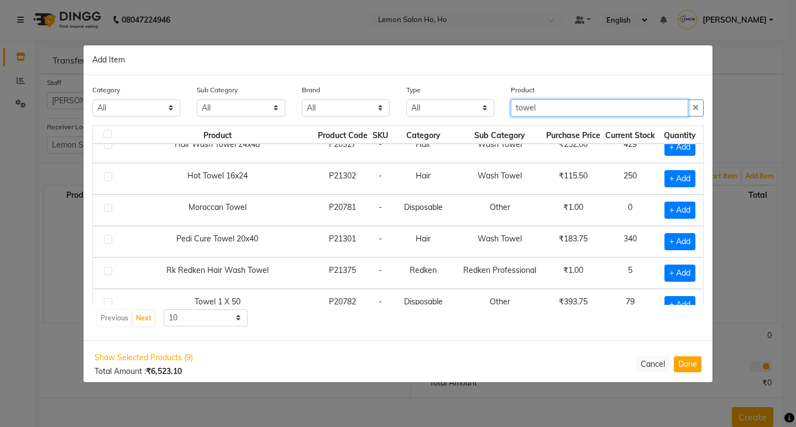
scroll to position [155, 0]
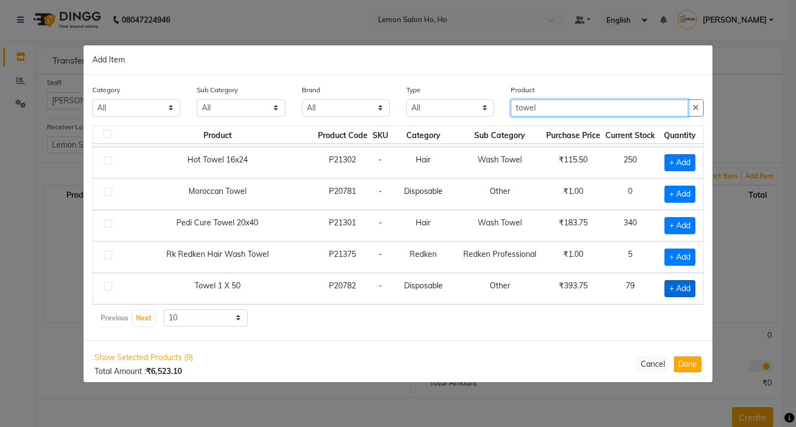
type input "towel"
click at [666, 289] on span "+ Add" at bounding box center [680, 288] width 31 height 17
checkbox input "true"
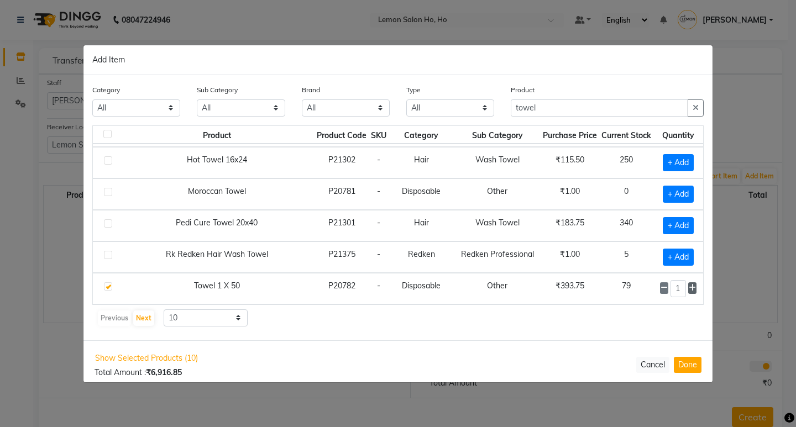
click at [689, 287] on icon at bounding box center [692, 288] width 7 height 8
type input "3"
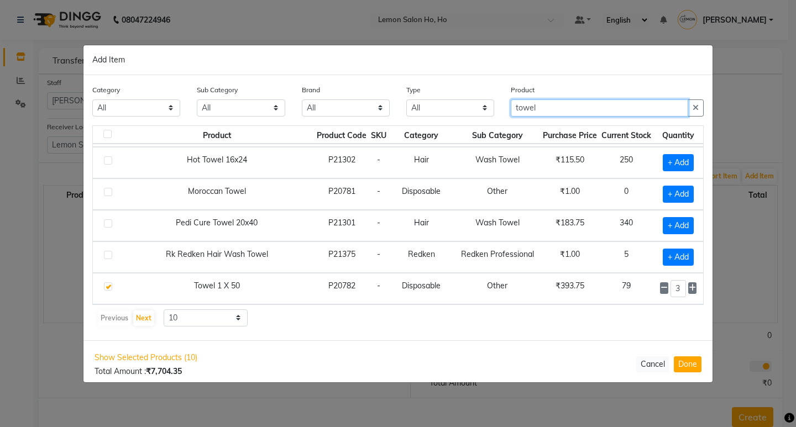
click at [557, 105] on input "towel" at bounding box center [599, 108] width 177 height 17
type input "t"
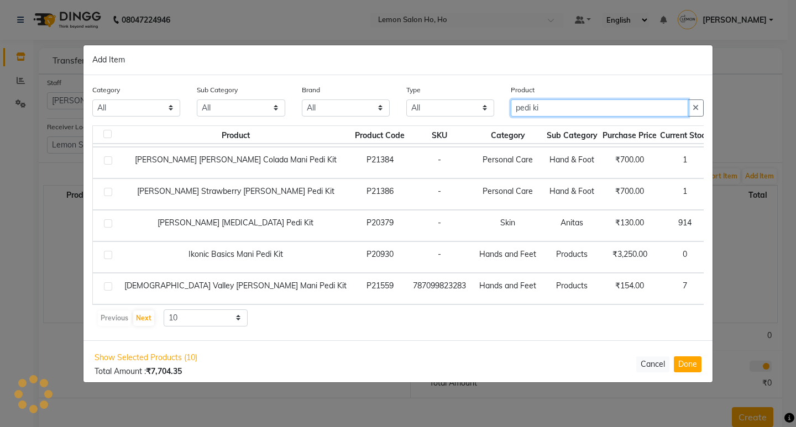
scroll to position [61, 0]
type input "pedi kit"
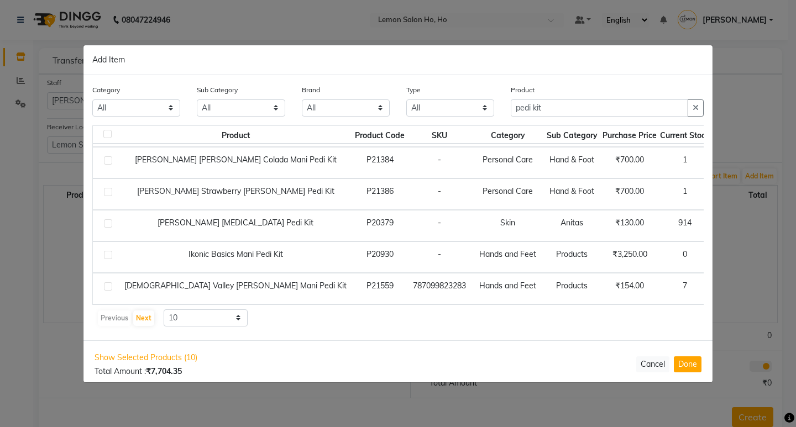
click at [718, 224] on span "+ Add" at bounding box center [733, 225] width 31 height 17
checkbox input "true"
click at [746, 223] on icon at bounding box center [749, 225] width 7 height 8
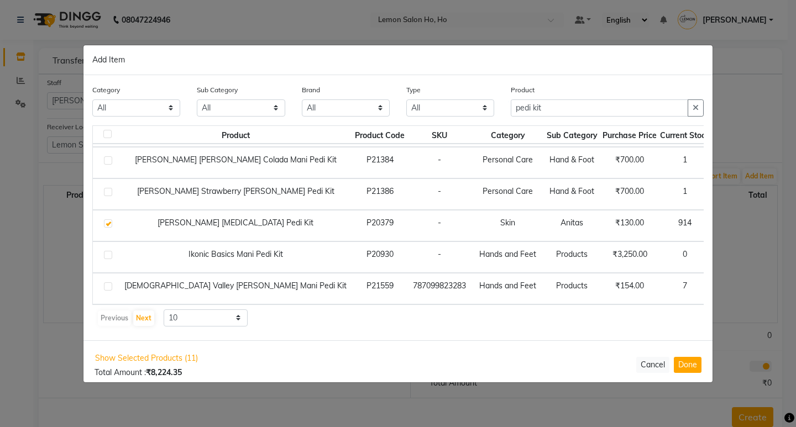
click at [746, 223] on icon at bounding box center [749, 225] width 7 height 8
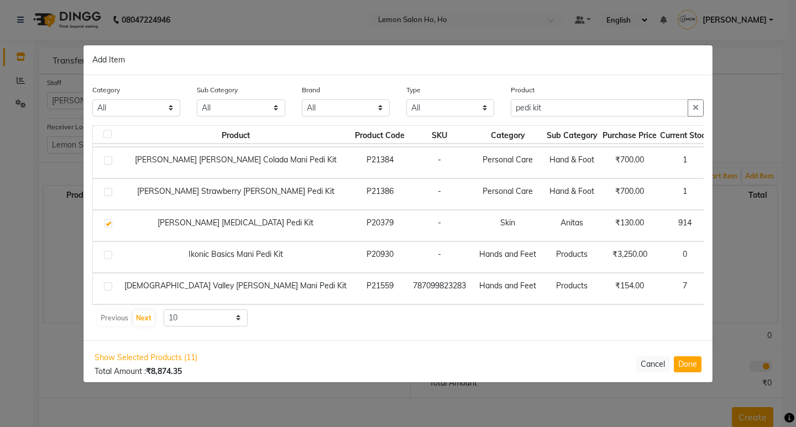
click at [746, 223] on icon at bounding box center [749, 225] width 7 height 8
type input "10"
click at [558, 109] on input "pedi kit" at bounding box center [599, 108] width 177 height 17
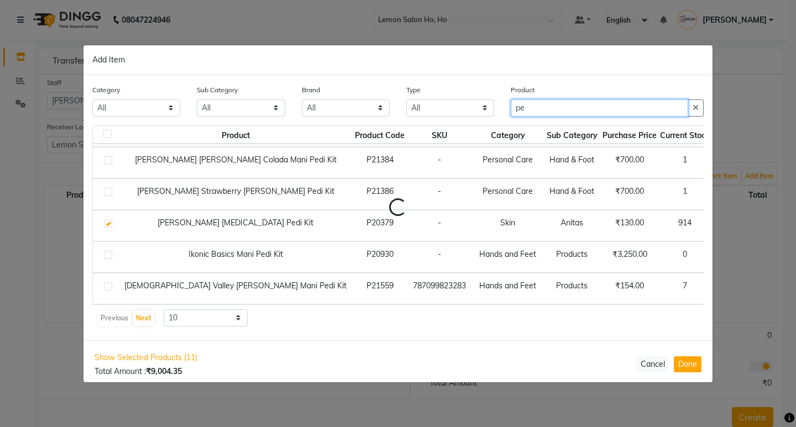
type input "p"
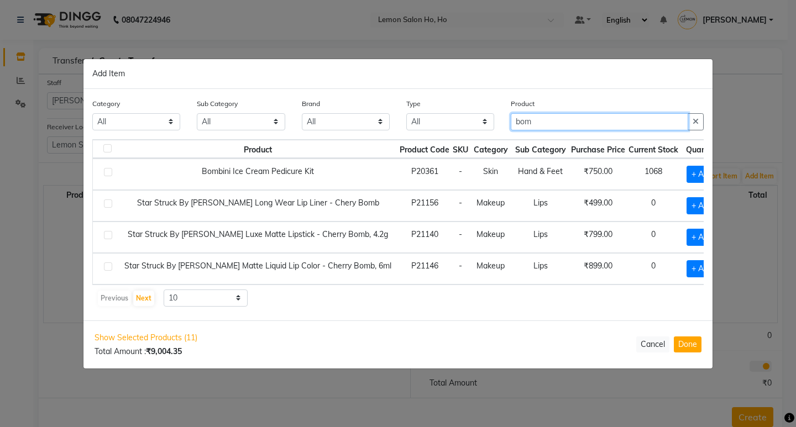
scroll to position [0, 0]
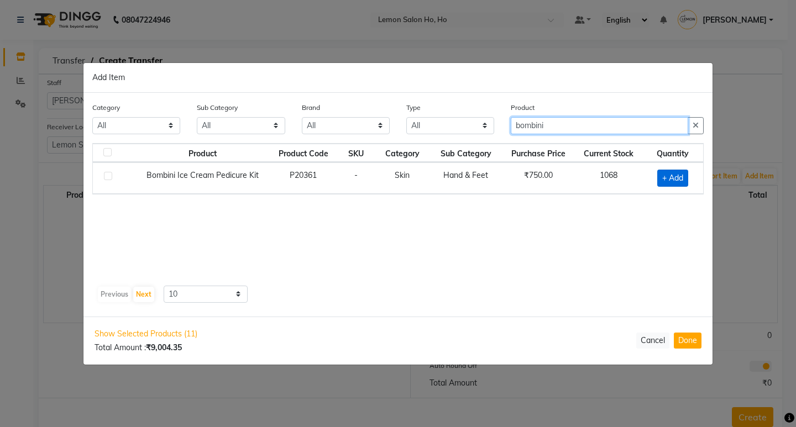
type input "bombini"
click at [666, 179] on span "+ Add" at bounding box center [672, 178] width 31 height 17
checkbox input "true"
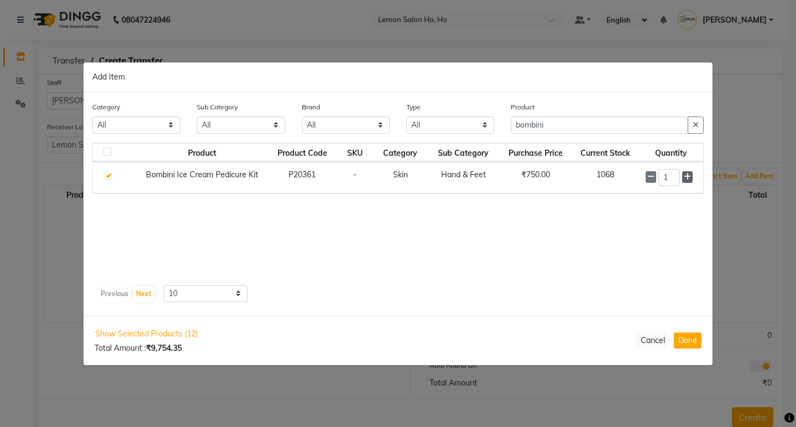
click at [688, 175] on icon at bounding box center [687, 177] width 7 height 8
click at [688, 175] on icon at bounding box center [687, 178] width 7 height 8
type input "5"
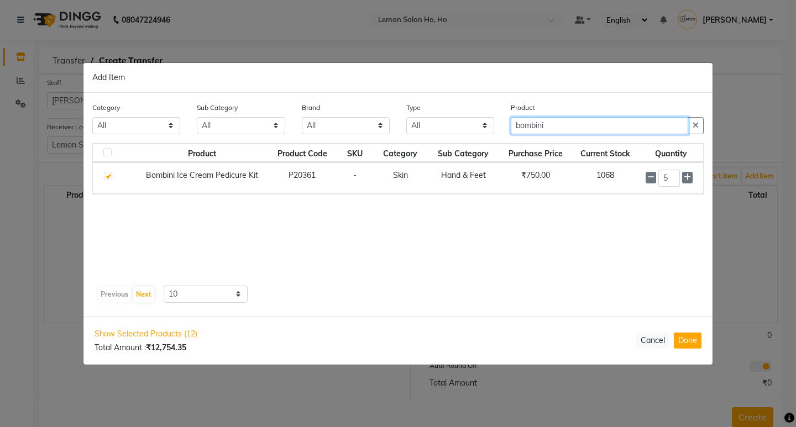
click at [556, 126] on input "bombini" at bounding box center [599, 125] width 177 height 17
type input "b"
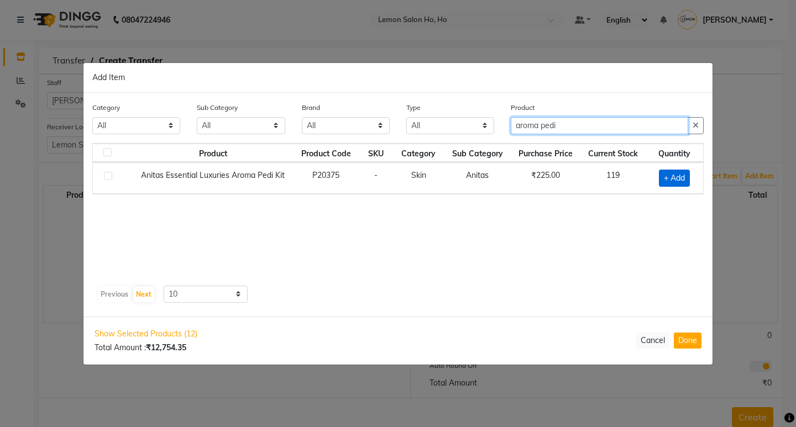
type input "aroma pedi"
click at [668, 175] on span "+ Add" at bounding box center [674, 178] width 31 height 17
checkbox input "true"
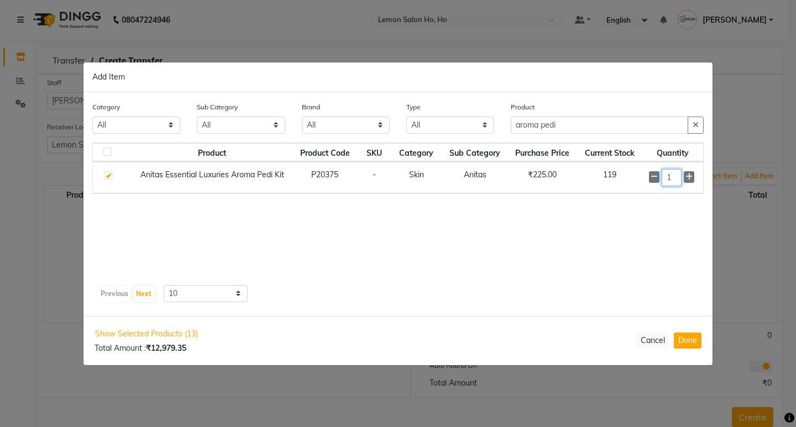
click at [676, 177] on input "1" at bounding box center [672, 177] width 20 height 17
type input "10"
click at [570, 127] on input "aroma pedi" at bounding box center [599, 125] width 177 height 17
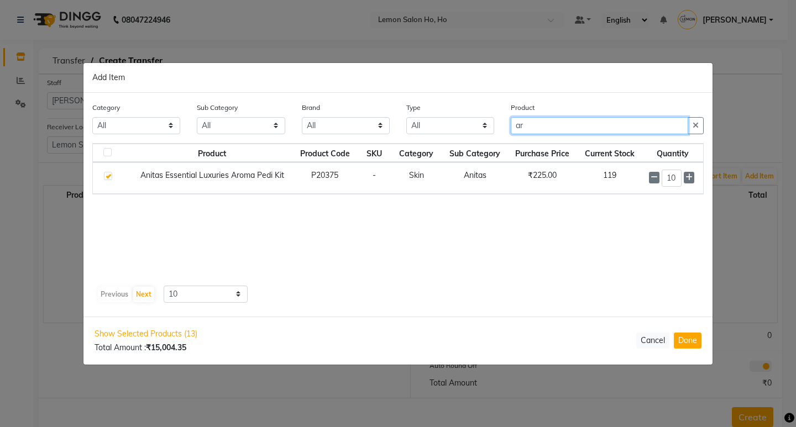
type input "a"
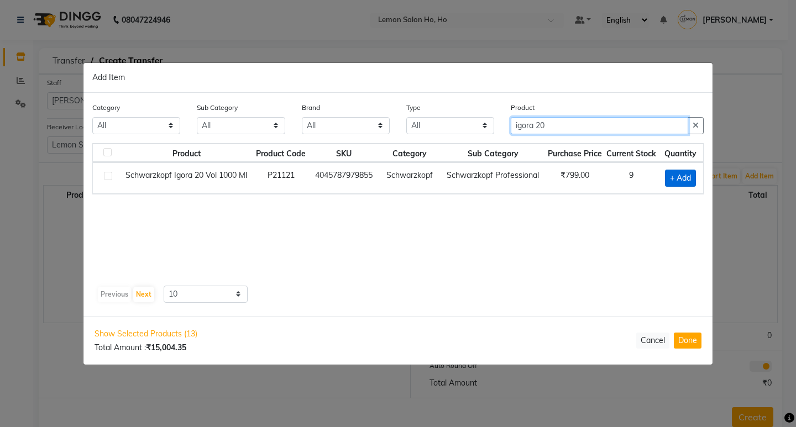
type input "igora 20"
click at [683, 180] on span "+ Add" at bounding box center [680, 178] width 31 height 17
checkbox input "true"
click at [557, 127] on input "igora 20" at bounding box center [599, 125] width 177 height 17
type input "i"
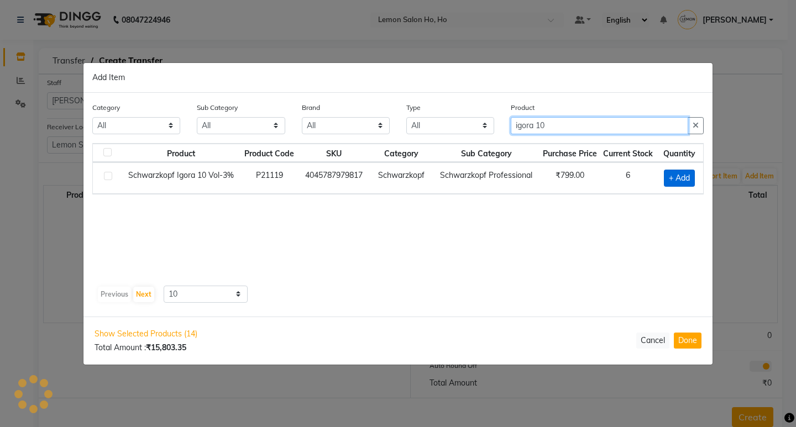
type input "igora 10"
click at [680, 171] on span "+ Add" at bounding box center [679, 178] width 31 height 17
checkbox input "true"
click at [564, 123] on input "igora 10" at bounding box center [599, 125] width 177 height 17
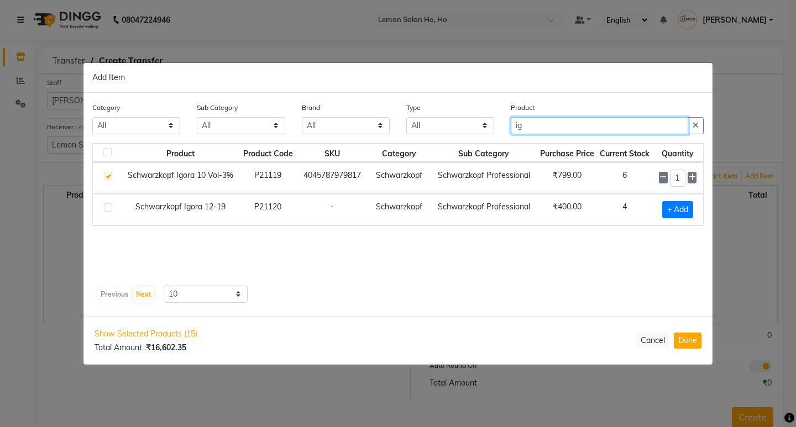
type input "i"
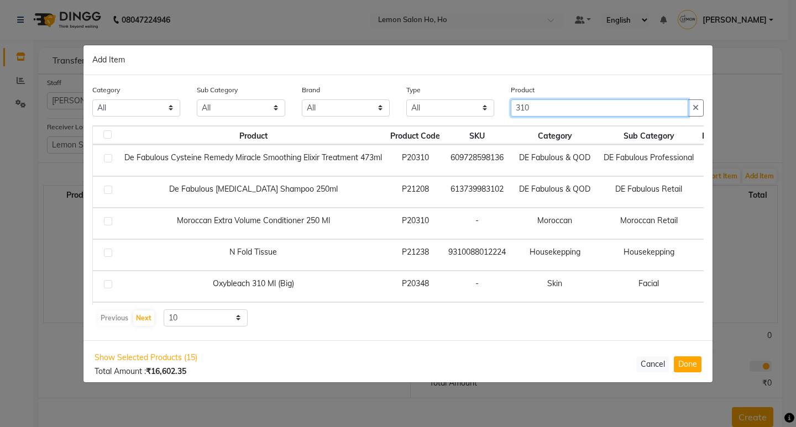
type input "310"
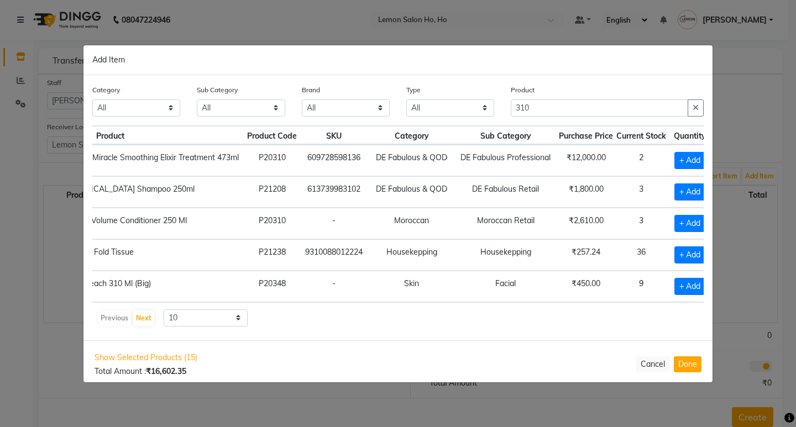
scroll to position [0, 168]
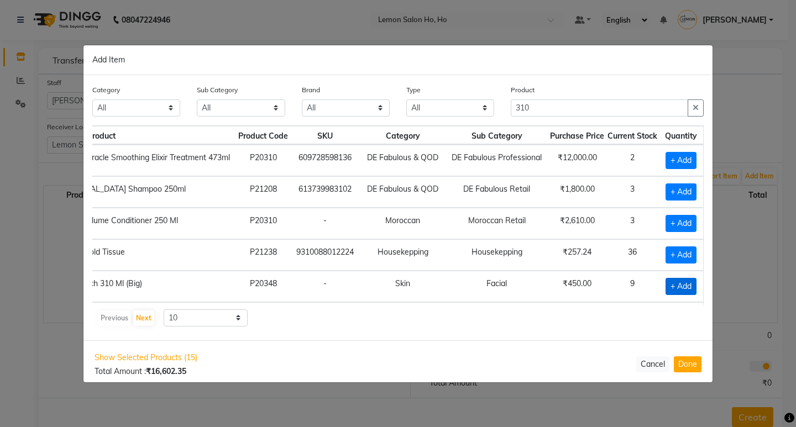
click at [666, 283] on span "+ Add" at bounding box center [681, 286] width 31 height 17
checkbox input "true"
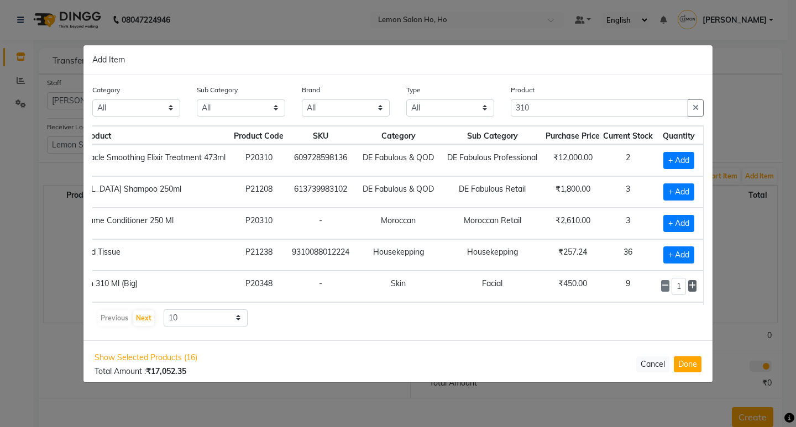
click at [689, 286] on icon at bounding box center [692, 286] width 7 height 8
type input "3"
click at [555, 106] on input "310" at bounding box center [599, 108] width 177 height 17
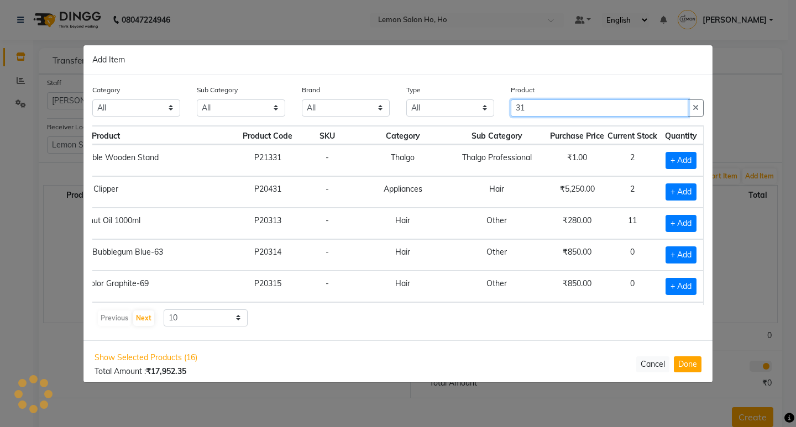
scroll to position [0, 163]
type input "3"
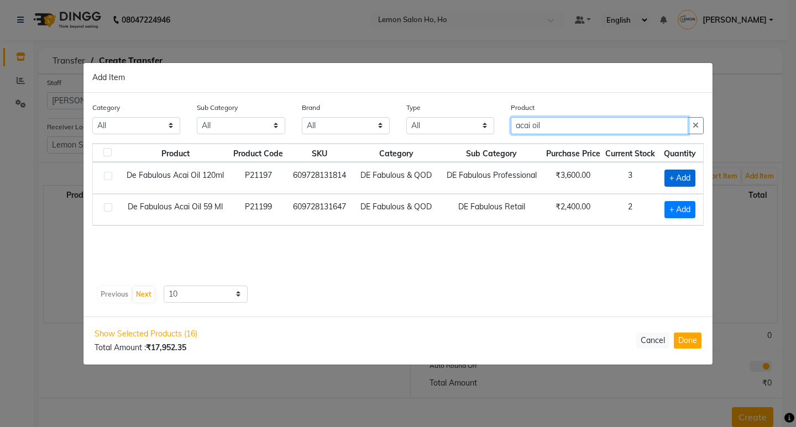
type input "acai oil"
click at [675, 176] on span "+ Add" at bounding box center [680, 178] width 31 height 17
checkbox input "true"
click at [587, 127] on input "acai oil" at bounding box center [599, 125] width 177 height 17
type input "a"
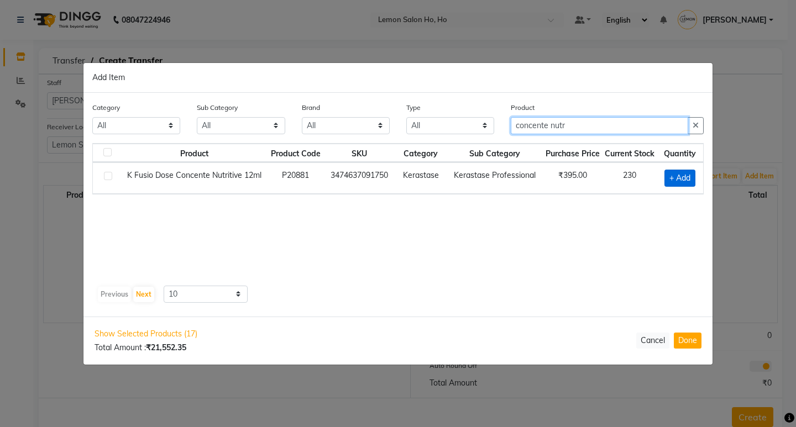
type input "concente nutr"
click at [674, 176] on span "+ Add" at bounding box center [680, 178] width 31 height 17
checkbox input "true"
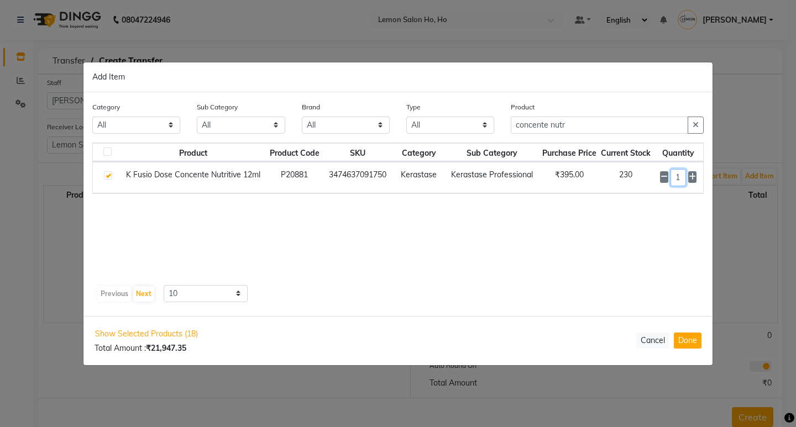
click at [685, 177] on input "1" at bounding box center [678, 177] width 15 height 17
type input "10"
click at [592, 124] on input "concente nutr" at bounding box center [599, 125] width 177 height 17
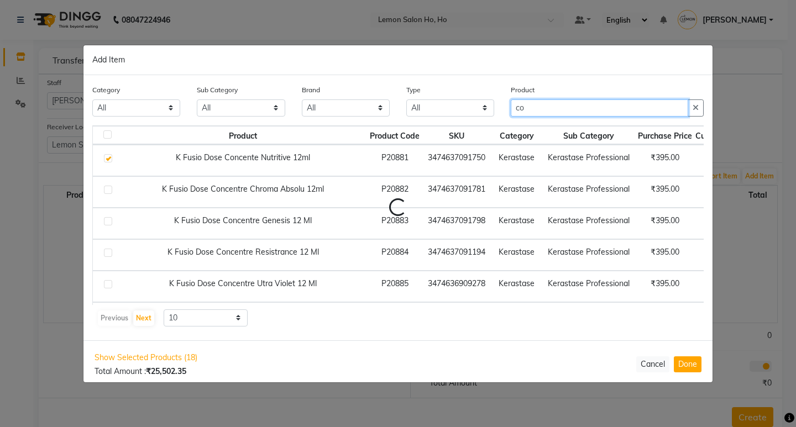
type input "c"
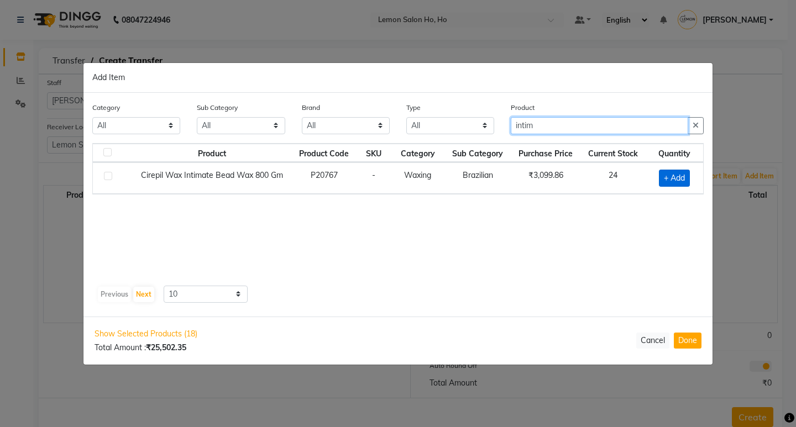
type input "intim"
click at [678, 182] on span "+ Add" at bounding box center [674, 178] width 31 height 17
checkbox input "true"
click at [552, 129] on input "intim" at bounding box center [599, 125] width 177 height 17
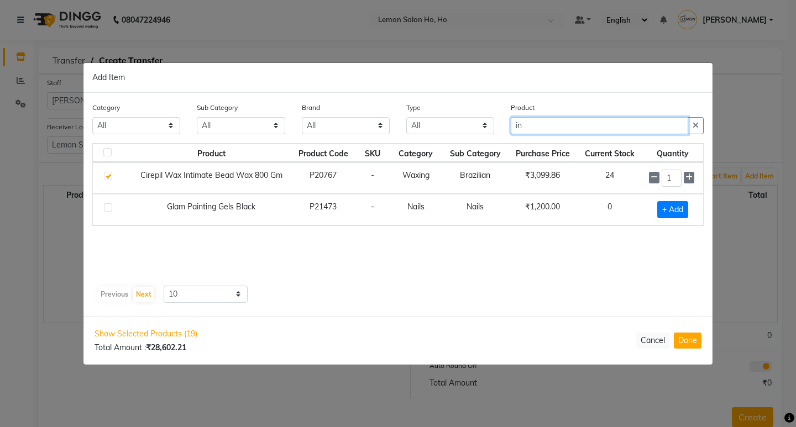
type input "i"
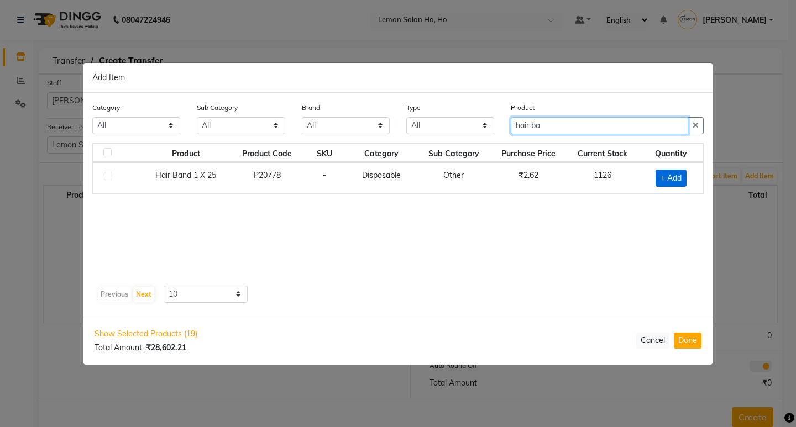
type input "hair ba"
click at [663, 179] on span "+ Add" at bounding box center [671, 178] width 31 height 17
checkbox input "true"
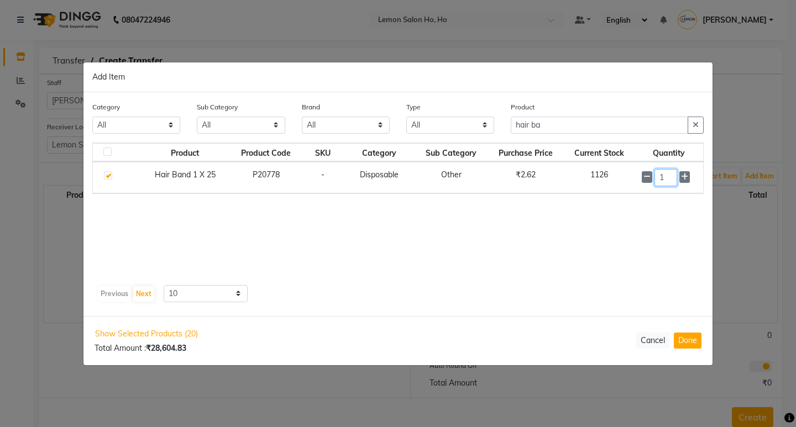
click at [674, 179] on input "1" at bounding box center [666, 177] width 23 height 17
type input "50"
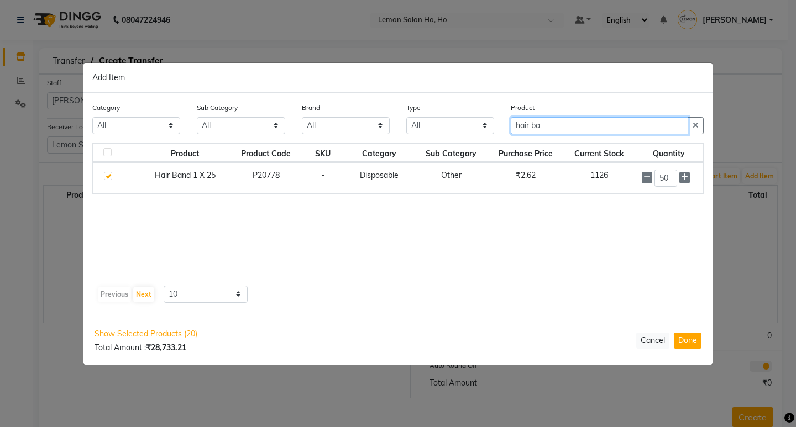
click at [558, 125] on input "hair ba" at bounding box center [599, 125] width 177 height 17
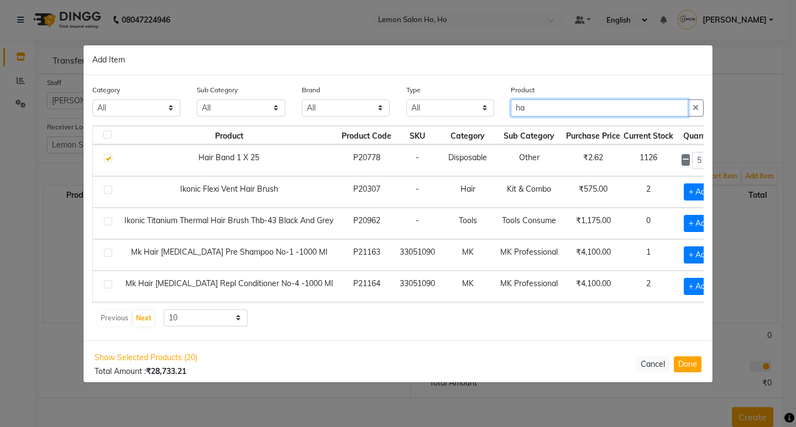
type input "h"
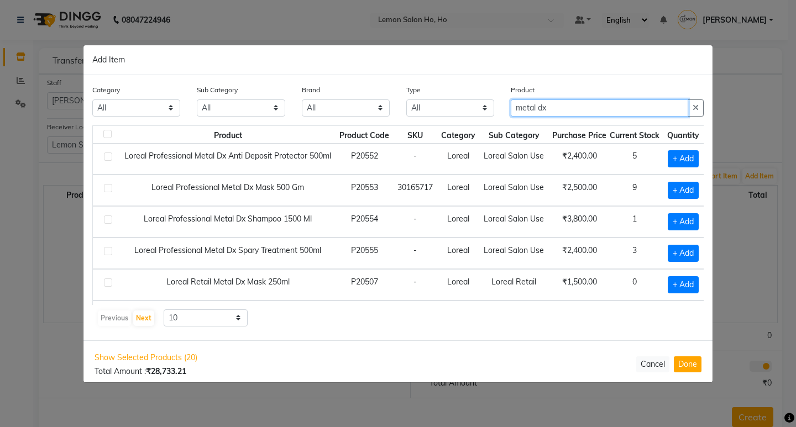
scroll to position [14, 0]
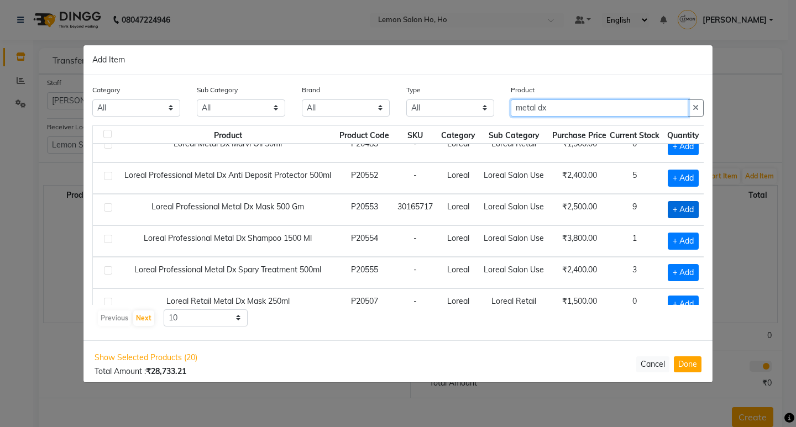
type input "metal dx"
click at [676, 206] on span "+ Add" at bounding box center [683, 209] width 31 height 17
checkbox input "true"
click at [558, 111] on input "metal dx" at bounding box center [599, 108] width 177 height 17
type input "m"
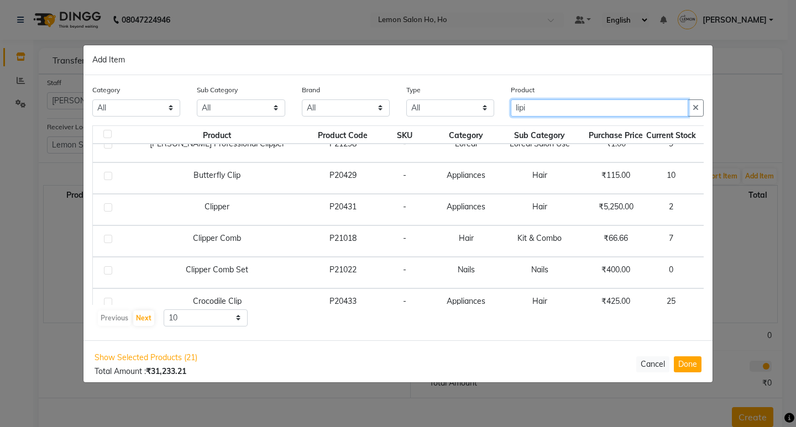
scroll to position [0, 0]
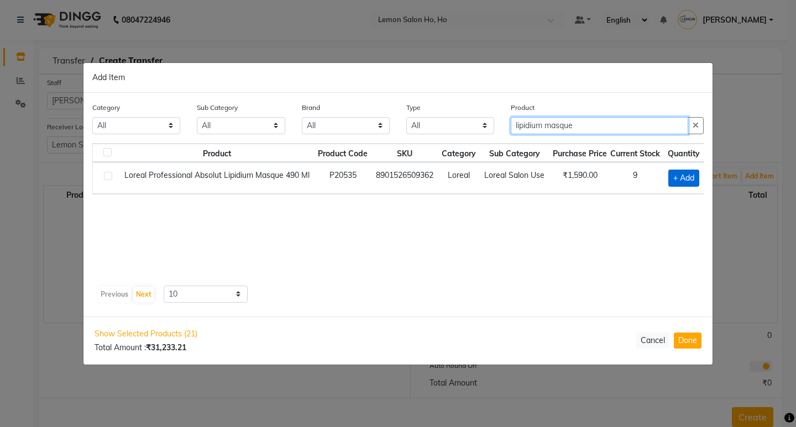
type input "lipidium masque"
click at [684, 179] on span "+ Add" at bounding box center [683, 178] width 31 height 17
checkbox input "true"
click at [594, 126] on input "lipidium masque" at bounding box center [599, 125] width 177 height 17
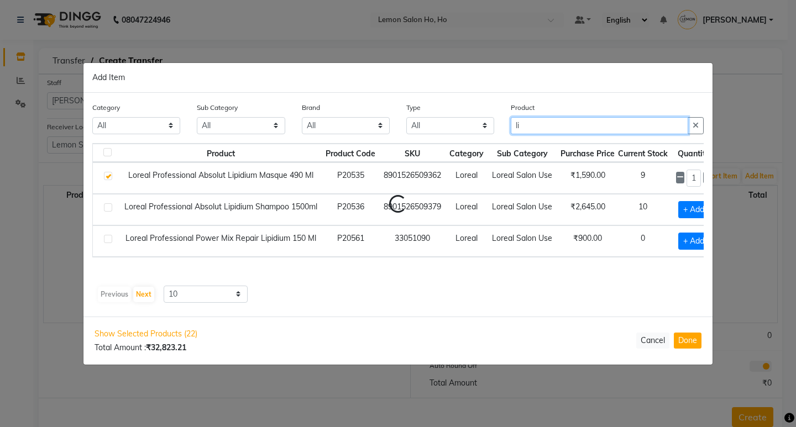
type input "l"
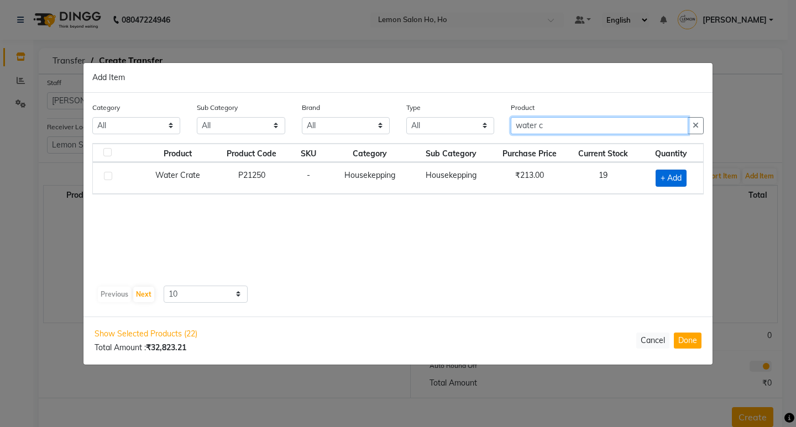
type input "water c"
click at [667, 177] on span "+ Add" at bounding box center [671, 178] width 31 height 17
checkbox input "true"
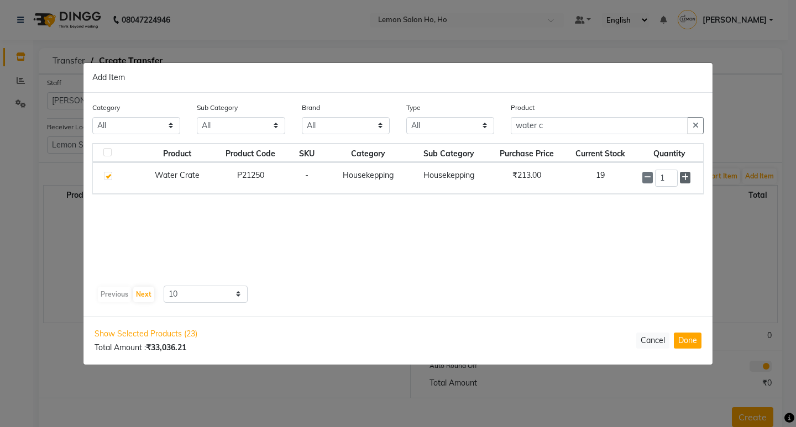
click at [681, 177] on span at bounding box center [685, 178] width 11 height 12
type input "3"
click at [569, 126] on input "water c" at bounding box center [599, 125] width 177 height 17
type input "w"
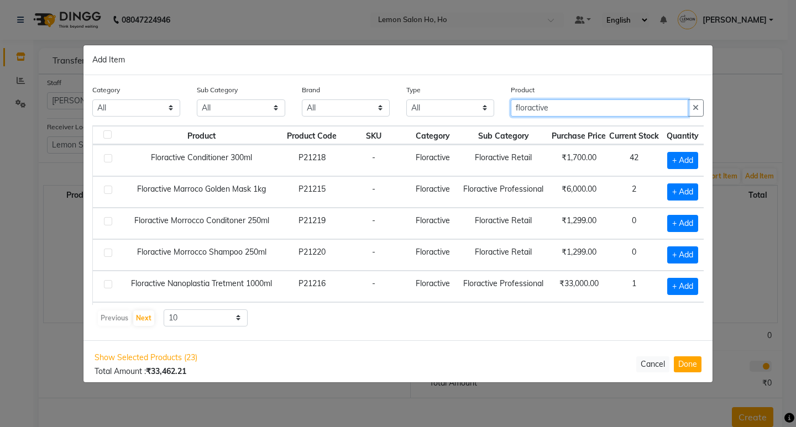
type input "floractive"
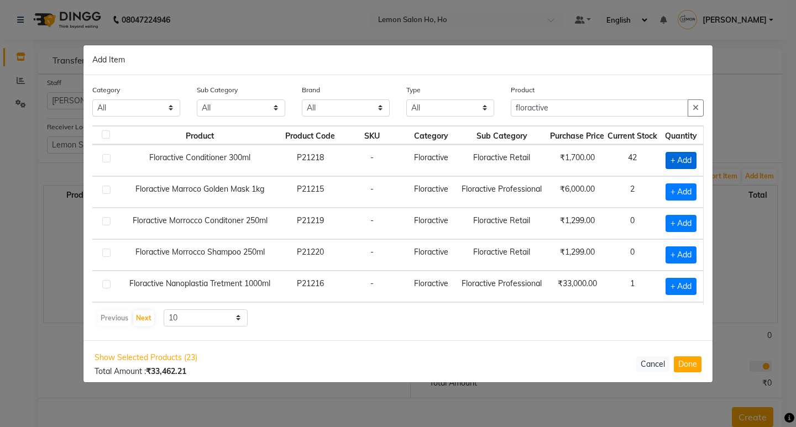
click at [667, 160] on span "+ Add" at bounding box center [681, 160] width 31 height 17
checkbox input "true"
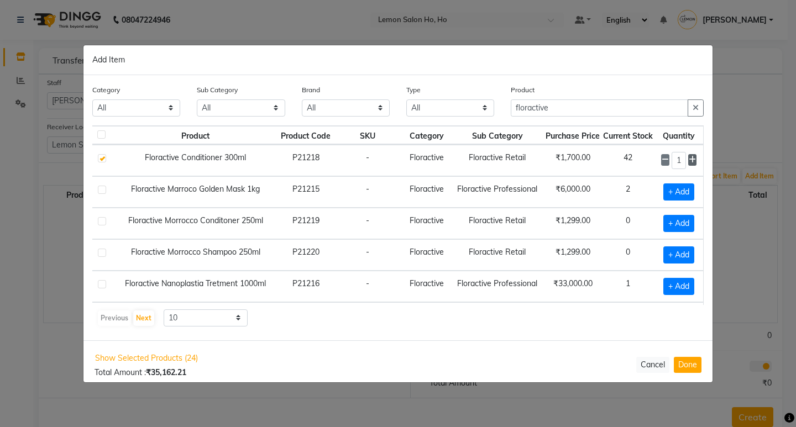
click at [689, 160] on icon at bounding box center [692, 160] width 7 height 8
type input "3"
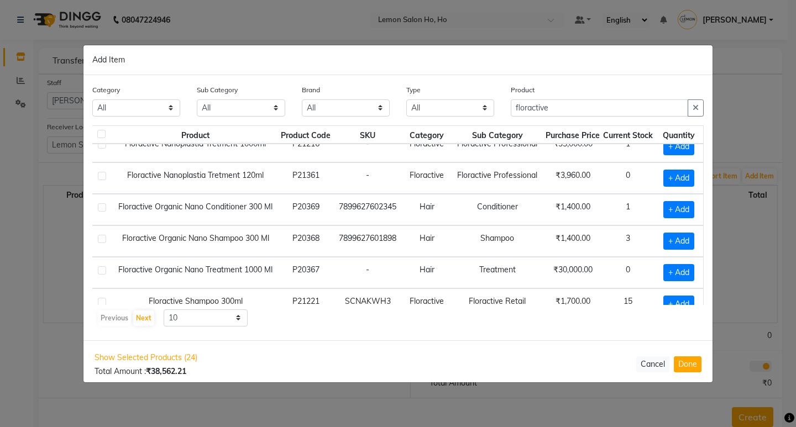
scroll to position [164, 17]
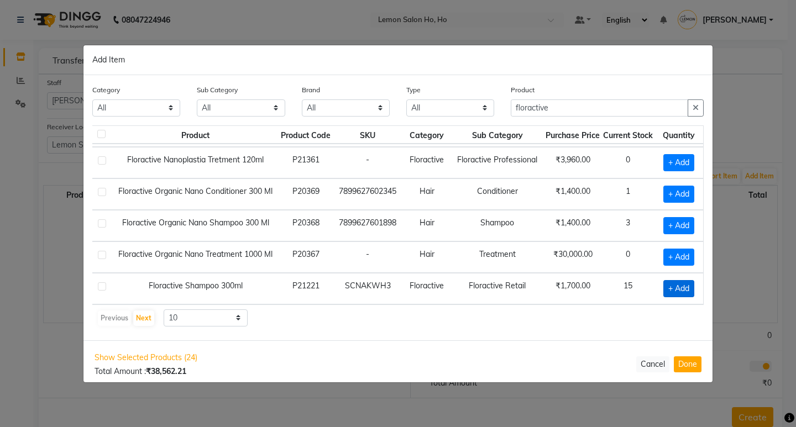
click at [663, 280] on span "+ Add" at bounding box center [678, 288] width 31 height 17
checkbox input "true"
click at [689, 284] on icon at bounding box center [692, 288] width 7 height 8
type input "3"
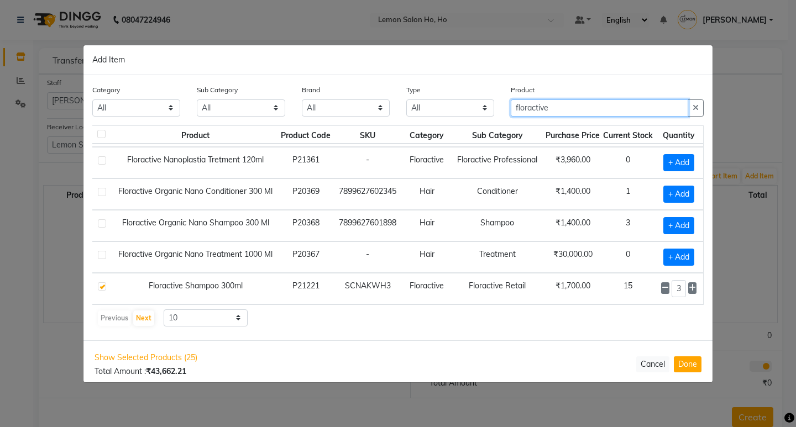
click at [562, 110] on input "floractive" at bounding box center [599, 108] width 177 height 17
type input "f"
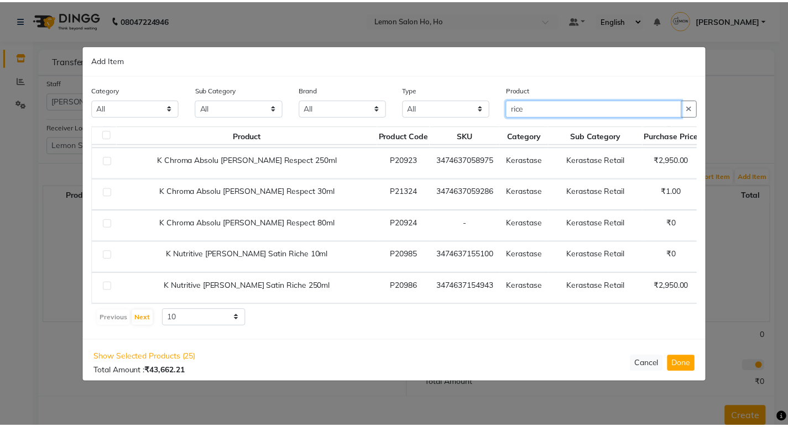
scroll to position [0, 0]
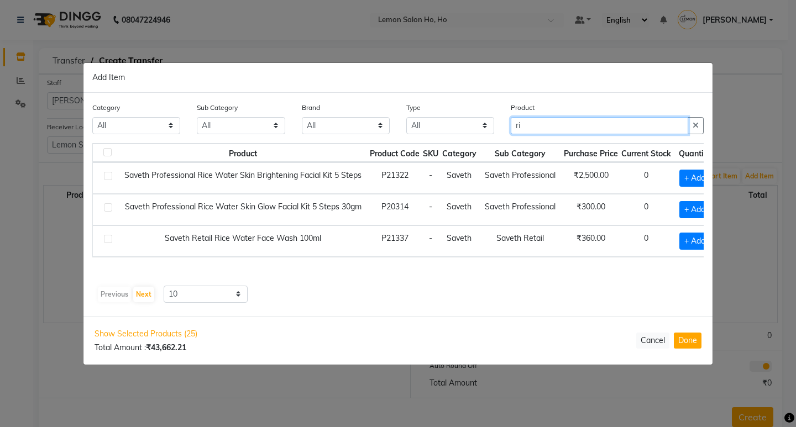
type input "r"
click at [581, 121] on input "text" at bounding box center [607, 125] width 193 height 17
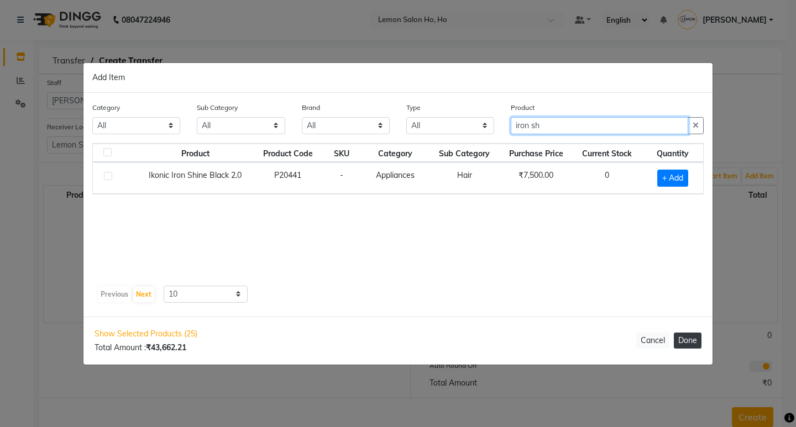
type input "iron sh"
click at [688, 341] on button "Done" at bounding box center [688, 341] width 28 height 16
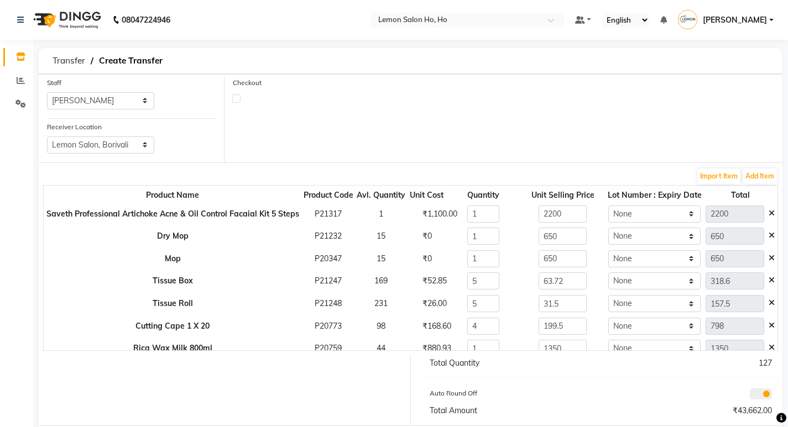
click at [234, 99] on label at bounding box center [236, 99] width 8 height 8
click at [234, 99] on input "checkbox" at bounding box center [236, 98] width 7 height 7
checkbox input "true"
select select "true"
select select "2069"
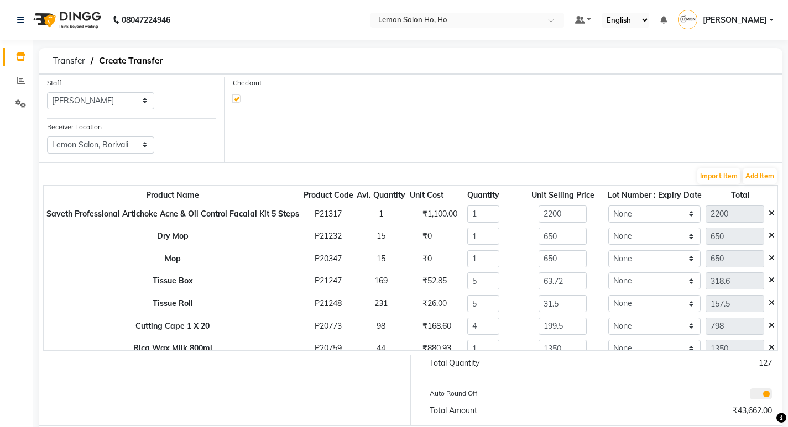
select select "2069"
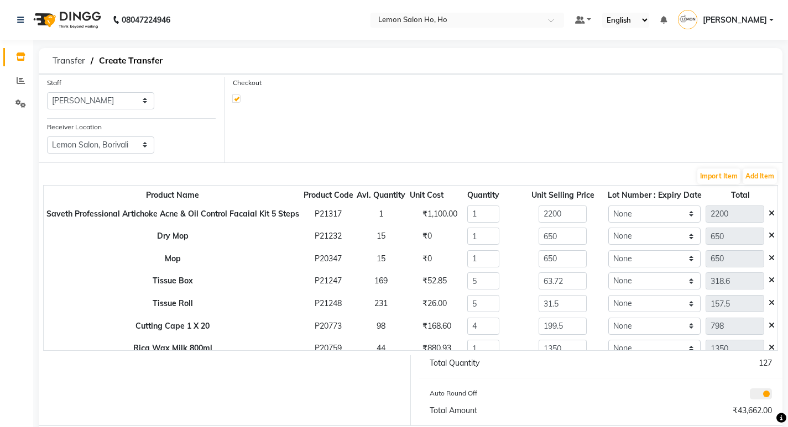
select select "2069"
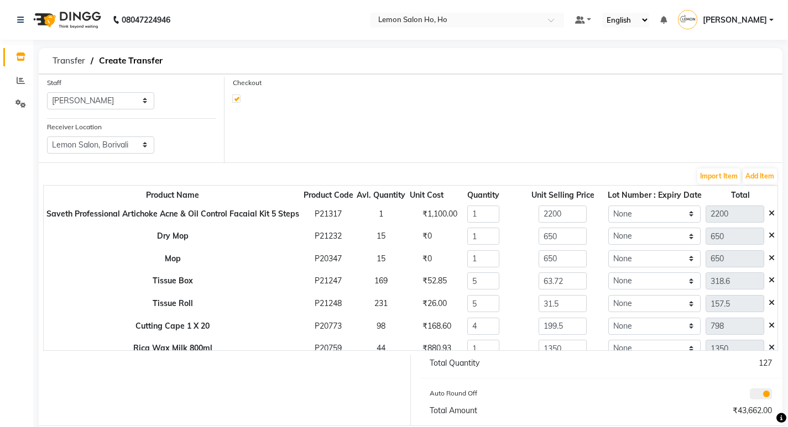
select select "2069"
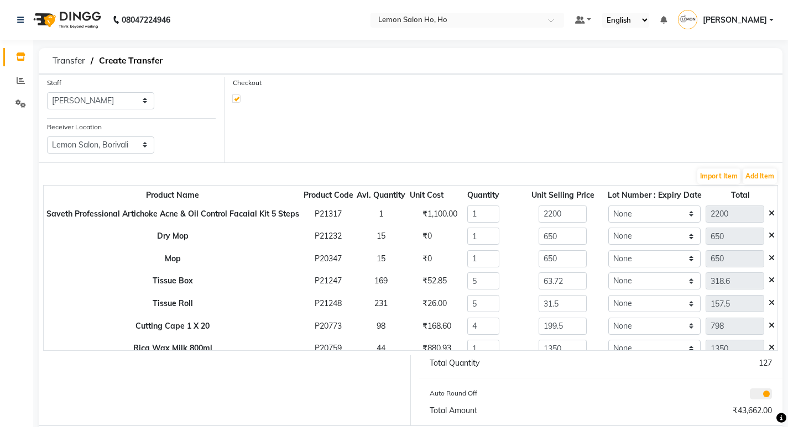
select select "2069"
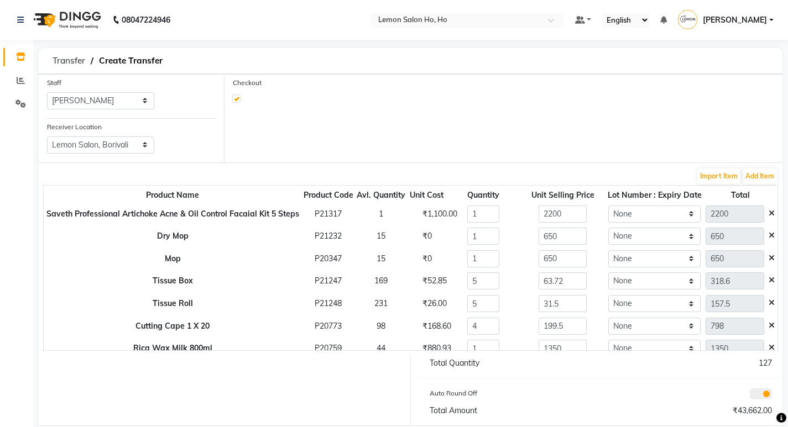
select select "2069"
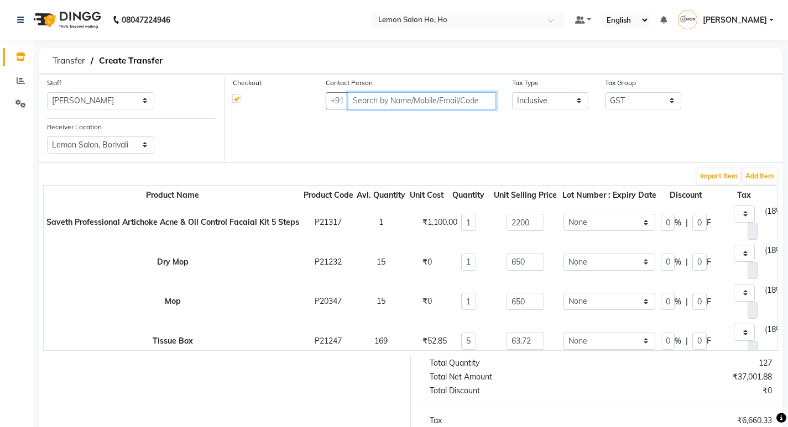
click at [482, 102] on input "text" at bounding box center [422, 100] width 148 height 17
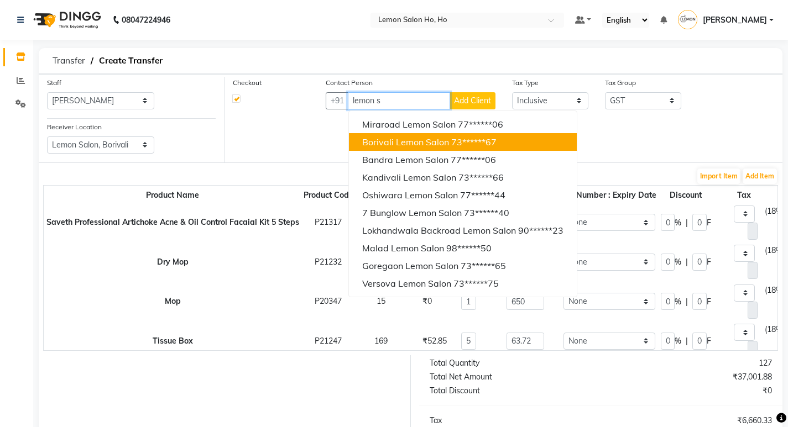
click at [382, 142] on span "Borivali Lemon Salon" at bounding box center [405, 142] width 87 height 11
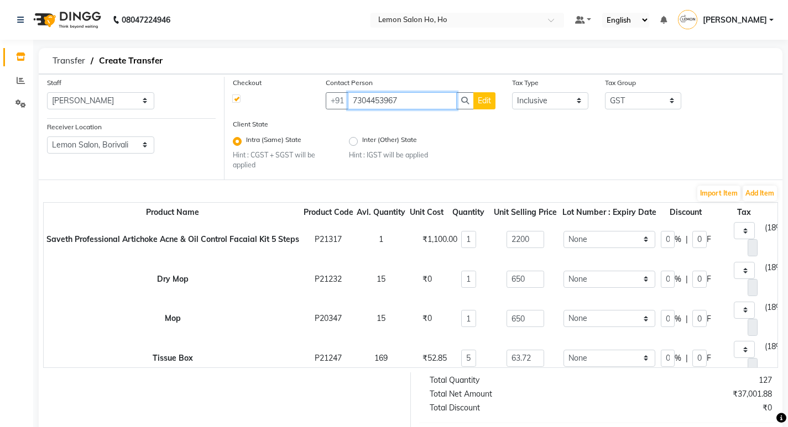
type input "7304453967"
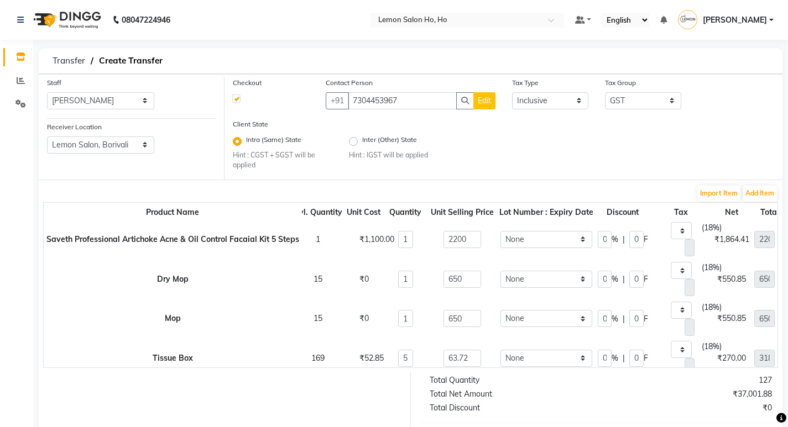
scroll to position [0, 72]
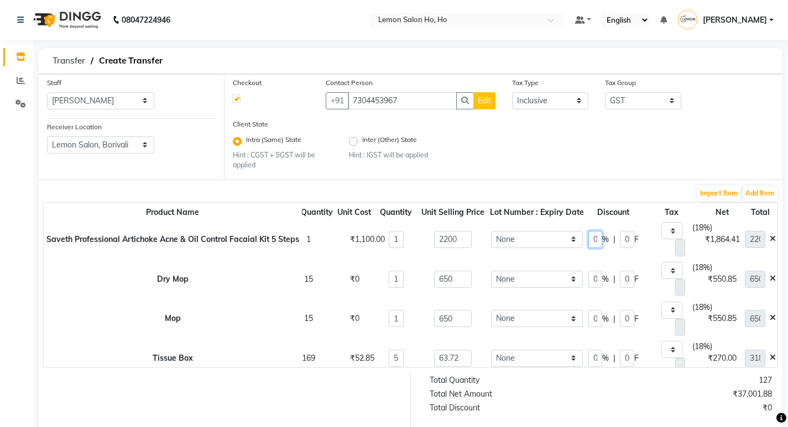
click at [596, 240] on input "0" at bounding box center [595, 239] width 14 height 17
click at [595, 241] on input "0" at bounding box center [595, 239] width 14 height 17
click at [602, 240] on span "%" at bounding box center [605, 240] width 7 height 12
click at [602, 242] on span "%" at bounding box center [605, 240] width 7 height 12
click at [602, 240] on span "%" at bounding box center [605, 240] width 7 height 12
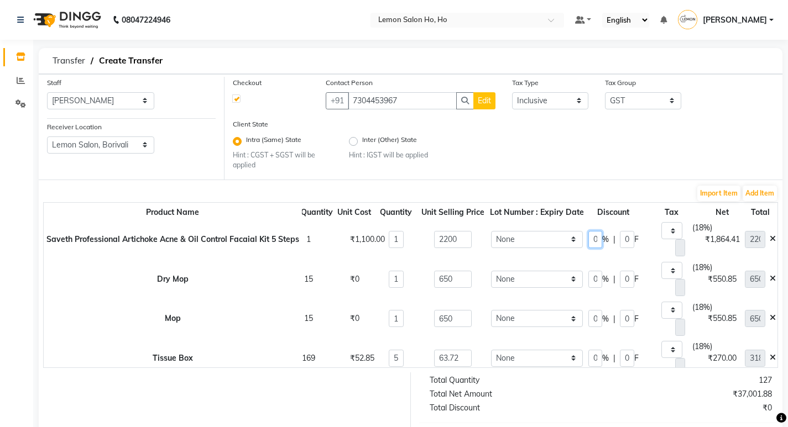
click at [594, 239] on input "0" at bounding box center [595, 239] width 14 height 17
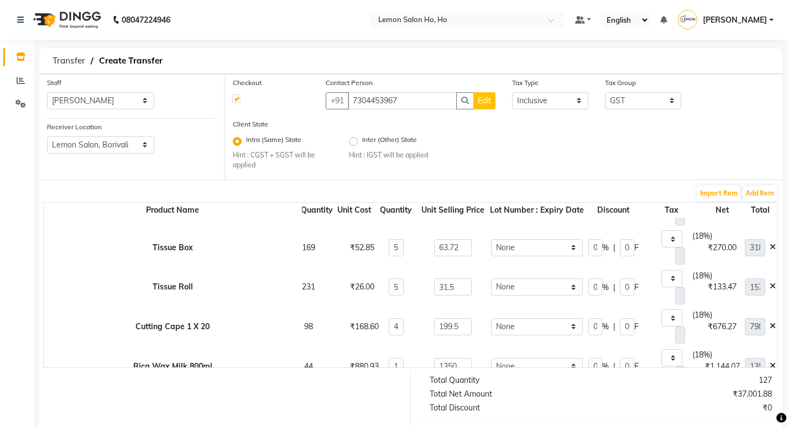
scroll to position [166, 72]
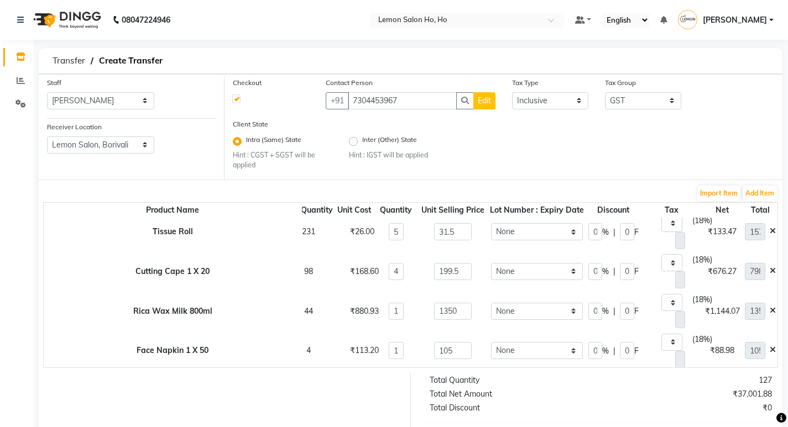
type input "35"
type input "1430"
type input "770"
type input "218.14"
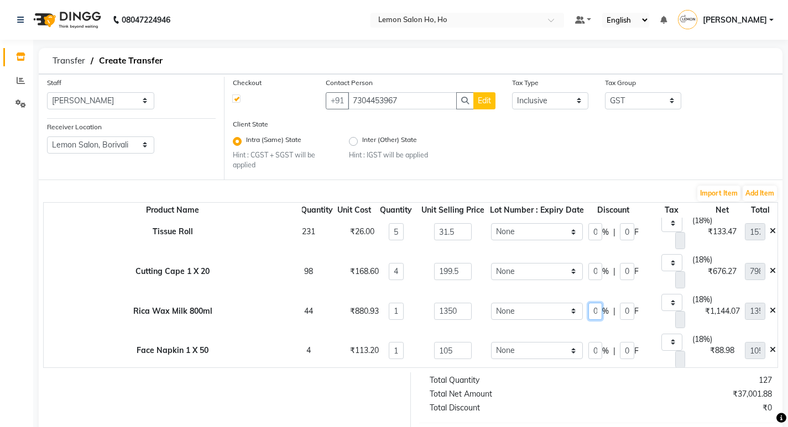
click at [594, 310] on input "0" at bounding box center [595, 311] width 14 height 17
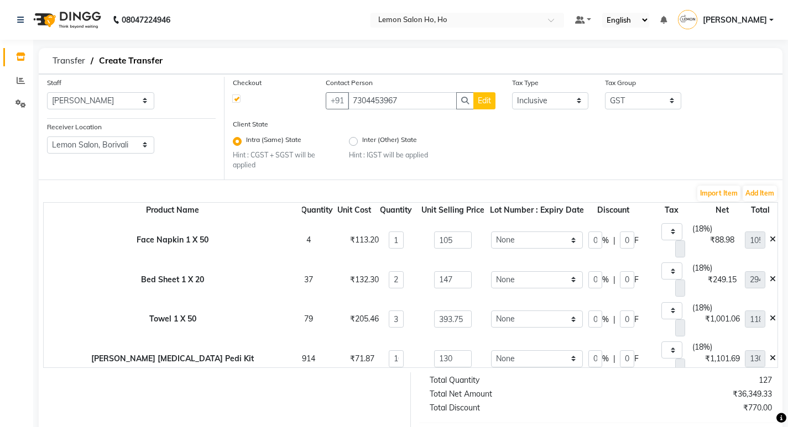
scroll to position [332, 72]
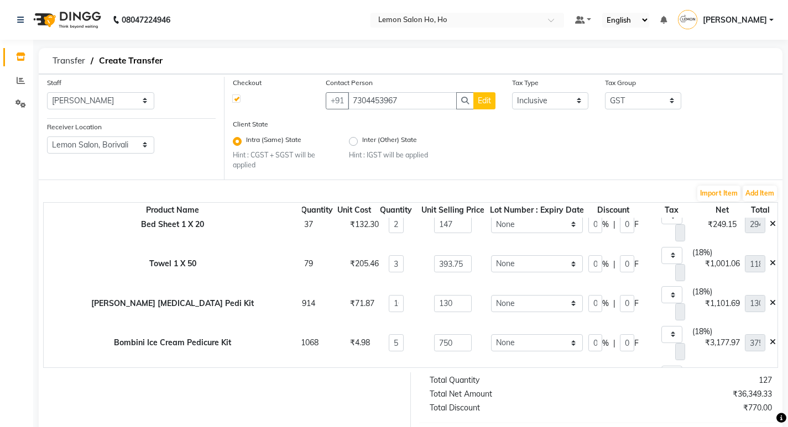
type input "23"
type input "1039.5"
type input "310.5"
type input "158.57"
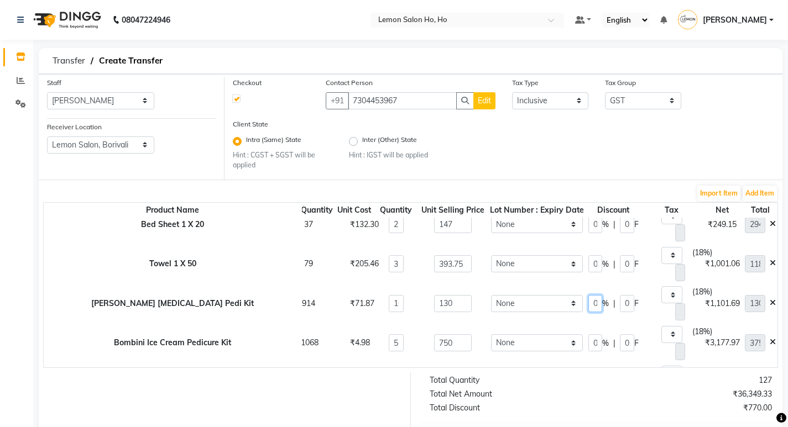
click at [596, 302] on input "0" at bounding box center [595, 303] width 14 height 17
type input "35"
type input "845"
type input "45.5"
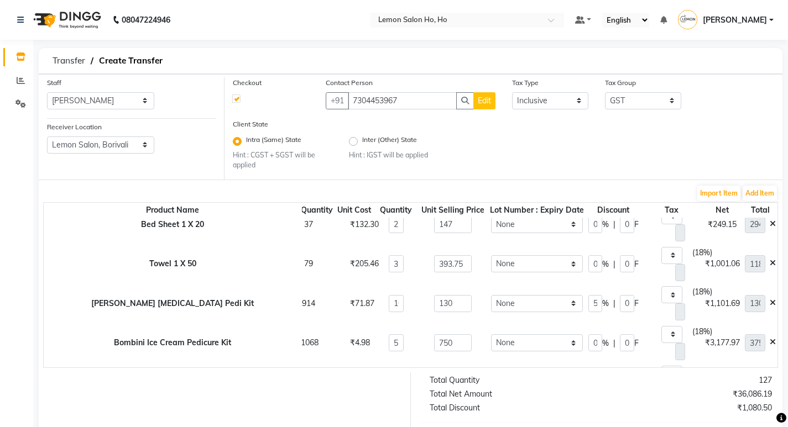
type input "128.9"
click at [602, 342] on span "%" at bounding box center [605, 344] width 7 height 12
click at [597, 344] on input "0" at bounding box center [595, 342] width 14 height 17
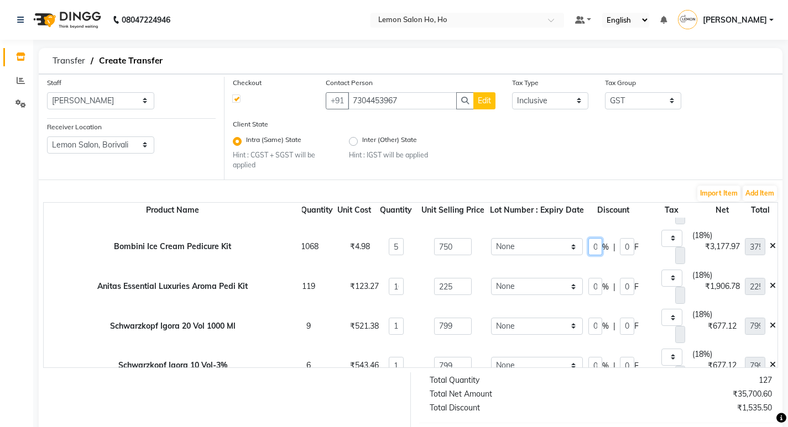
scroll to position [442, 72]
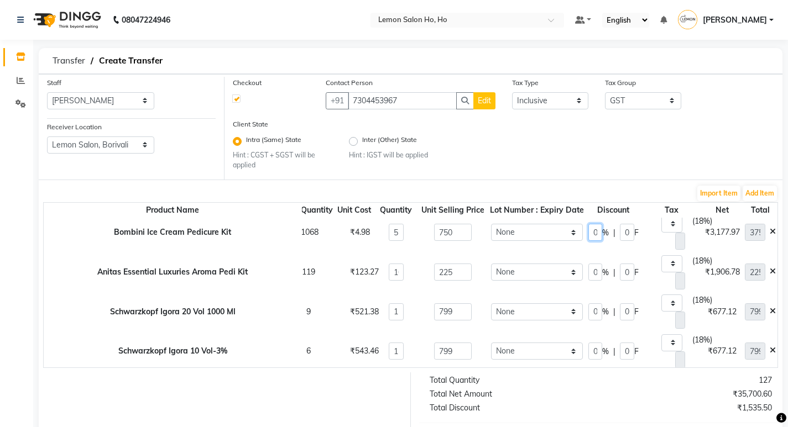
click at [595, 236] on input "0" at bounding box center [595, 232] width 14 height 17
click at [595, 234] on input "0" at bounding box center [595, 232] width 14 height 17
click at [595, 232] on input "0" at bounding box center [595, 232] width 14 height 17
type input "65"
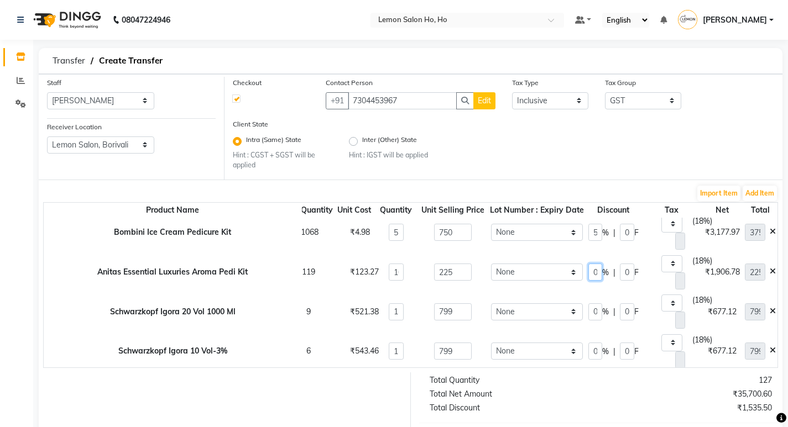
type input "1312.5"
type input "487.5"
type input "200.21"
click at [595, 273] on input "0" at bounding box center [595, 272] width 14 height 17
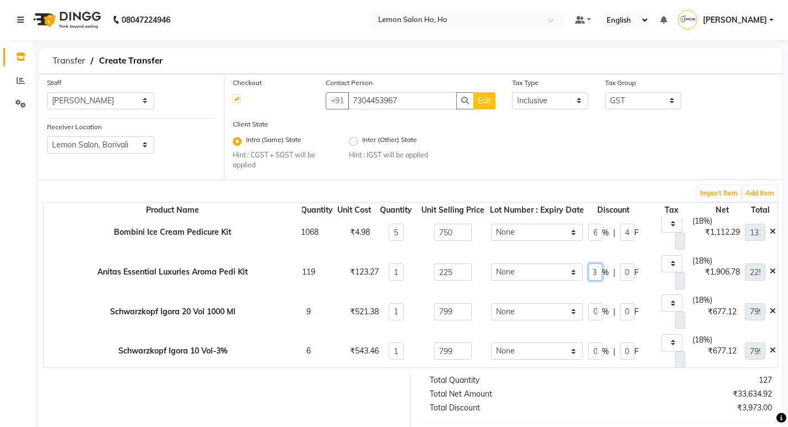
scroll to position [0, 6]
type input "35"
type input "1462.5"
type input "78.75"
type input "223.09"
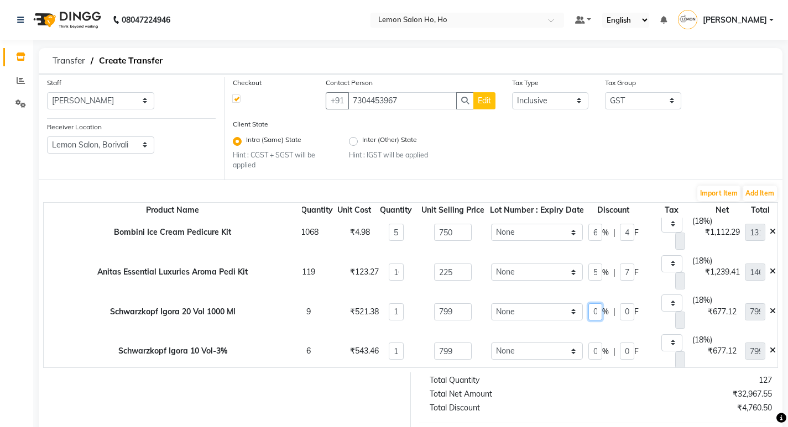
scroll to position [0, 0]
click at [595, 312] on input "0" at bounding box center [595, 312] width 14 height 17
type input "33"
type input "535.33"
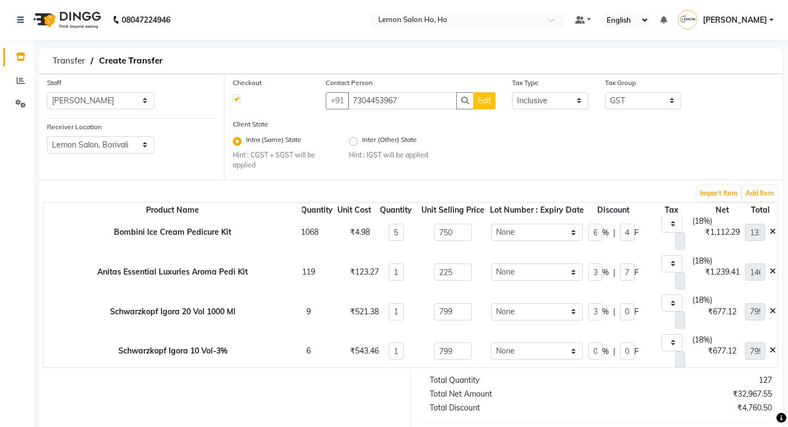
type input "263.67"
type input "81.66"
click at [602, 350] on span "%" at bounding box center [605, 352] width 7 height 12
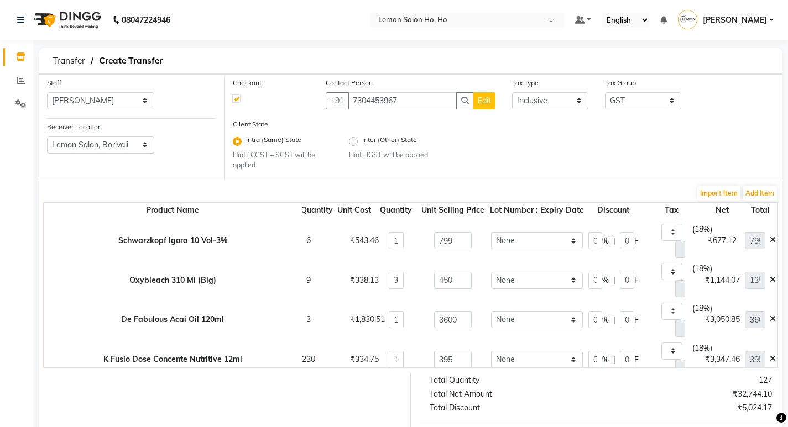
scroll to position [498, 72]
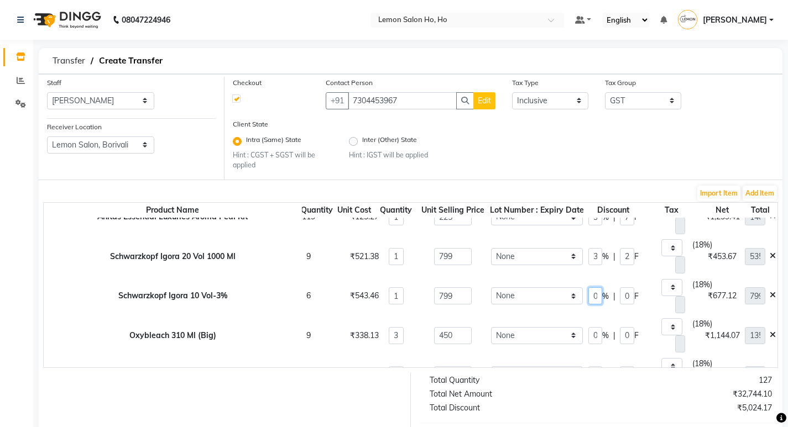
click at [597, 296] on input "0" at bounding box center [595, 296] width 14 height 17
type input "33"
type input "535.33"
type input "263.67"
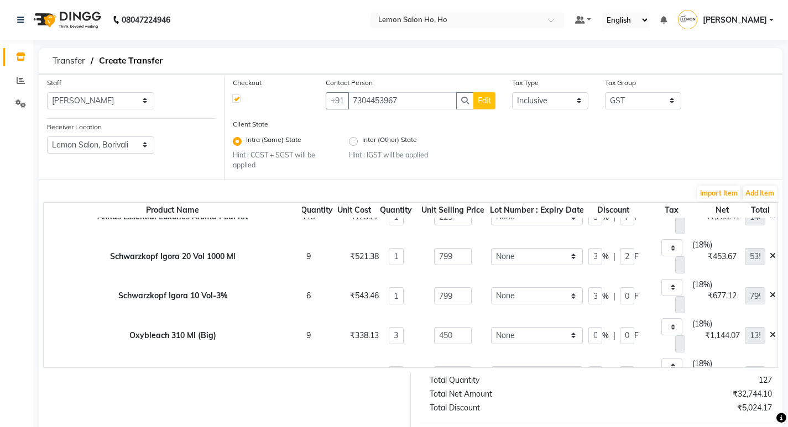
type input "81.66"
click at [602, 336] on span "%" at bounding box center [605, 336] width 7 height 12
click at [595, 337] on input "0" at bounding box center [595, 335] width 14 height 17
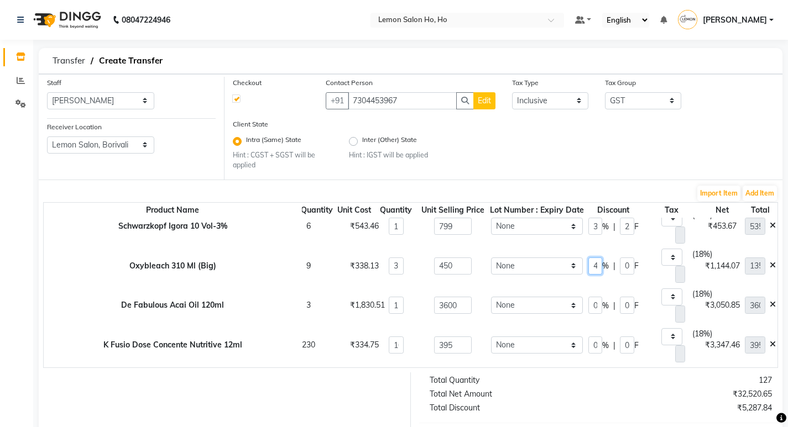
scroll to position [608, 72]
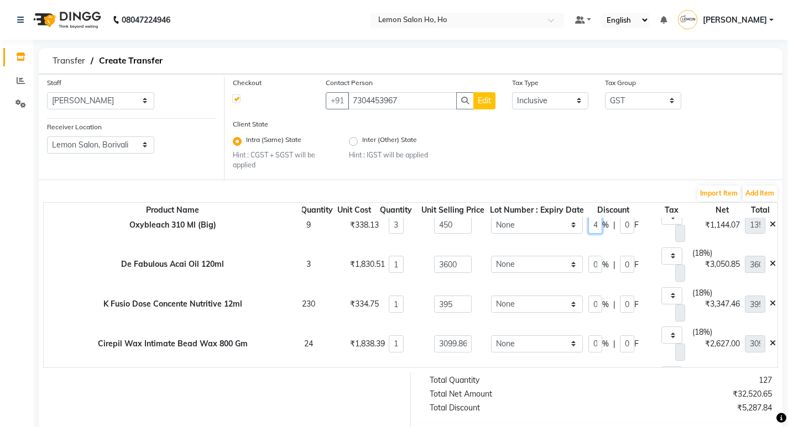
type input "24"
type input "1026"
type input "108"
type input "156.51"
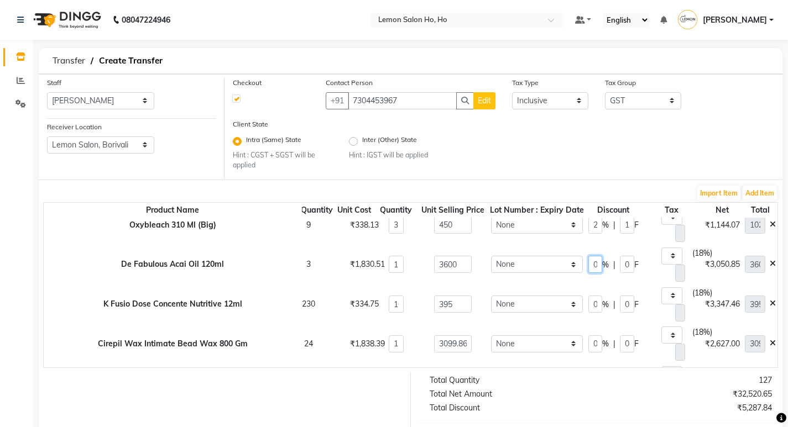
click at [595, 270] on input "0" at bounding box center [595, 264] width 14 height 17
type input "40"
type input "2160"
type input "1440"
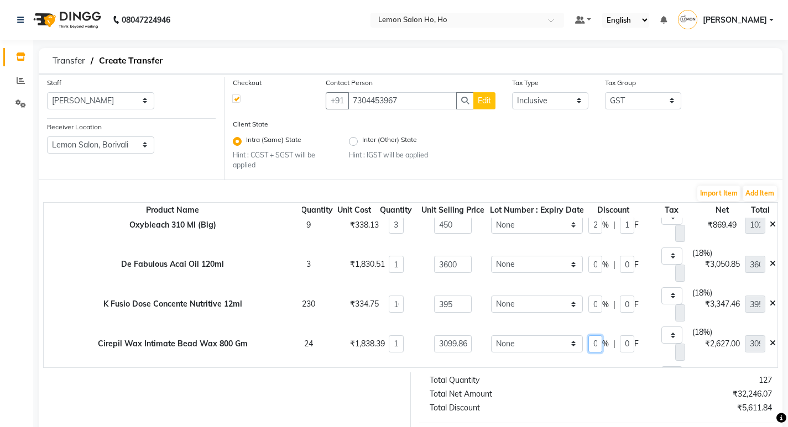
type input "329.49"
click at [597, 346] on input "0" at bounding box center [595, 344] width 14 height 17
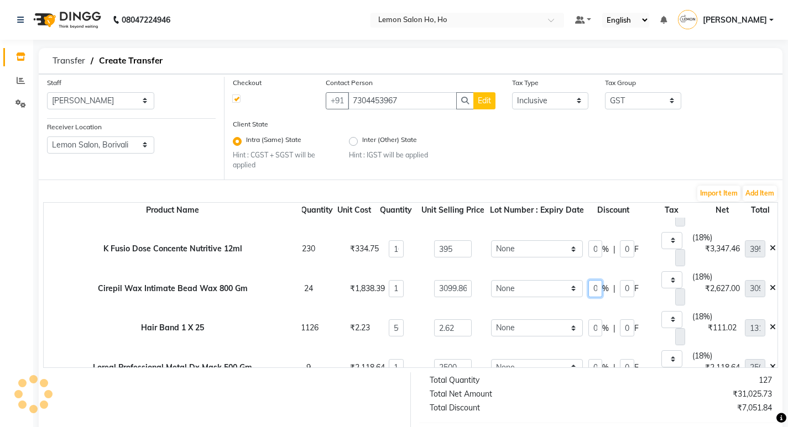
type input "3"
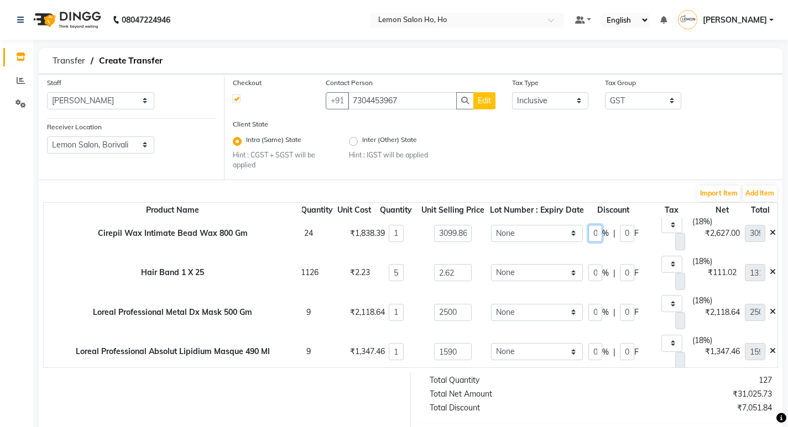
type input "30"
type input "2169.9"
type input "929.96"
type input "331"
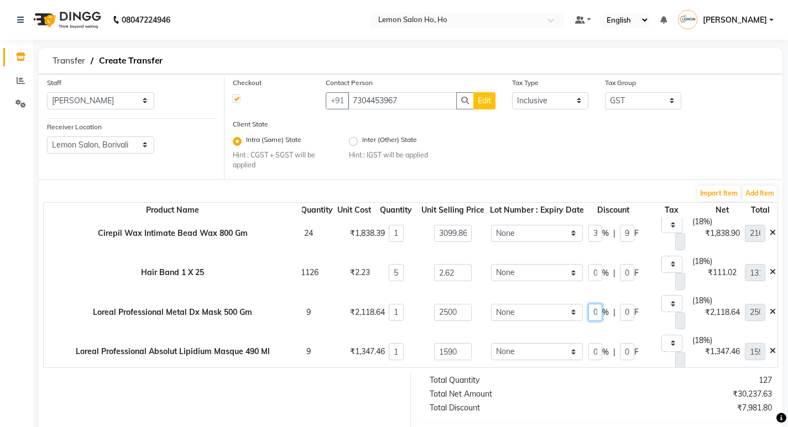
click at [597, 312] on input "0" at bounding box center [595, 312] width 14 height 17
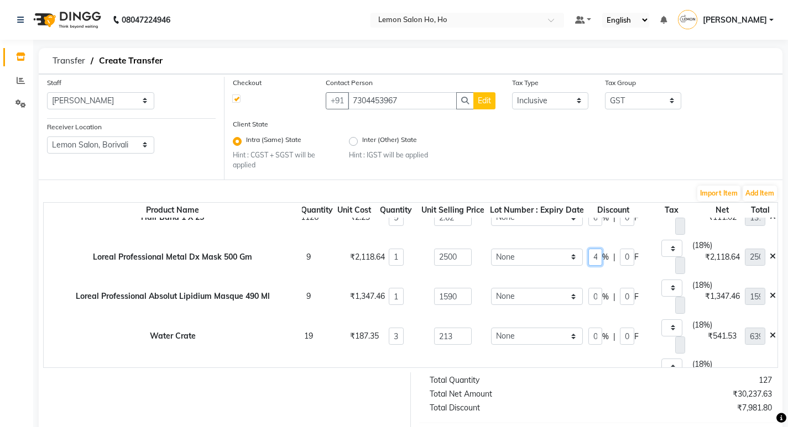
type input "14"
type input "2150"
type input "350"
type input "327.97"
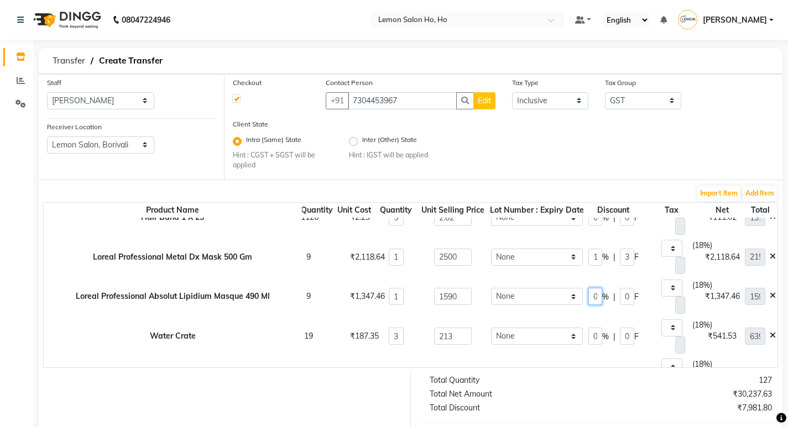
click at [593, 297] on input "0" at bounding box center [595, 296] width 14 height 17
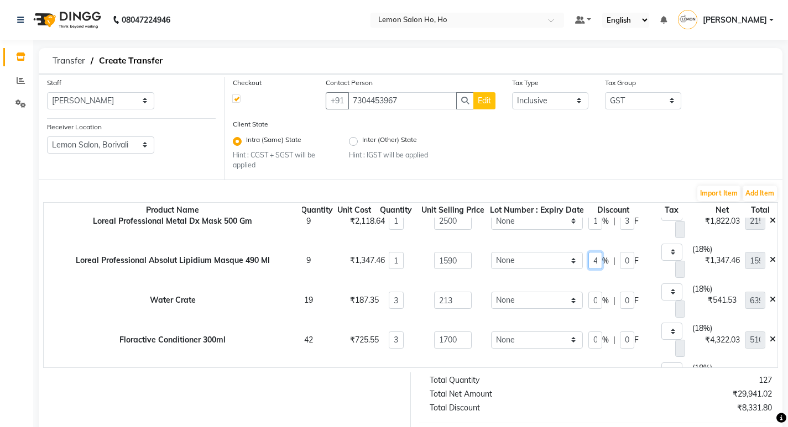
scroll to position [829, 72]
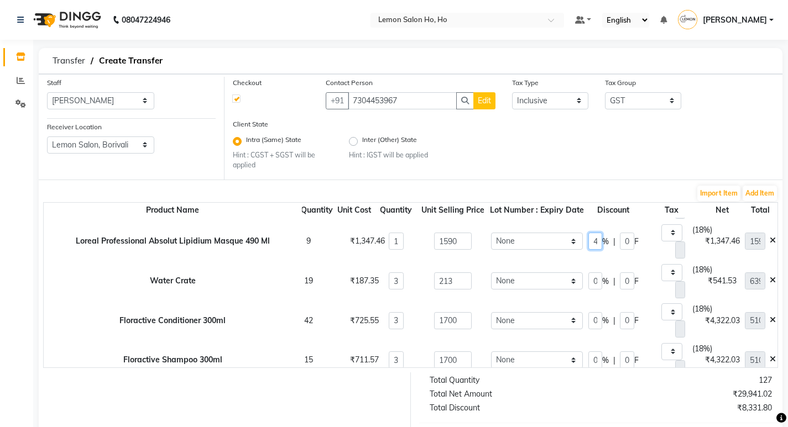
type input "14"
type input "1367.4"
type input "222.6"
type input "208.59"
click at [595, 324] on input "0" at bounding box center [595, 320] width 14 height 17
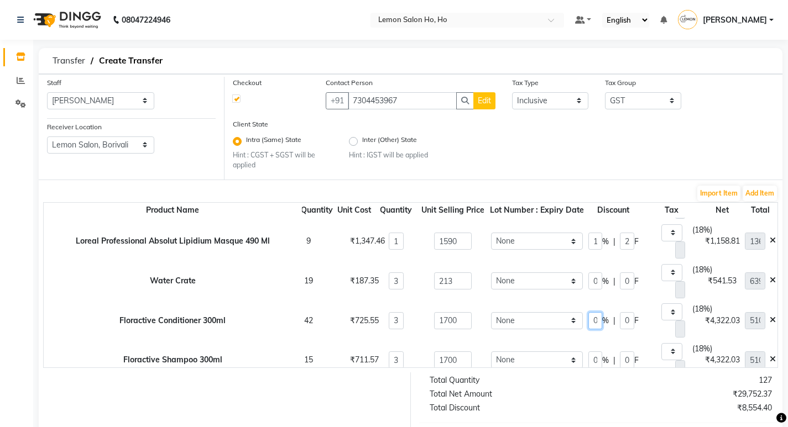
scroll to position [850, 72]
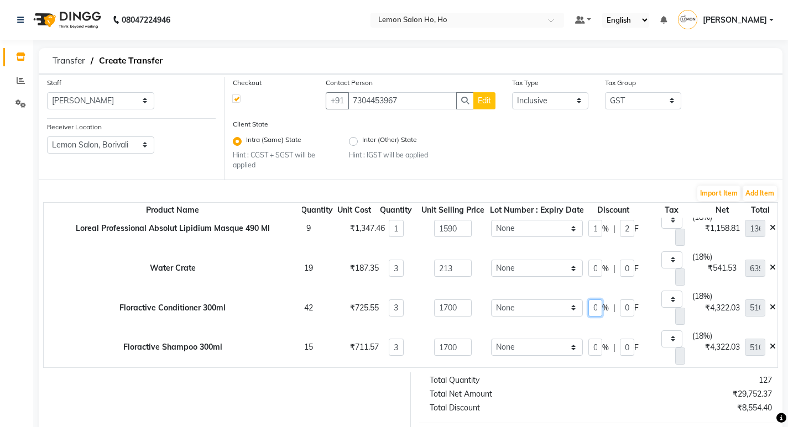
type input "50"
type input "2550"
type input "850"
type input "388.98"
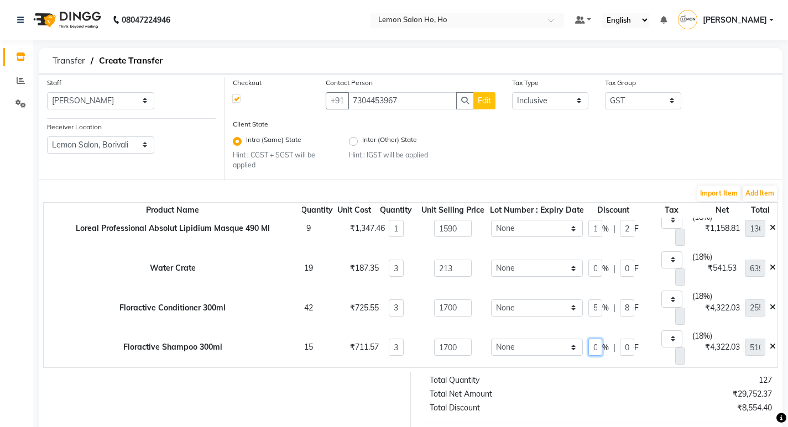
click at [595, 341] on input "0" at bounding box center [595, 347] width 14 height 17
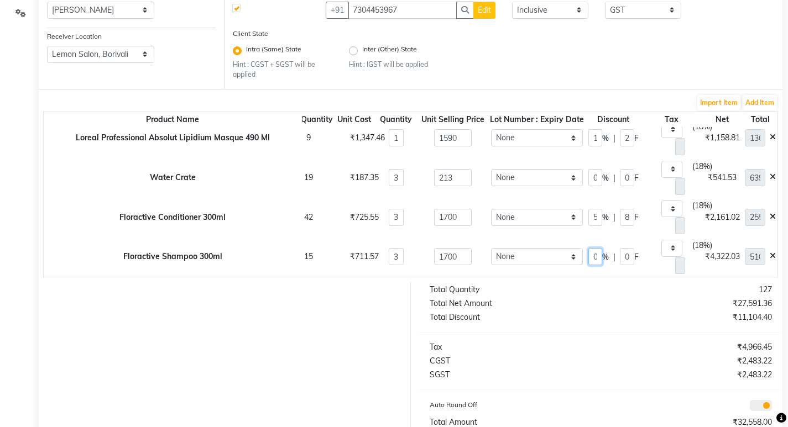
scroll to position [111, 0]
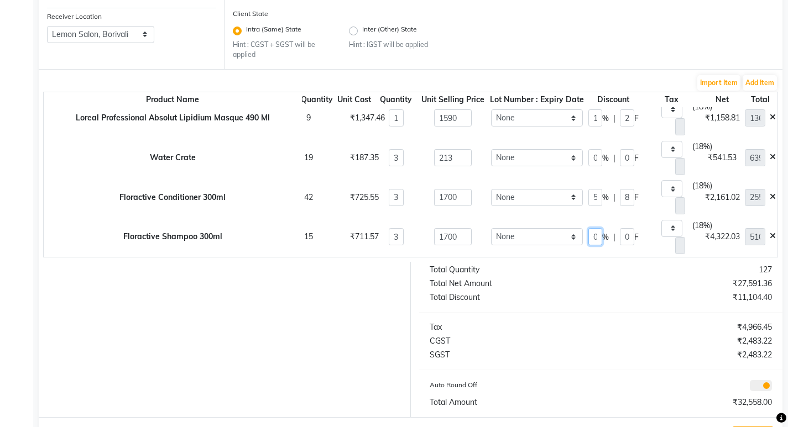
type input "50"
type input "2550"
type input "850"
type input "388.98"
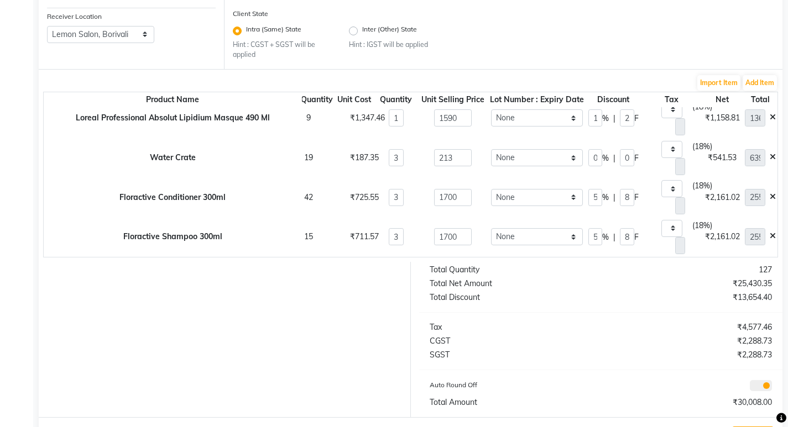
click at [585, 272] on div "Total Quantity" at bounding box center [511, 270] width 180 height 12
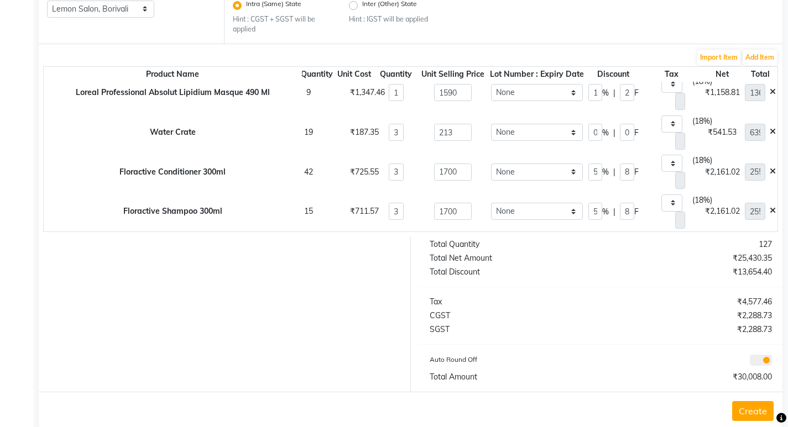
scroll to position [158, 0]
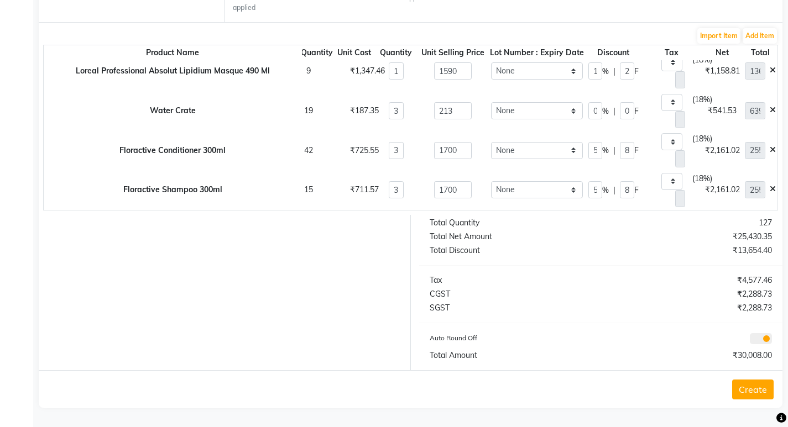
click at [748, 390] on button "Create" at bounding box center [752, 390] width 41 height 20
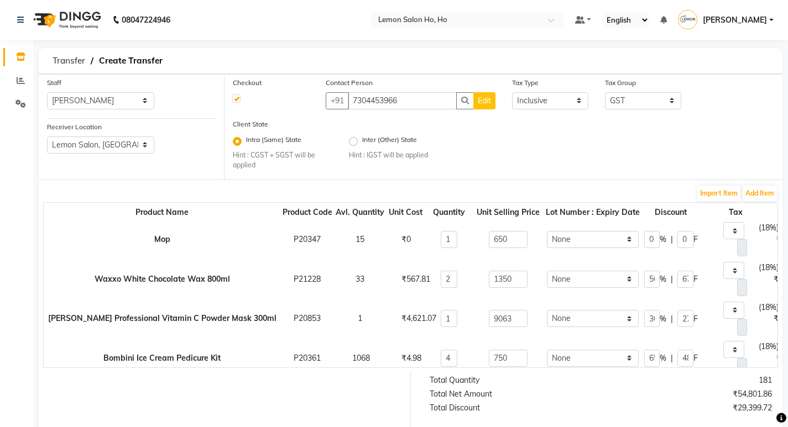
select select "88560"
select select "961"
select select "true"
select select "2069"
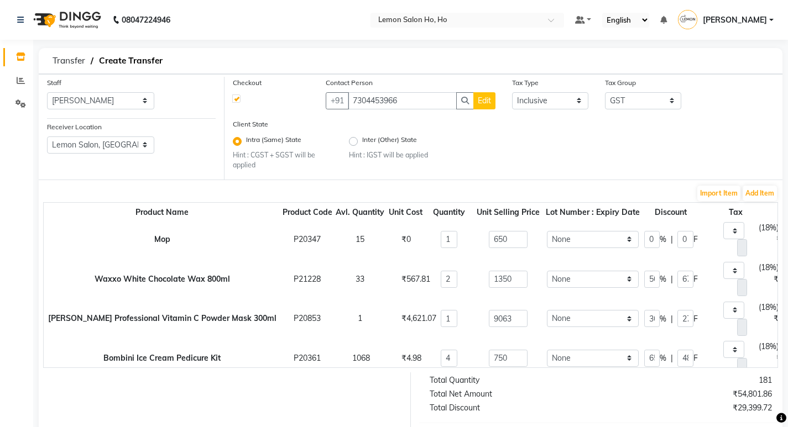
select select "2069"
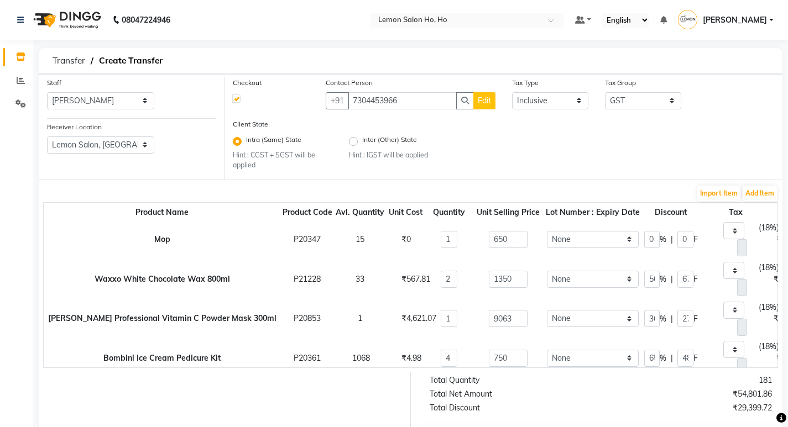
select select "2069"
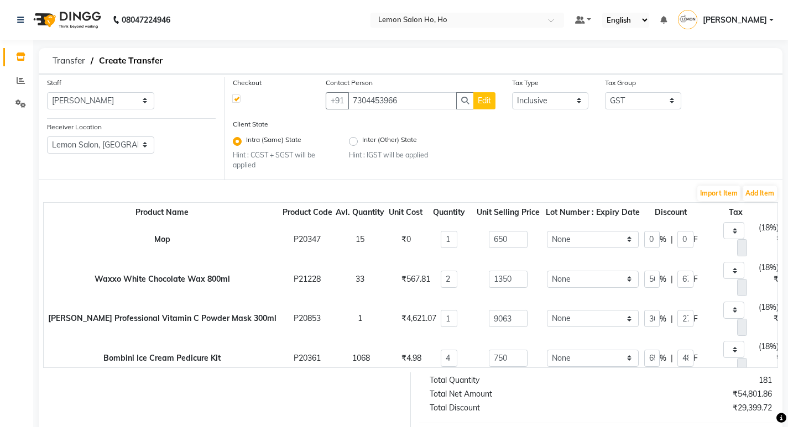
select select "2069"
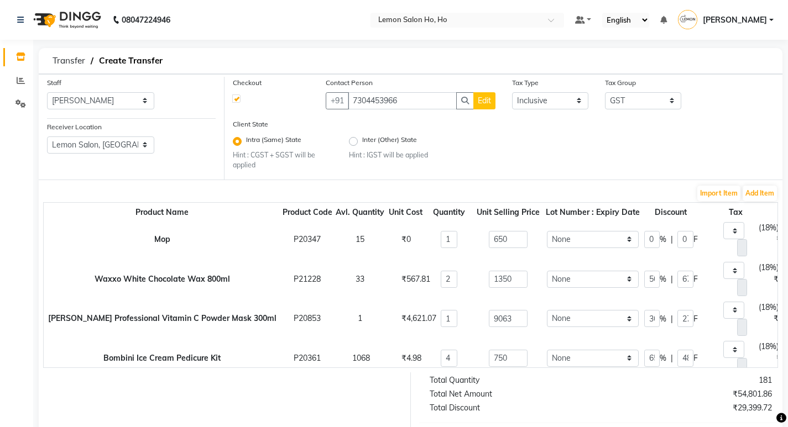
select select "2069"
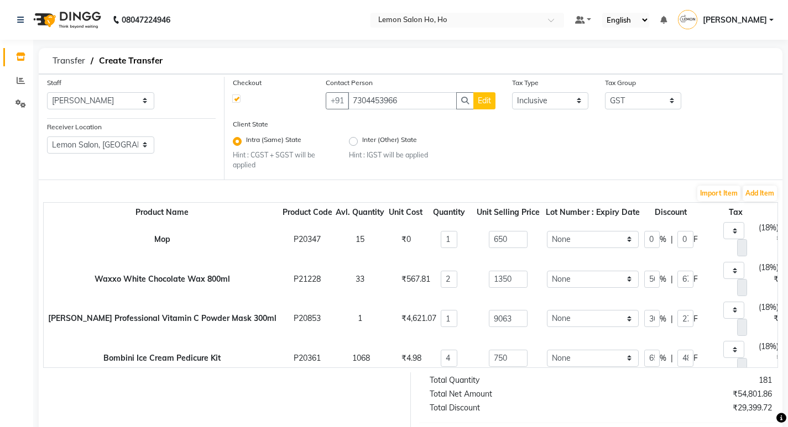
select select "2069"
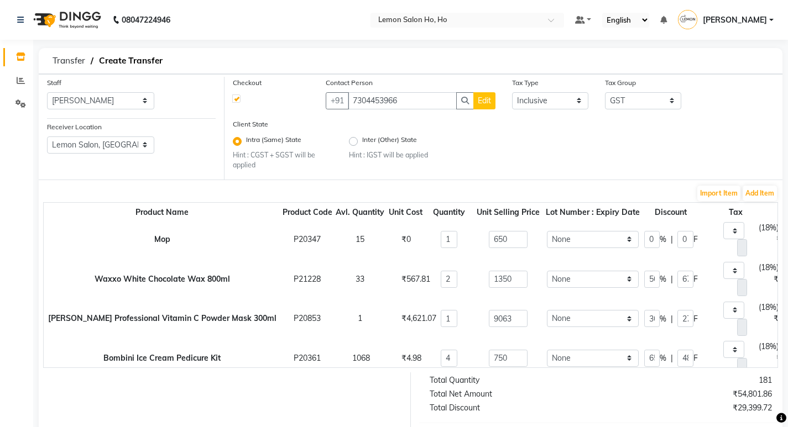
select select "2069"
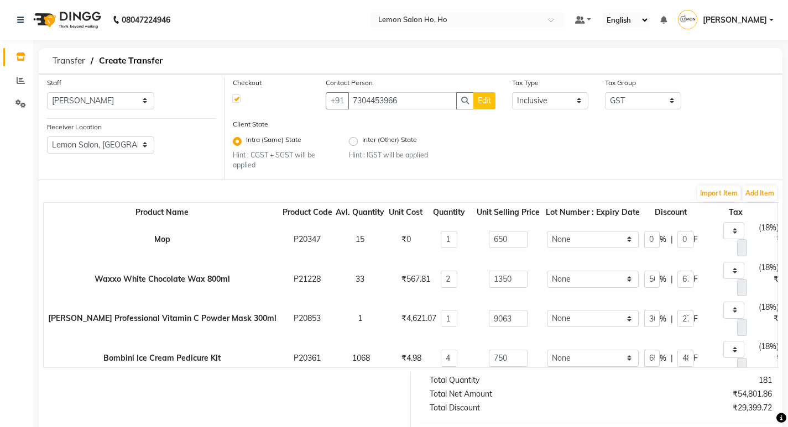
select select "2069"
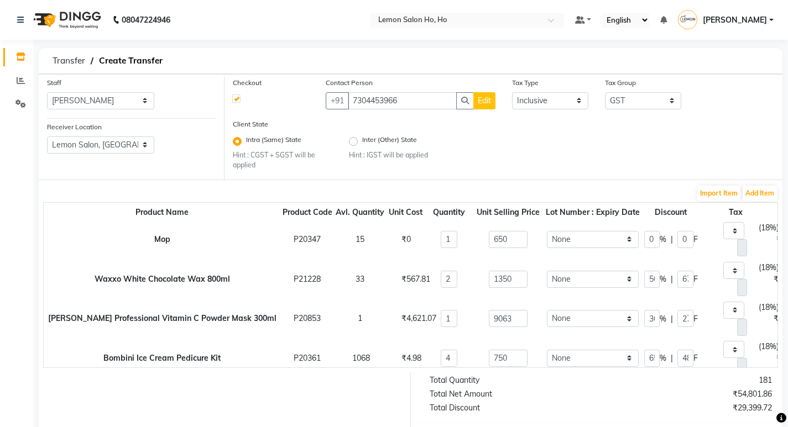
select select "2069"
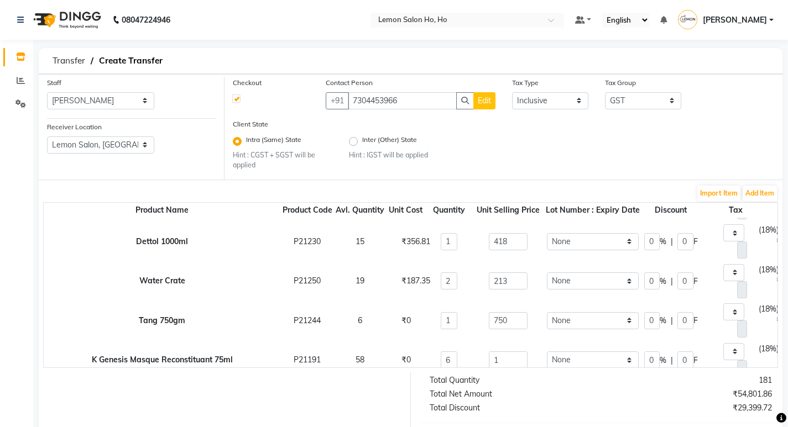
scroll to position [940, 0]
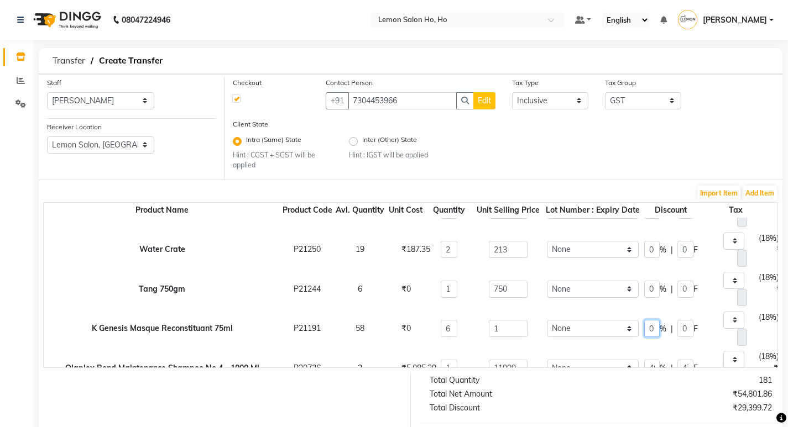
click at [644, 329] on input "0" at bounding box center [651, 328] width 15 height 17
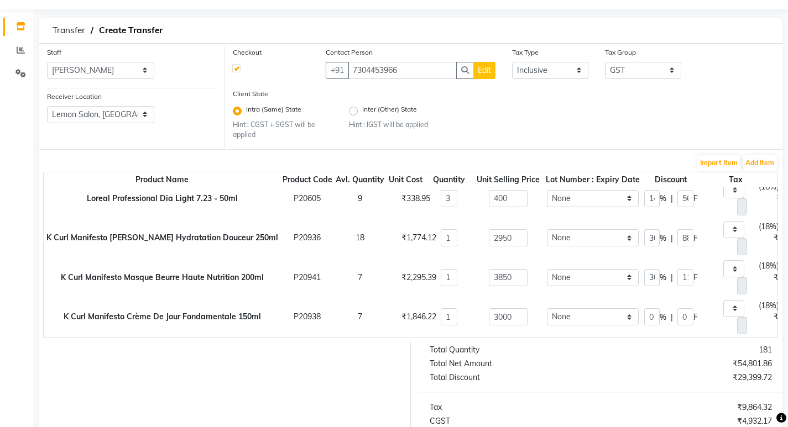
scroll to position [55, 0]
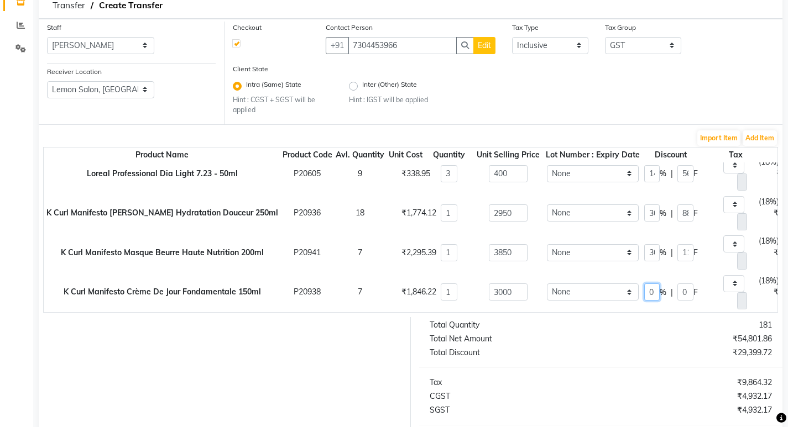
click at [644, 286] on input "0" at bounding box center [651, 292] width 15 height 17
type input "30"
type input "900"
type input "320.34"
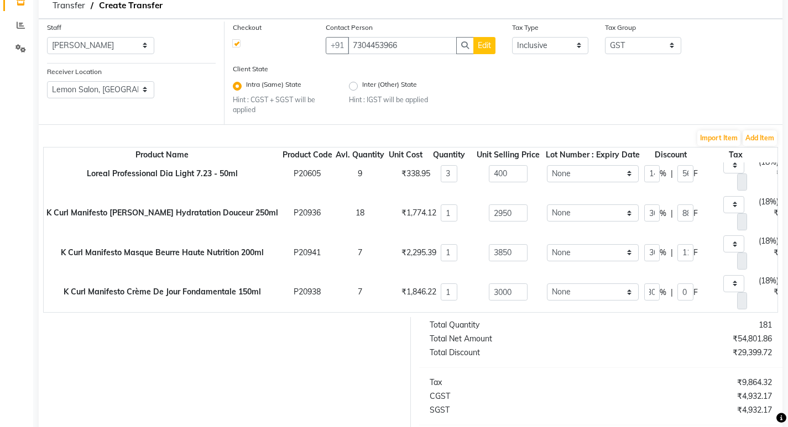
type input "2100"
click at [615, 387] on div "₹9,864.32" at bounding box center [690, 383] width 180 height 12
click at [761, 136] on button "Add Item" at bounding box center [760, 137] width 34 height 15
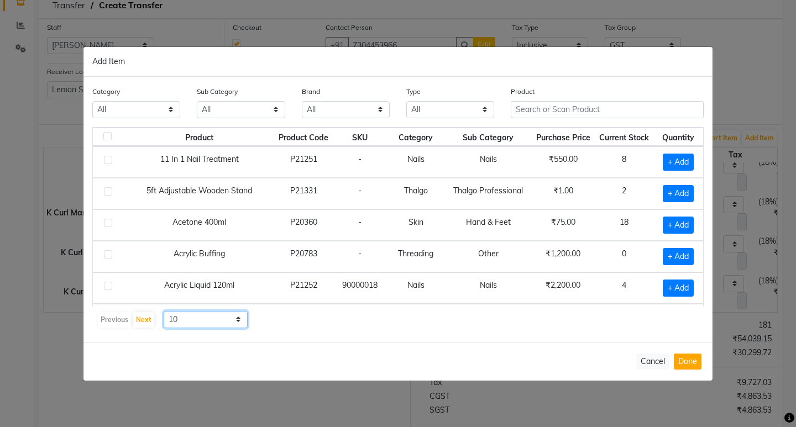
click at [235, 321] on select "10 50 100" at bounding box center [206, 319] width 84 height 17
select select "50"
click at [164, 311] on select "10 50 100" at bounding box center [206, 319] width 84 height 17
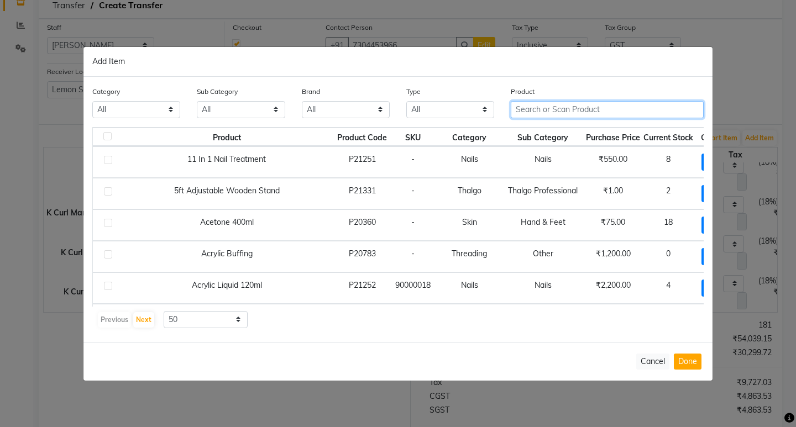
click at [619, 109] on input "text" at bounding box center [607, 109] width 193 height 17
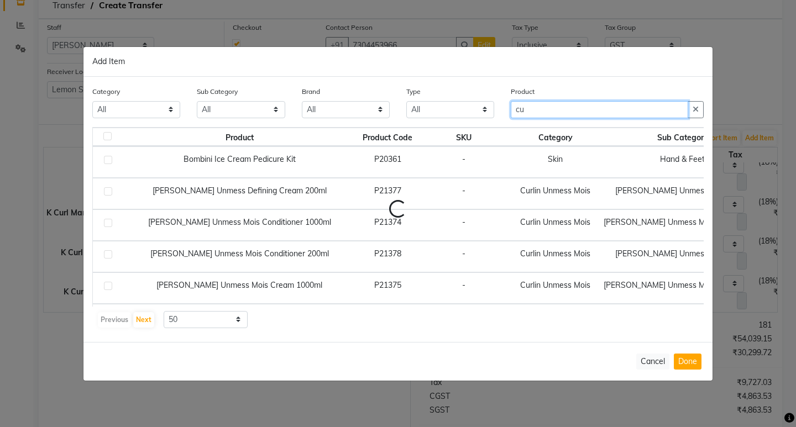
type input "c"
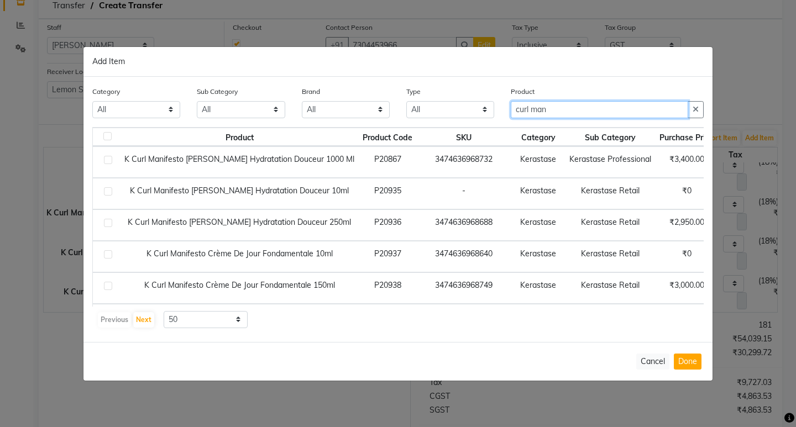
type input "curl man"
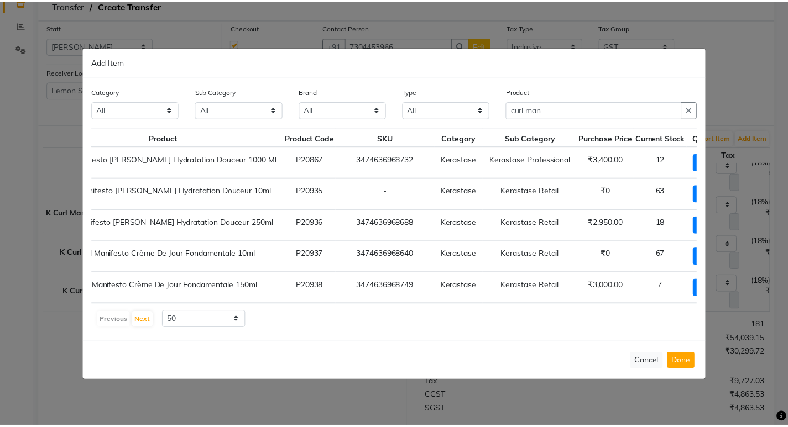
scroll to position [0, 84]
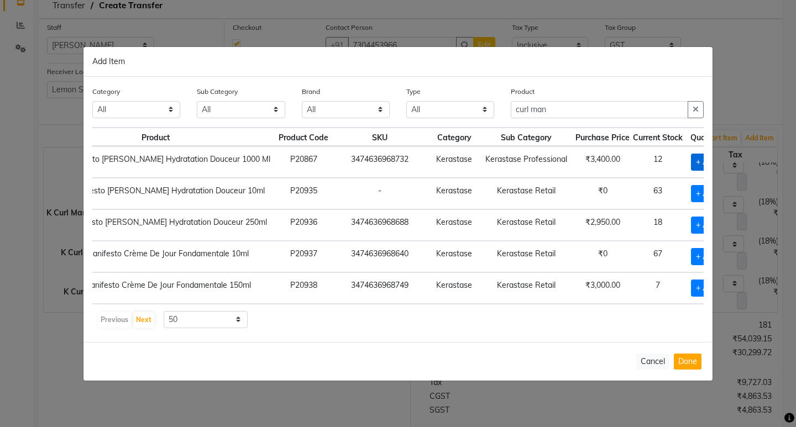
click at [691, 158] on span "+ Add" at bounding box center [706, 162] width 31 height 17
checkbox input "true"
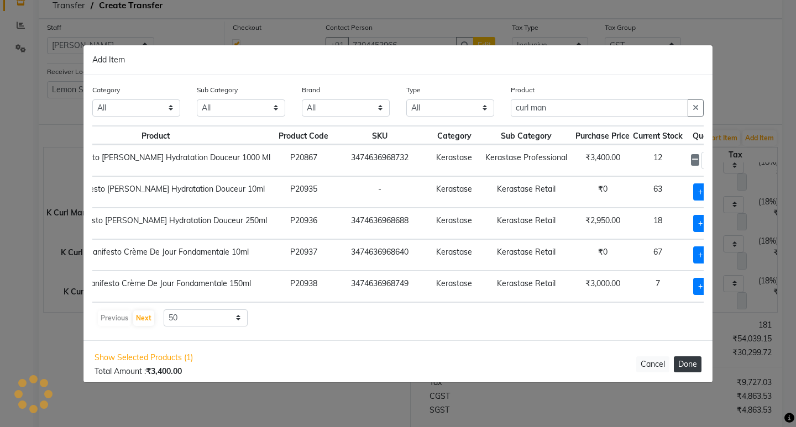
click at [682, 359] on button "Done" at bounding box center [688, 365] width 28 height 16
select select "2069"
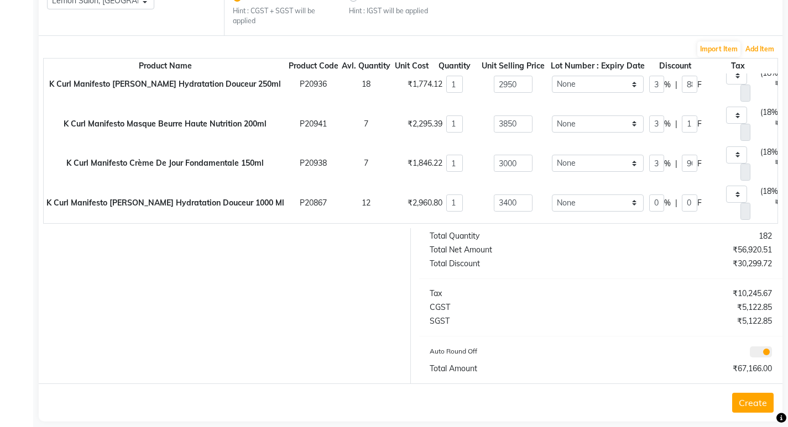
scroll to position [158, 0]
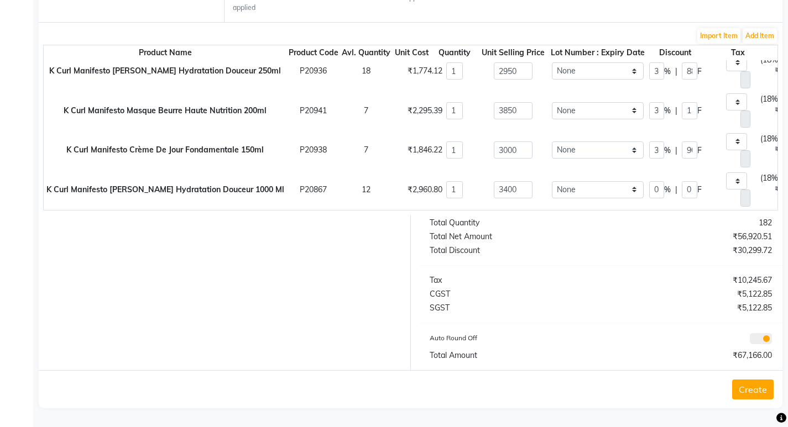
click at [746, 388] on button "Create" at bounding box center [752, 390] width 41 height 20
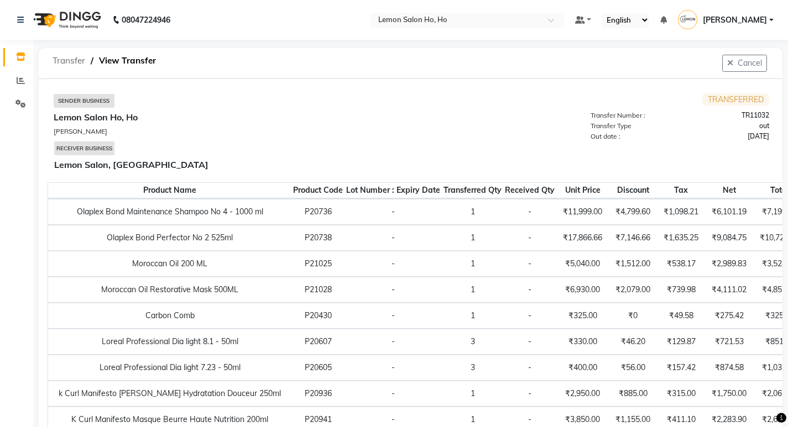
click at [65, 62] on span "Transfer" at bounding box center [69, 61] width 44 height 20
select select "sender"
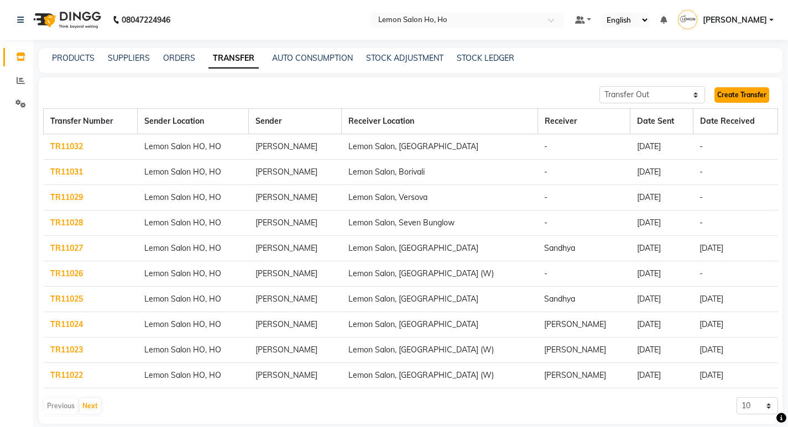
click at [747, 92] on link "Create Transfer" at bounding box center [741, 94] width 55 height 15
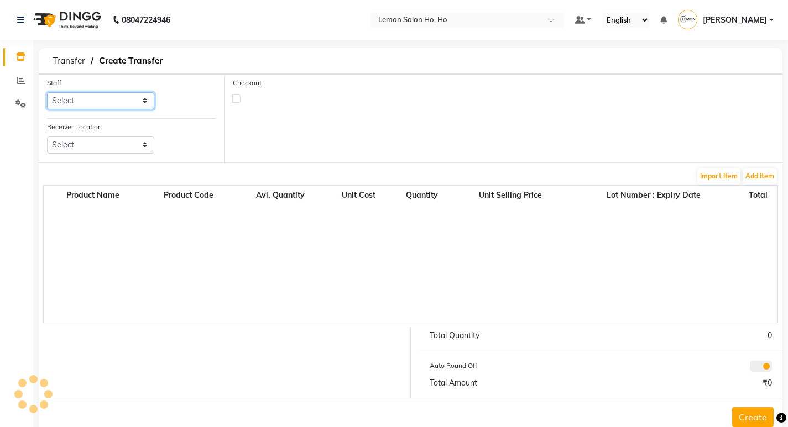
click at [144, 102] on select "Select" at bounding box center [100, 100] width 107 height 17
select select "88560"
click at [47, 92] on select "Select [PERSON_NAME] [PERSON_NAME] DC DINGG Support [PERSON_NAME] [PERSON_NAME]…" at bounding box center [100, 100] width 107 height 17
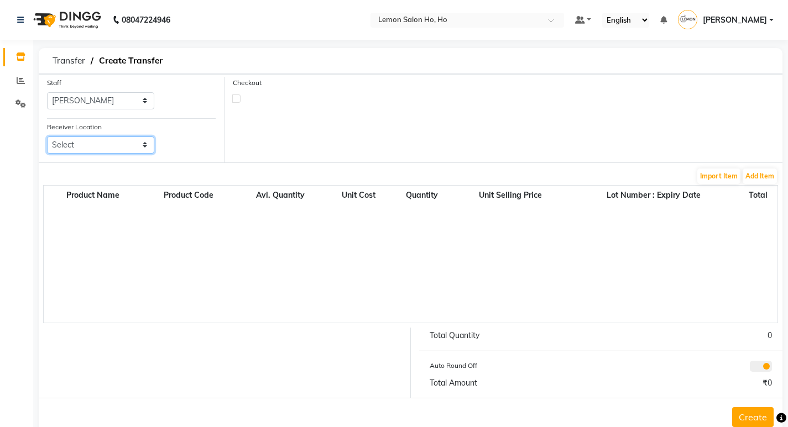
click at [146, 146] on select "Select Lemon Salon, Lokhandwala [GEOGRAPHIC_DATA], [GEOGRAPHIC_DATA], Seven Bun…" at bounding box center [100, 145] width 107 height 17
select select "953"
click at [47, 137] on select "Select Lemon Salon, Lokhandwala [GEOGRAPHIC_DATA], [GEOGRAPHIC_DATA], Seven Bun…" at bounding box center [100, 145] width 107 height 17
click at [764, 177] on button "Add Item" at bounding box center [760, 176] width 34 height 15
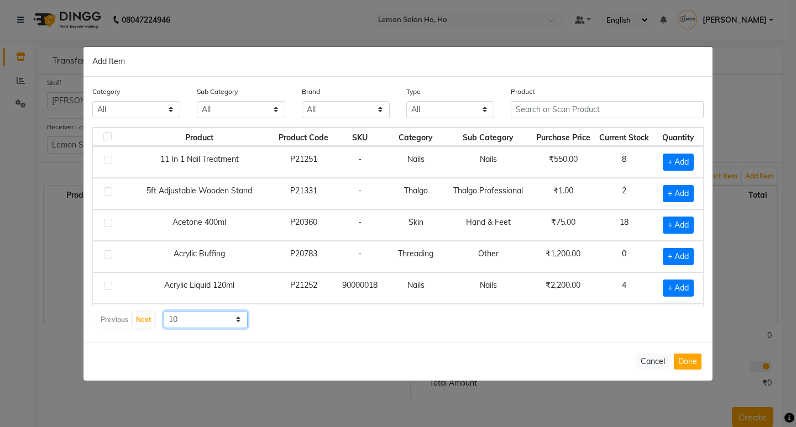
click at [236, 321] on select "10 50 100" at bounding box center [206, 319] width 84 height 17
select select "50"
click at [164, 311] on select "10 50 100" at bounding box center [206, 319] width 84 height 17
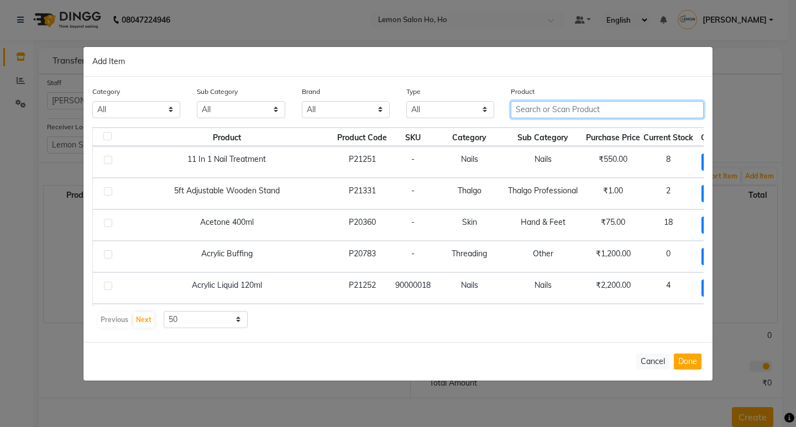
click at [621, 112] on input "text" at bounding box center [607, 109] width 193 height 17
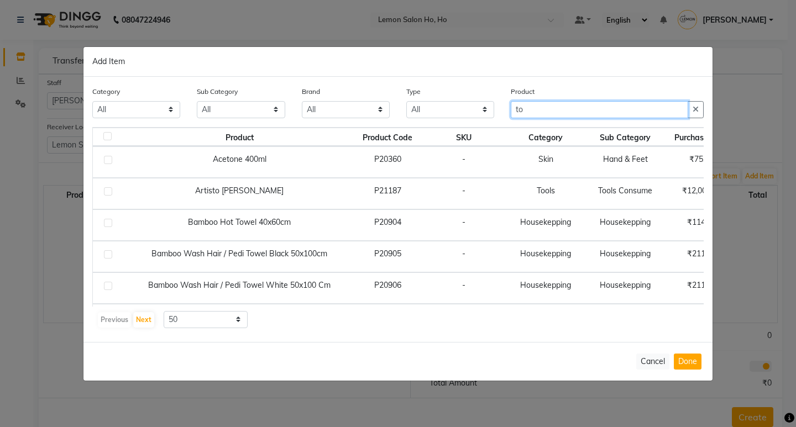
type input "t"
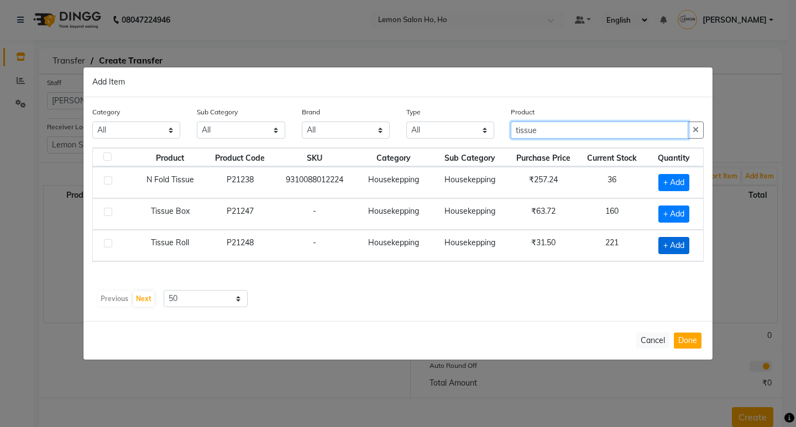
type input "tissue"
click at [667, 241] on span "+ Add" at bounding box center [673, 245] width 31 height 17
checkbox input "true"
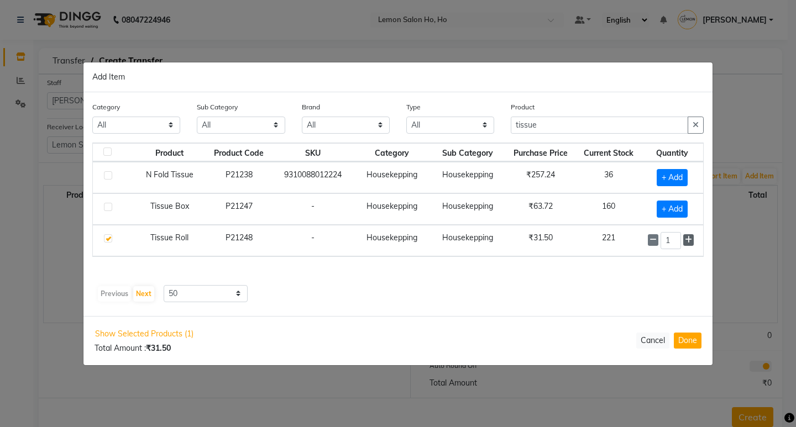
click at [690, 239] on icon at bounding box center [688, 240] width 7 height 8
click at [690, 239] on icon at bounding box center [688, 241] width 7 height 8
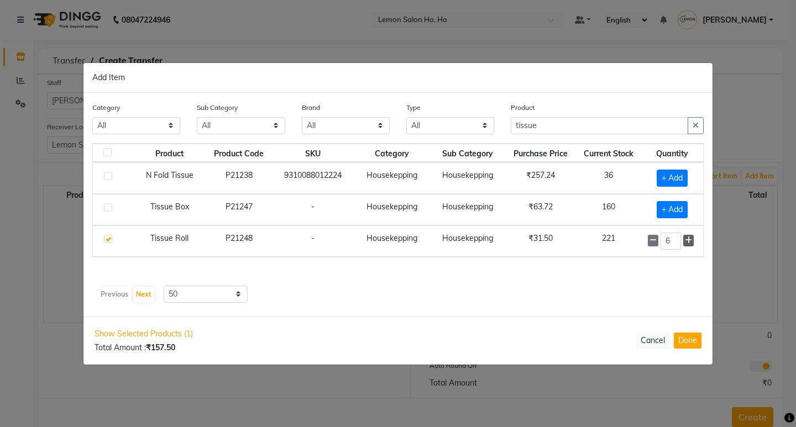
click at [690, 239] on icon at bounding box center [688, 241] width 7 height 8
type input "8"
click at [555, 127] on input "tissue" at bounding box center [599, 125] width 177 height 17
type input "t"
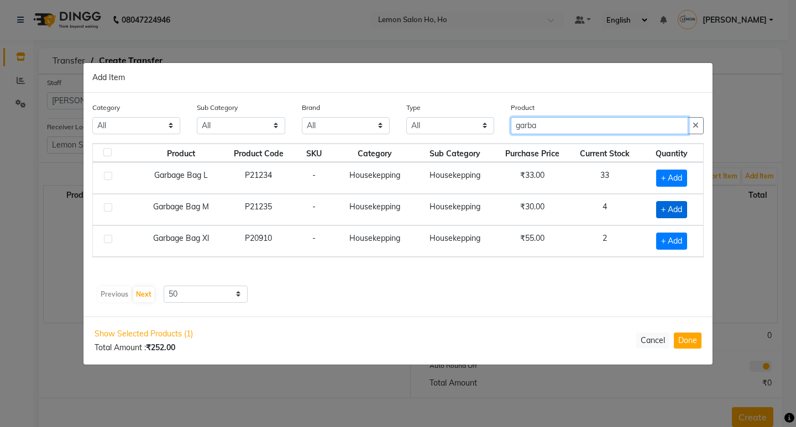
type input "garba"
click at [668, 205] on span "+ Add" at bounding box center [671, 209] width 31 height 17
checkbox input "true"
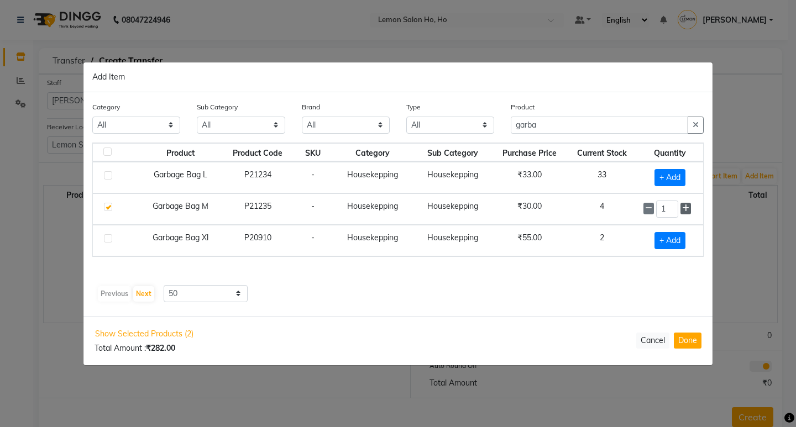
click at [686, 205] on icon at bounding box center [685, 209] width 7 height 8
type input "3"
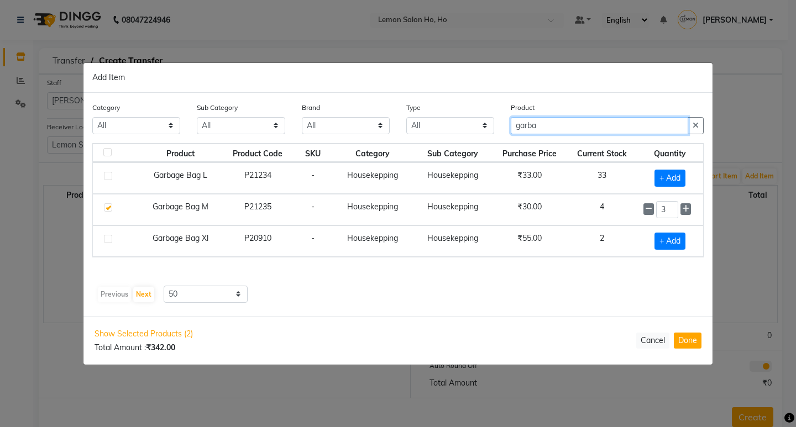
click at [560, 125] on input "garba" at bounding box center [599, 125] width 177 height 17
type input "g"
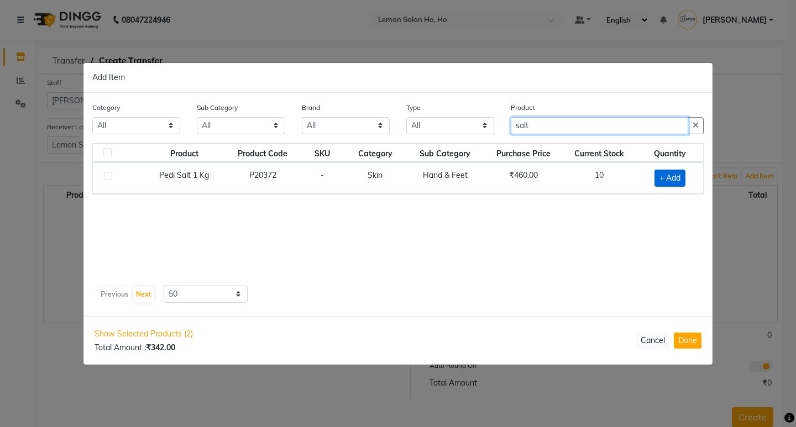
type input "salt"
click at [661, 174] on span "+ Add" at bounding box center [670, 178] width 31 height 17
checkbox input "true"
click at [558, 124] on input "salt" at bounding box center [599, 125] width 177 height 17
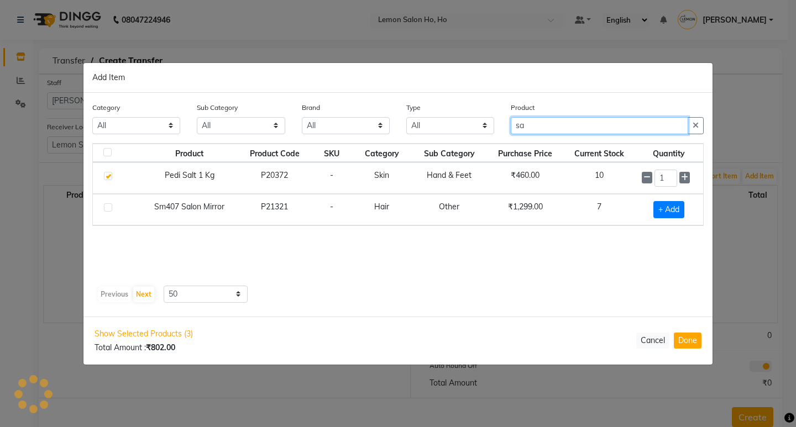
type input "s"
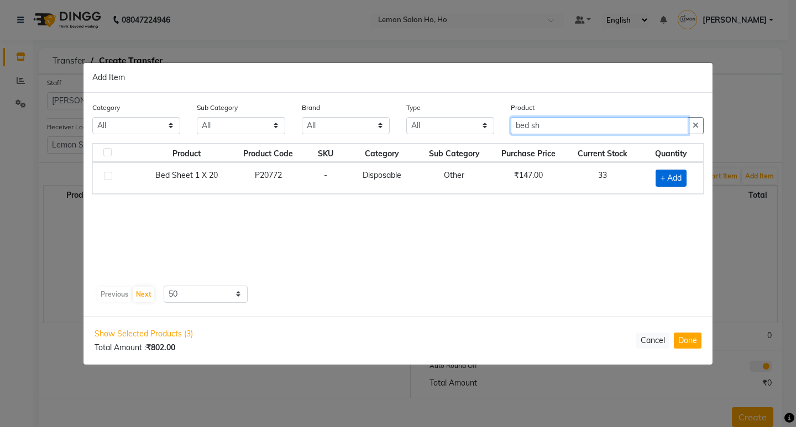
type input "bed sh"
click at [657, 177] on span "+ Add" at bounding box center [671, 178] width 31 height 17
checkbox input "true"
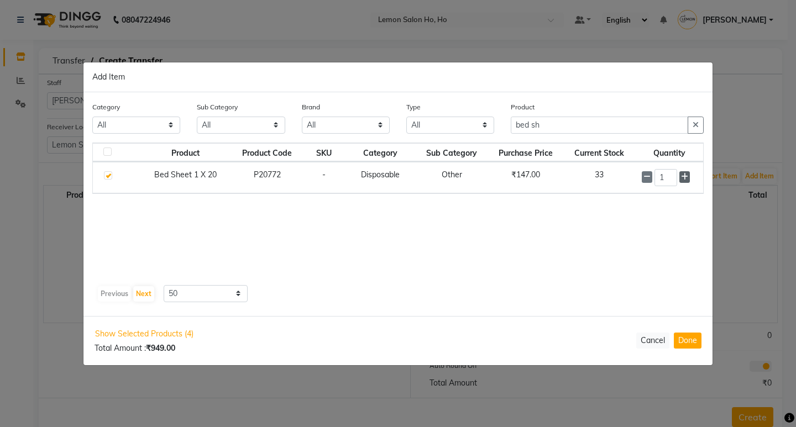
click at [683, 177] on icon at bounding box center [684, 177] width 7 height 8
type input "2"
click at [548, 127] on input "bed sh" at bounding box center [599, 125] width 177 height 17
type input "b"
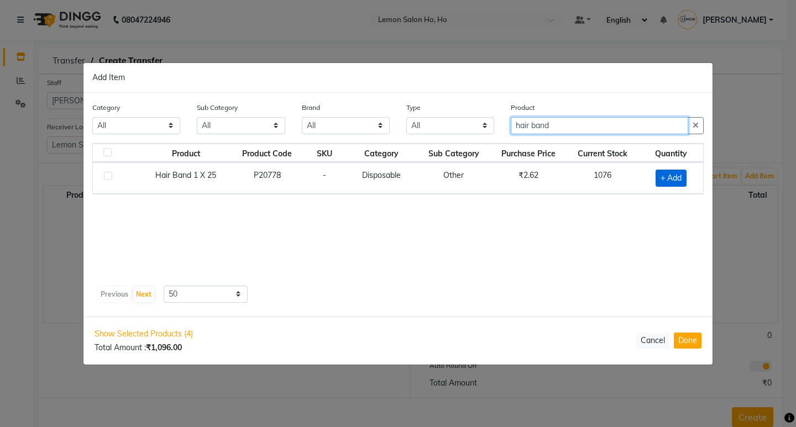
type input "hair band"
click at [660, 178] on span "+ Add" at bounding box center [671, 178] width 31 height 17
checkbox input "true"
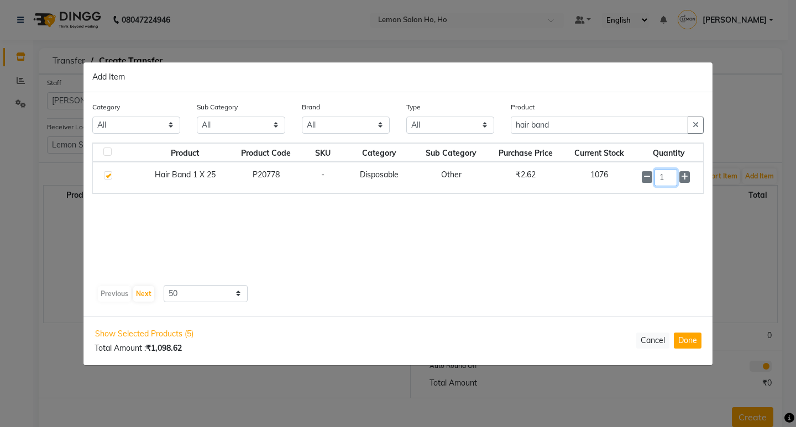
click at [675, 176] on input "1" at bounding box center [666, 177] width 23 height 17
type input "50"
click at [563, 125] on input "hair band" at bounding box center [599, 125] width 177 height 17
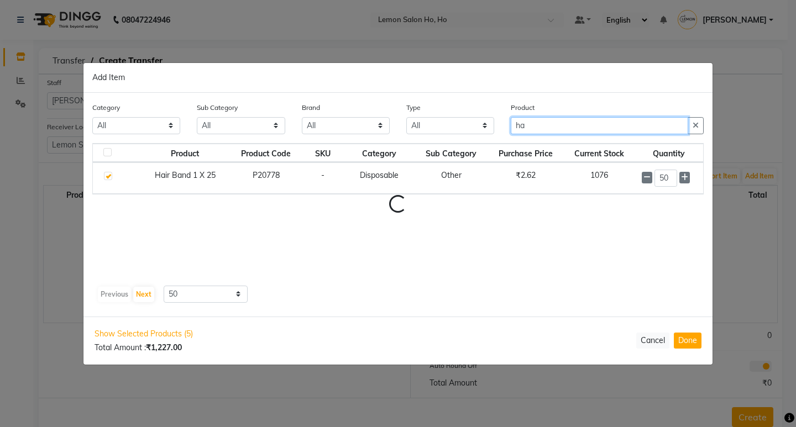
type input "h"
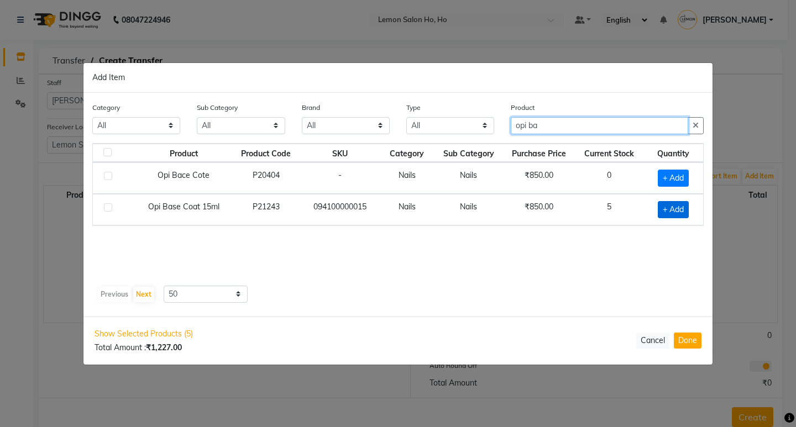
type input "opi ba"
click at [673, 210] on span "+ Add" at bounding box center [673, 209] width 31 height 17
checkbox input "true"
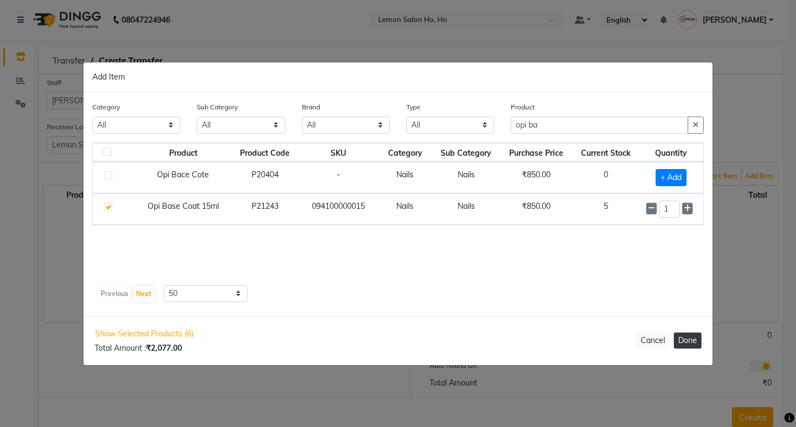
click at [685, 341] on button "Done" at bounding box center [688, 341] width 28 height 16
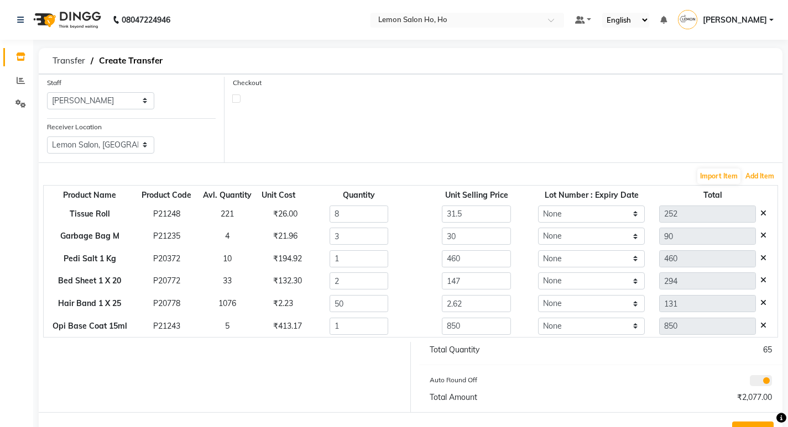
scroll to position [42, 0]
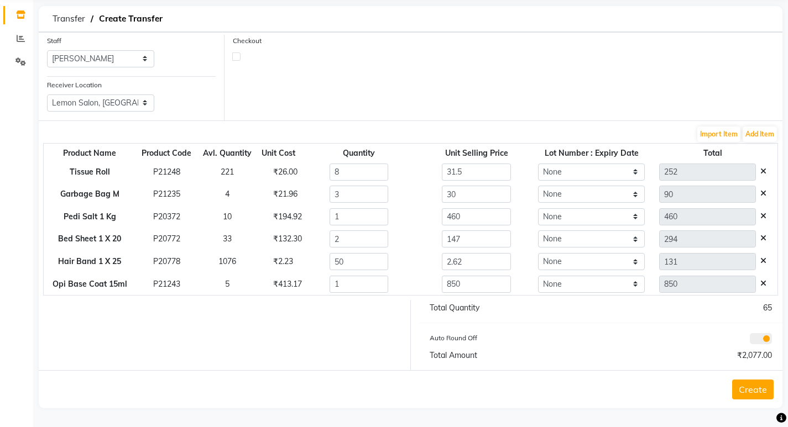
click at [752, 386] on button "Create" at bounding box center [752, 390] width 41 height 20
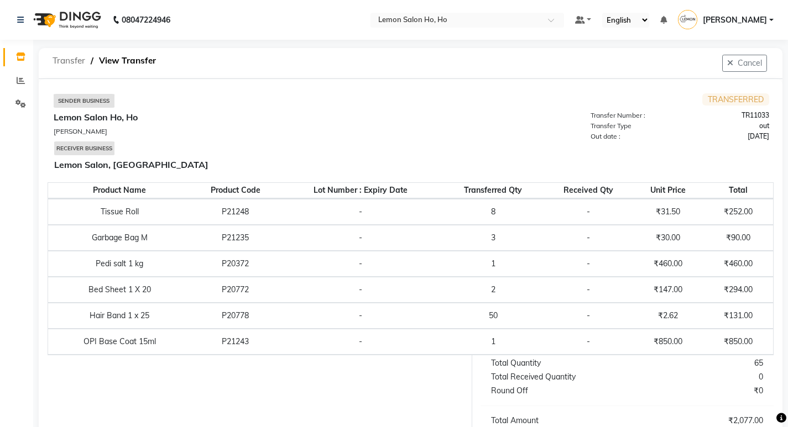
click at [66, 59] on span "Transfer" at bounding box center [69, 61] width 44 height 20
select select "sender"
